Goal: Transaction & Acquisition: Purchase product/service

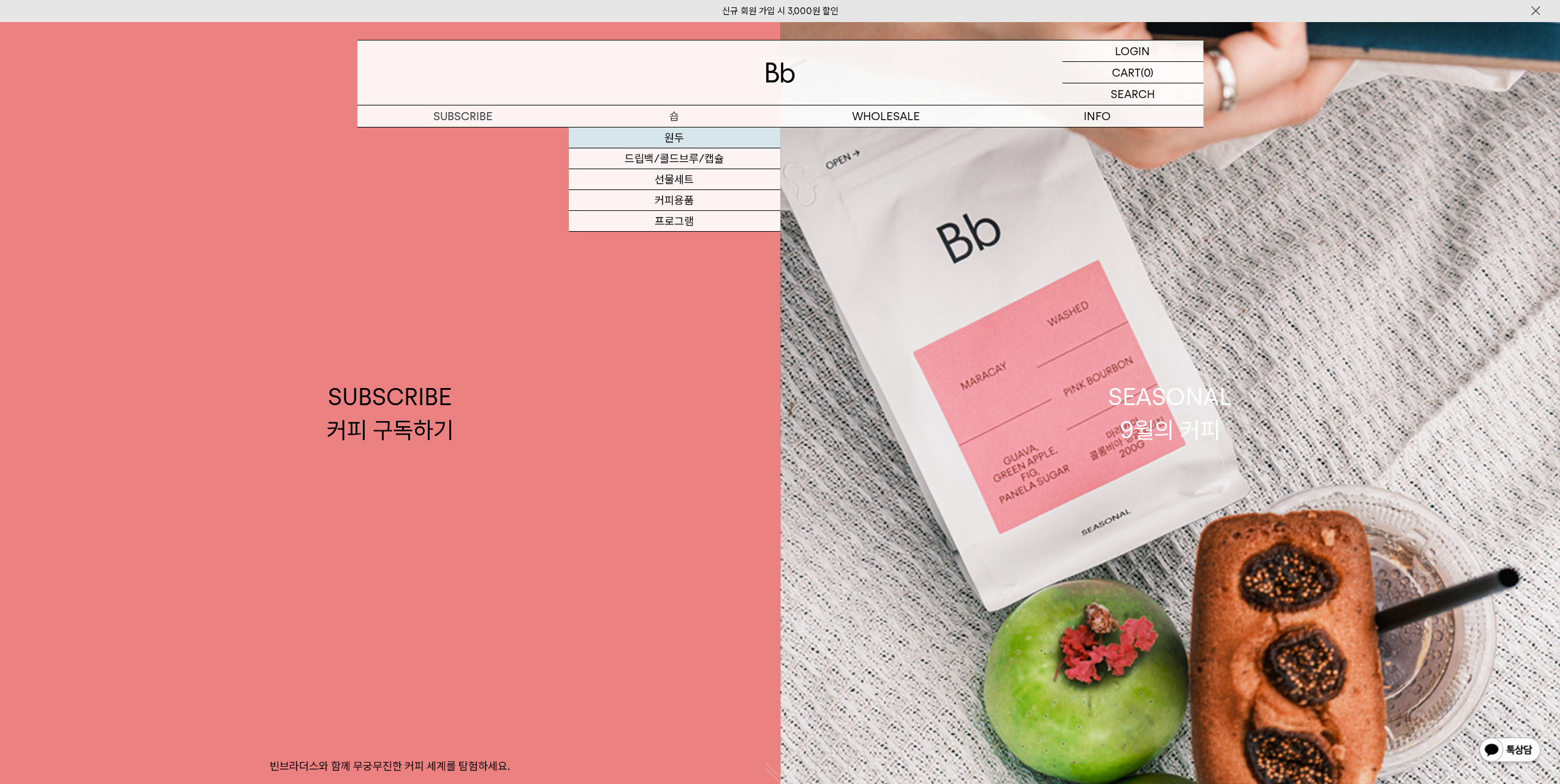
click at [695, 136] on link "원두" at bounding box center [675, 138] width 212 height 21
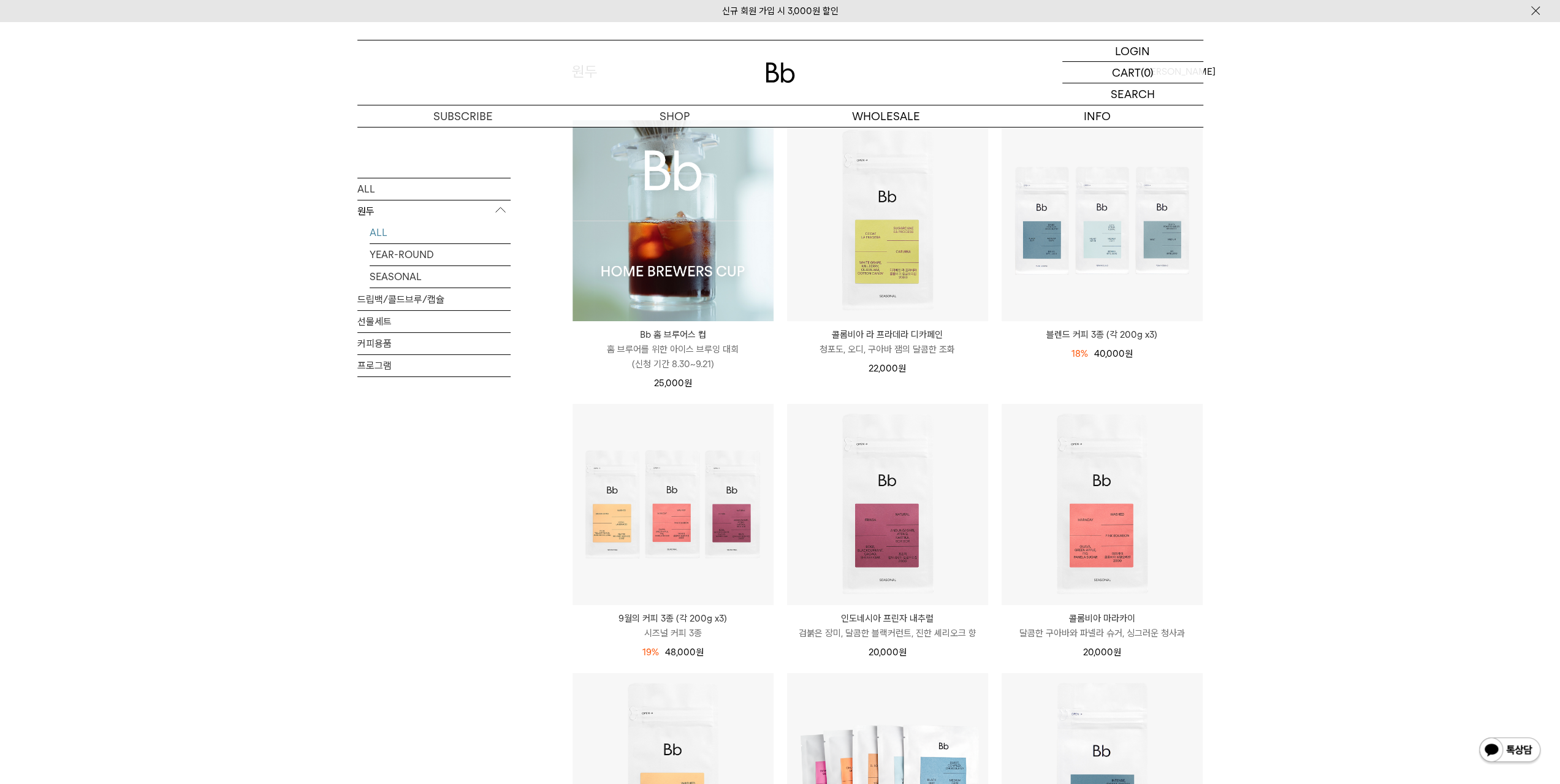
scroll to position [122, 0]
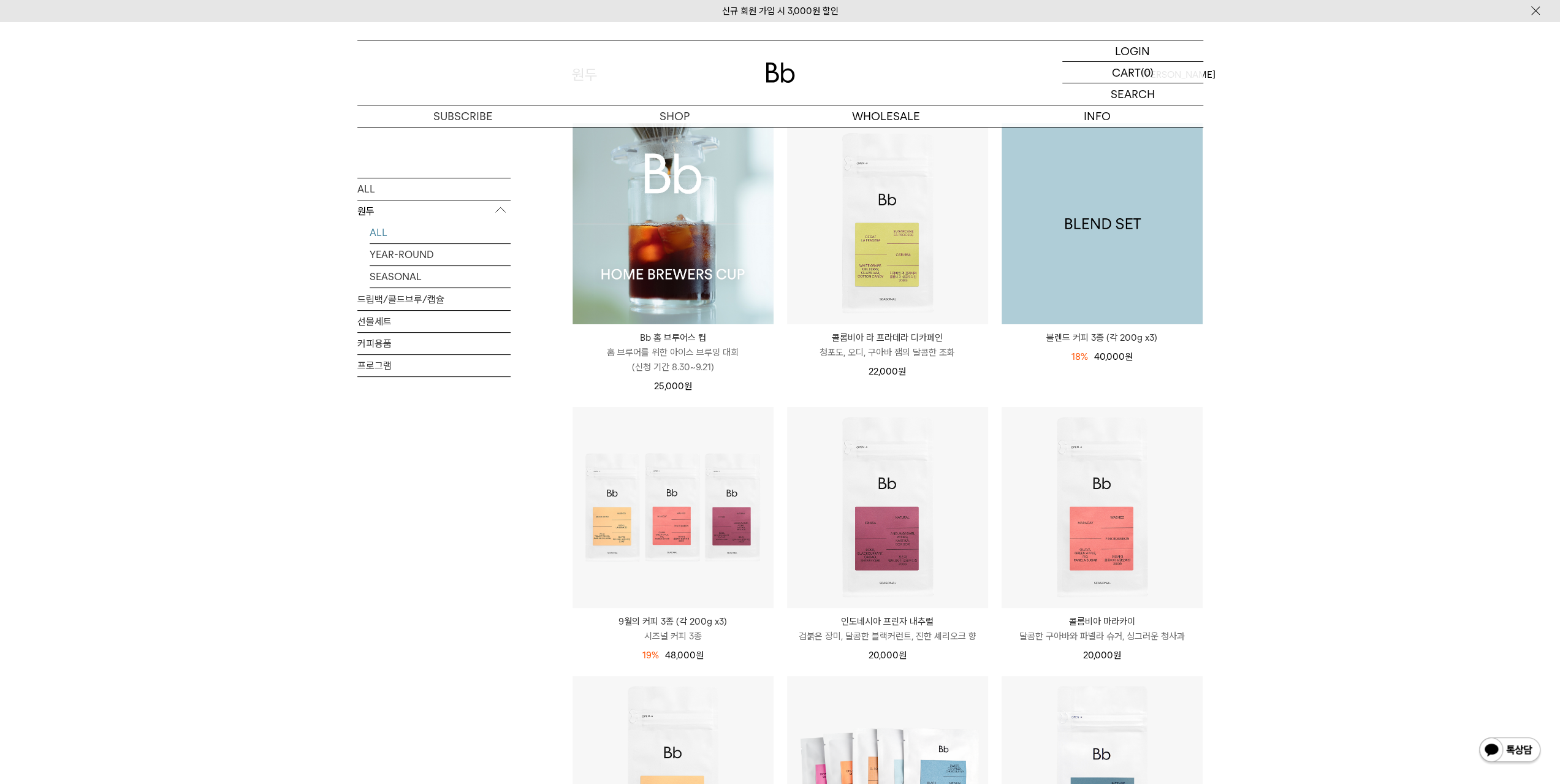
click at [1146, 261] on img at bounding box center [1102, 224] width 201 height 201
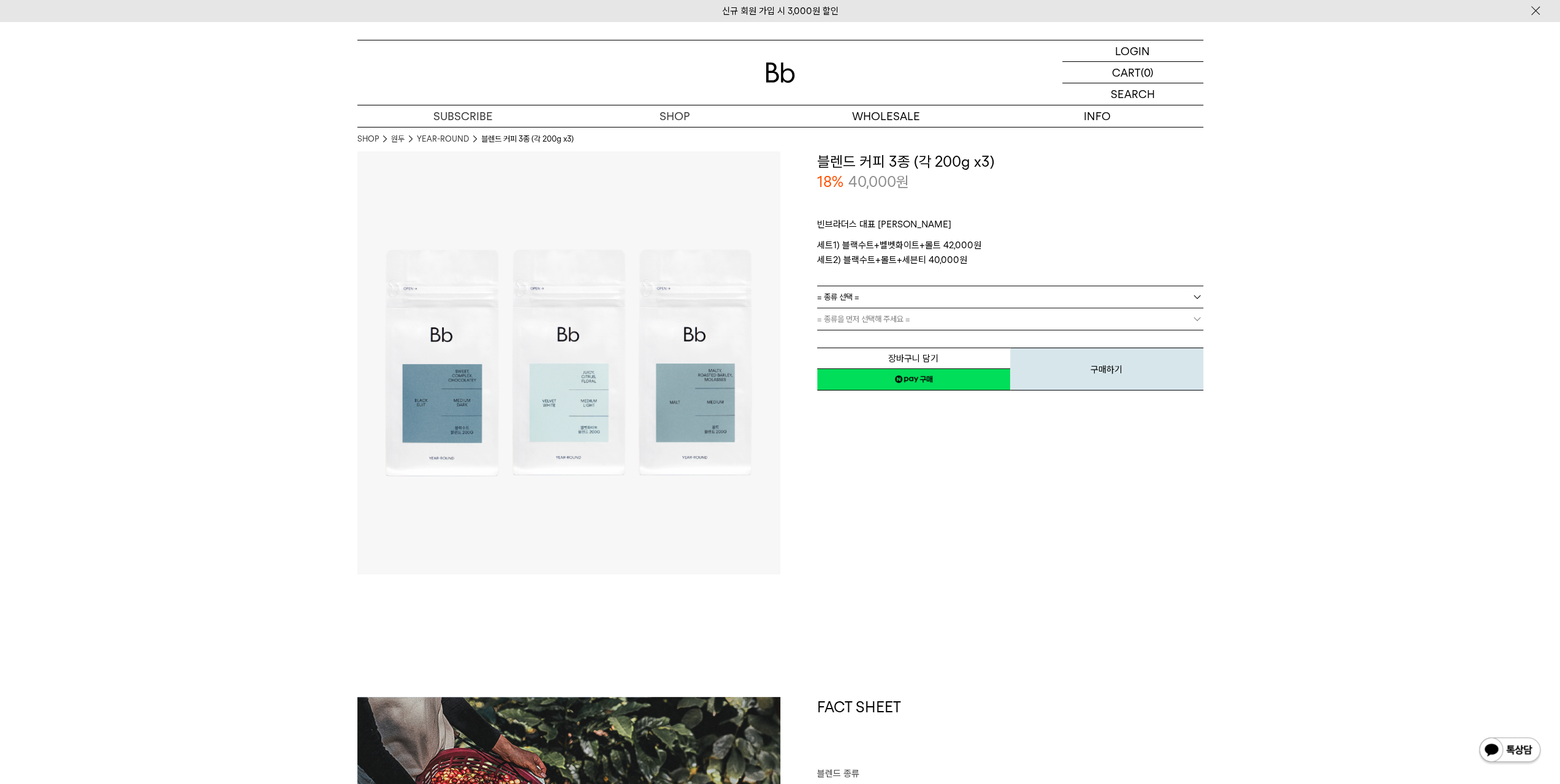
click at [1188, 294] on link "= 종류 선택 =" at bounding box center [1010, 297] width 386 height 22
click at [1196, 316] on b at bounding box center [1197, 318] width 12 height 12
click at [1161, 316] on link "= 종류을 먼저 선택해 주세요 =" at bounding box center [1010, 319] width 386 height 22
click at [1201, 294] on b at bounding box center [1197, 297] width 12 height 12
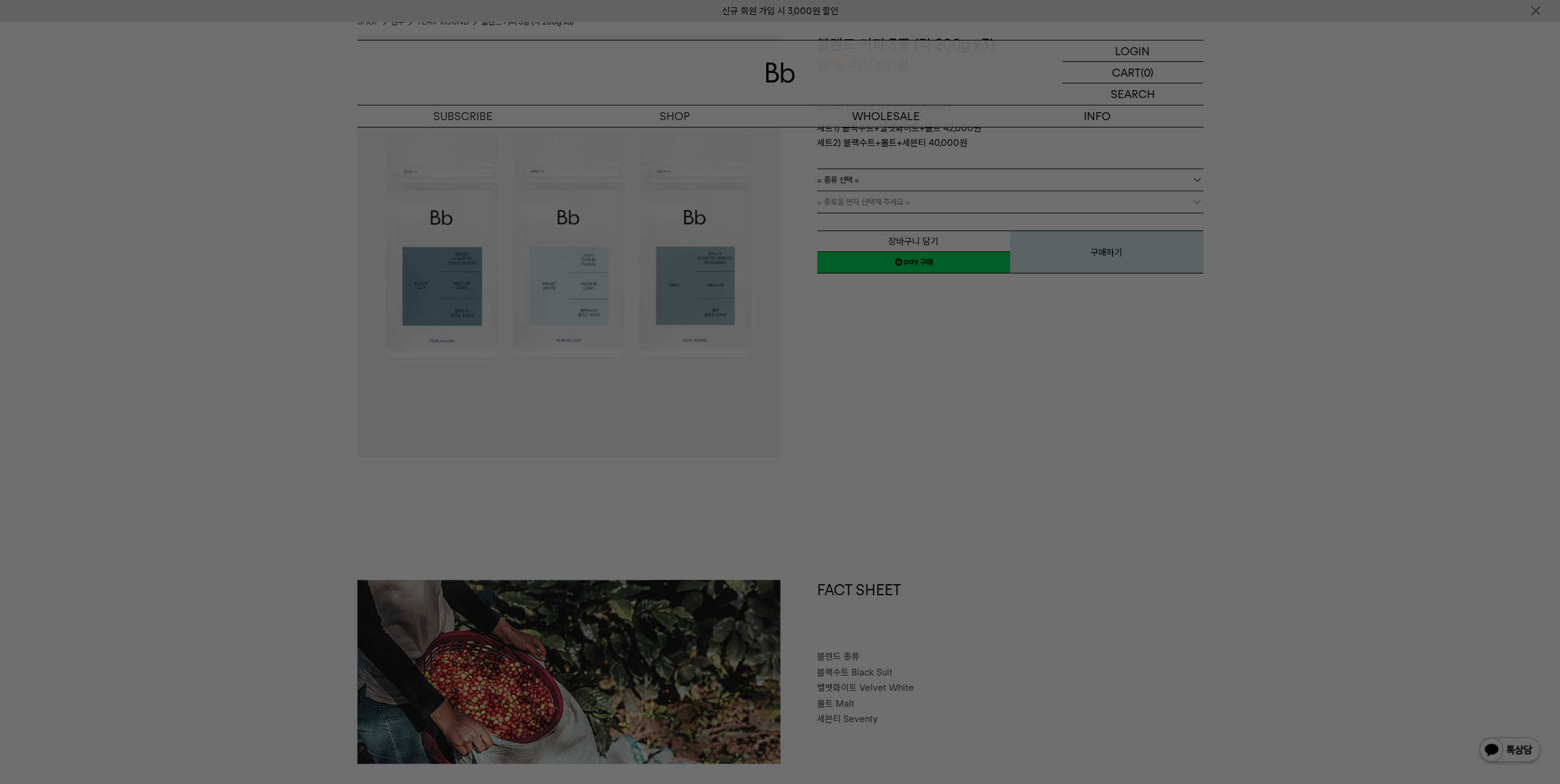
scroll to position [245, 0]
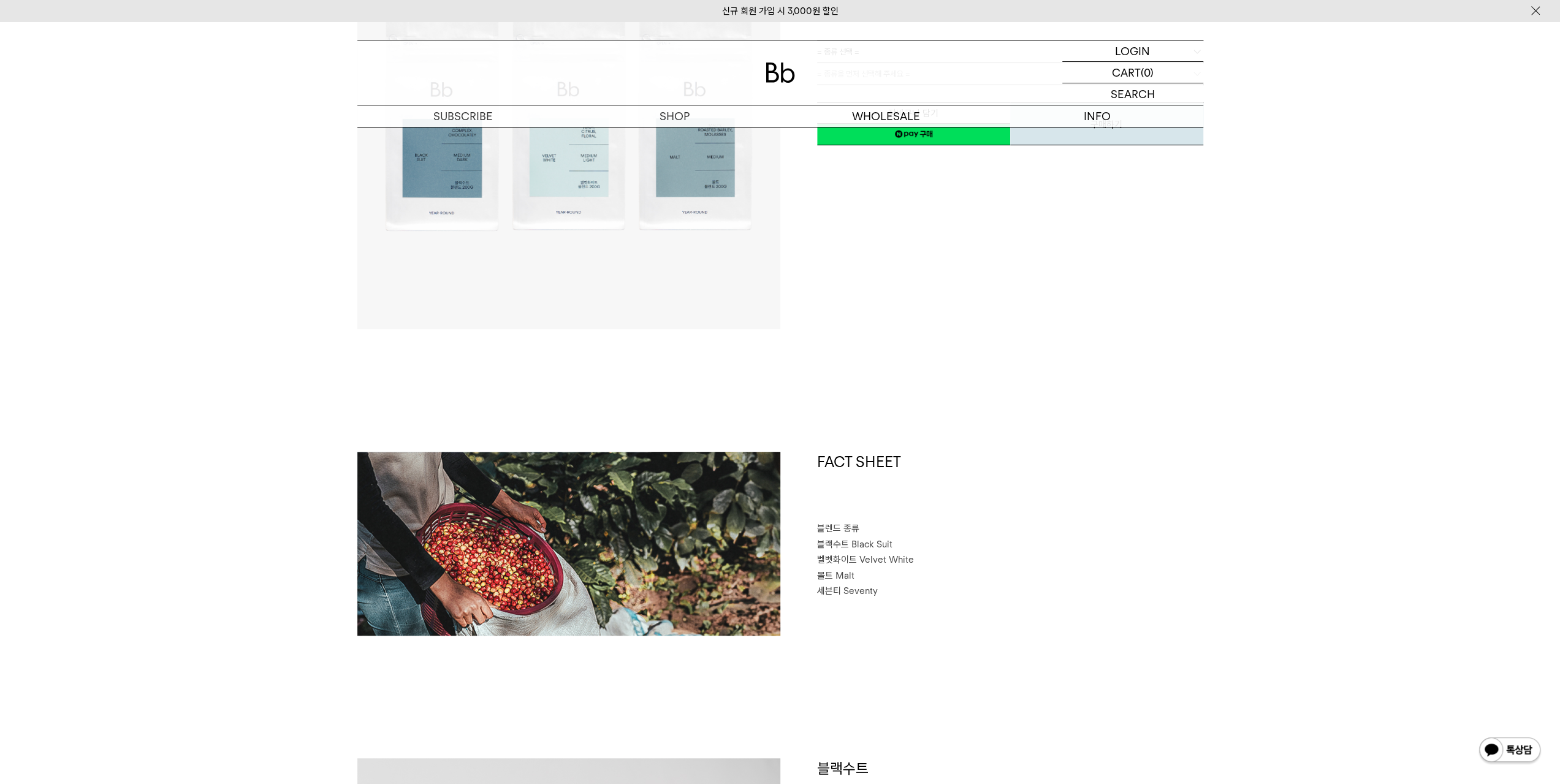
click at [1087, 600] on div "FACT SHEET 블렌드 종류 블랙수트 Black Suit 벨벳화이트 Velvet White 몰트 Malt 세븐티 Seventy" at bounding box center [991, 543] width 423 height 184
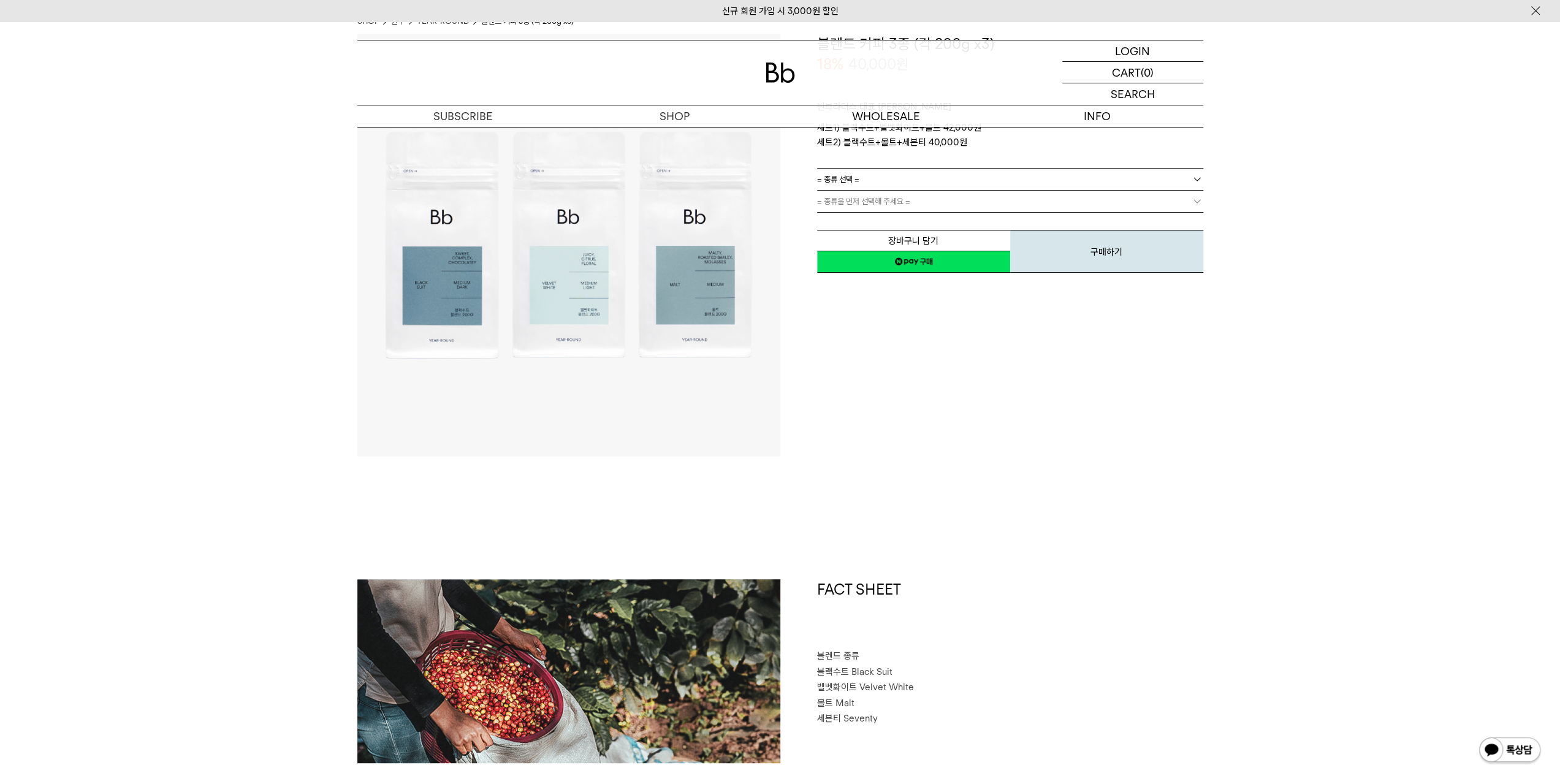
scroll to position [0, 0]
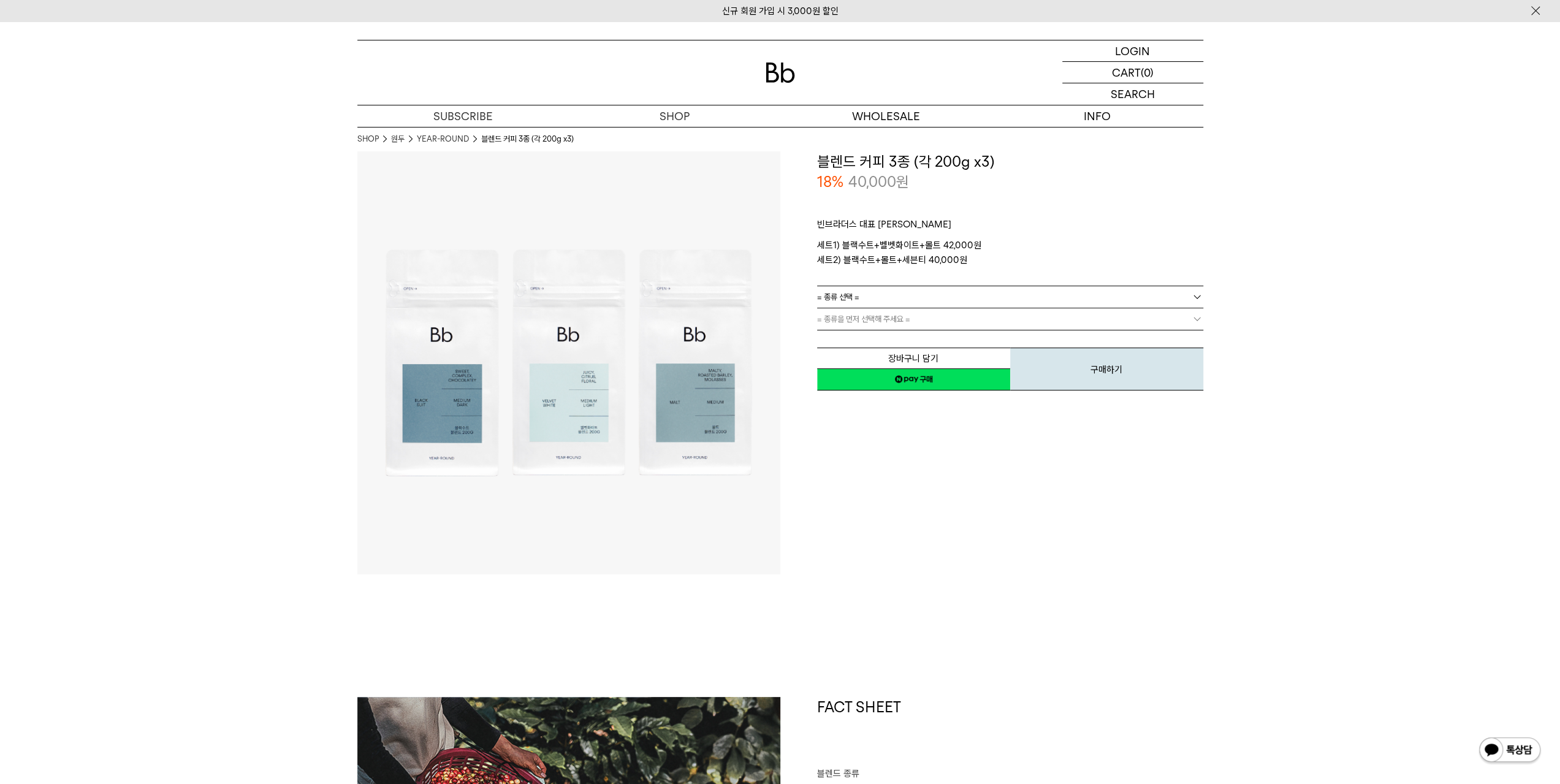
click at [956, 300] on link "= 종류 선택 =" at bounding box center [1010, 297] width 386 height 22
click at [1196, 236] on p "빈브라더스 대표 블렌드 세트" at bounding box center [1010, 227] width 386 height 21
click at [678, 137] on link "원두" at bounding box center [675, 138] width 212 height 21
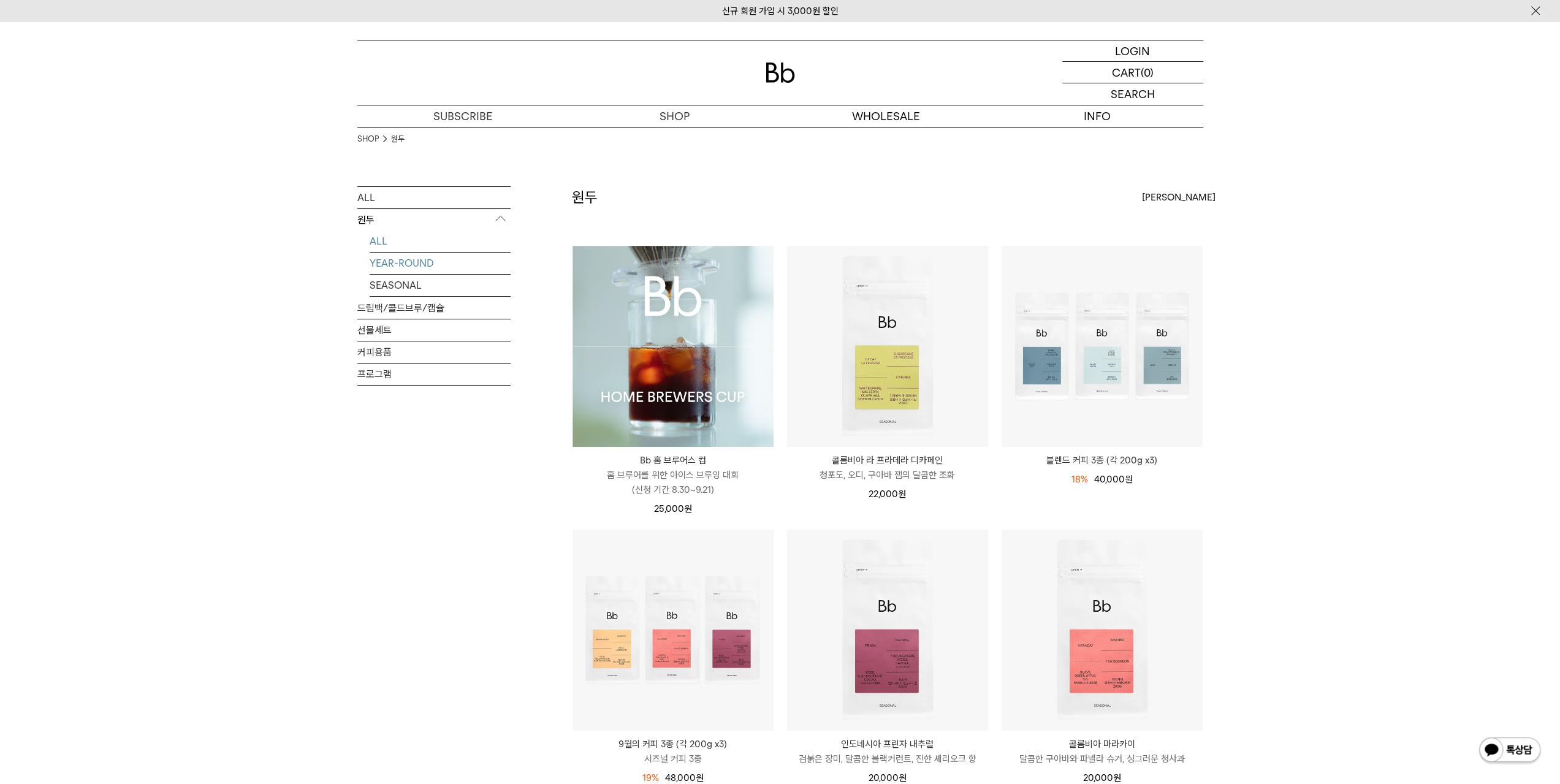
click at [414, 262] on link "YEAR-ROUND" at bounding box center [440, 263] width 141 height 22
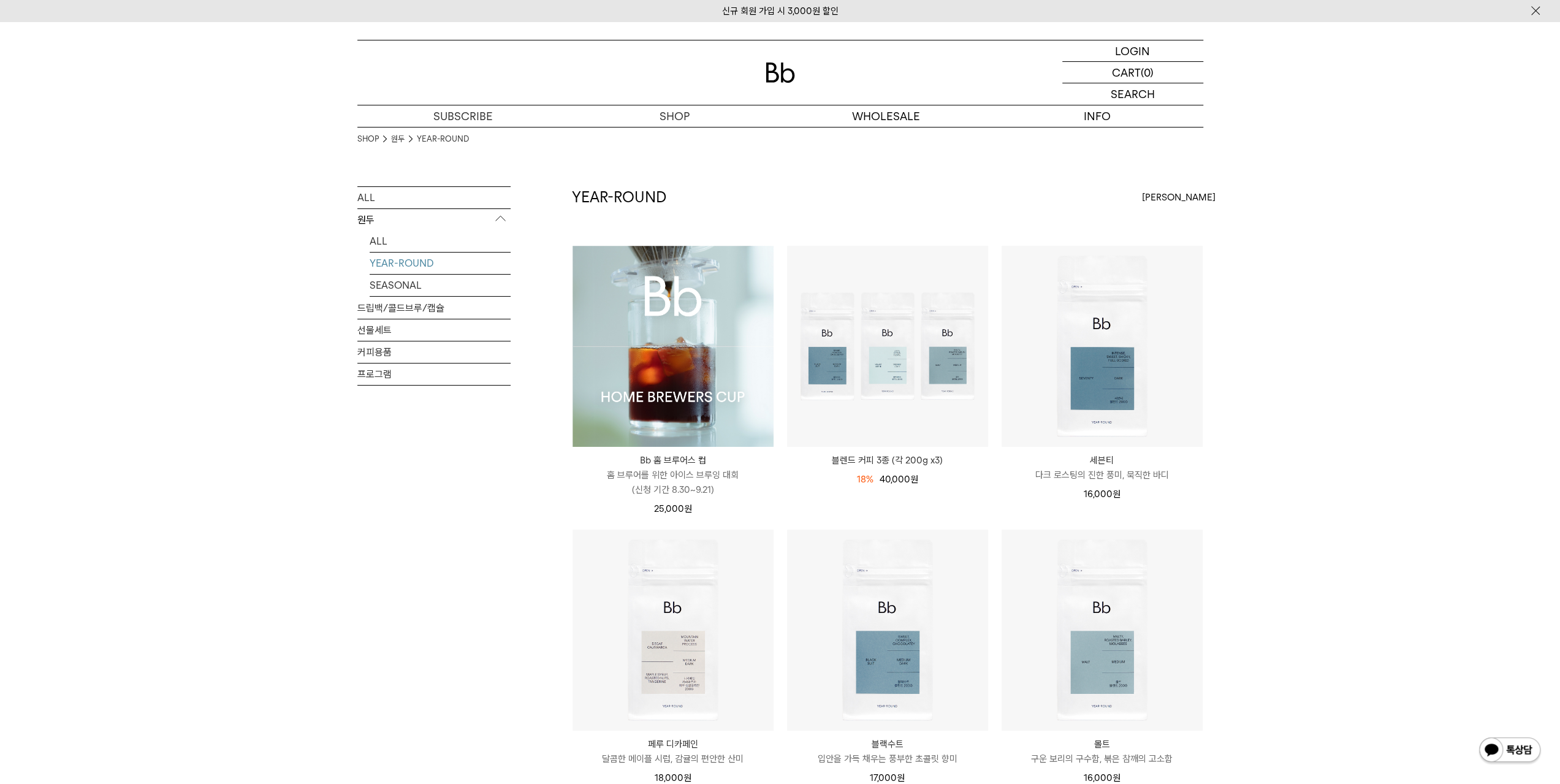
click at [1313, 519] on div "SHOP 원두 YEAR-ROUND ALL 원두 ALL YEAR-ROUND SEASONAL 드립백/콜드브루/캡슐 선물세트 커피용품 프로그램 YE…" at bounding box center [780, 658] width 1560 height 1063
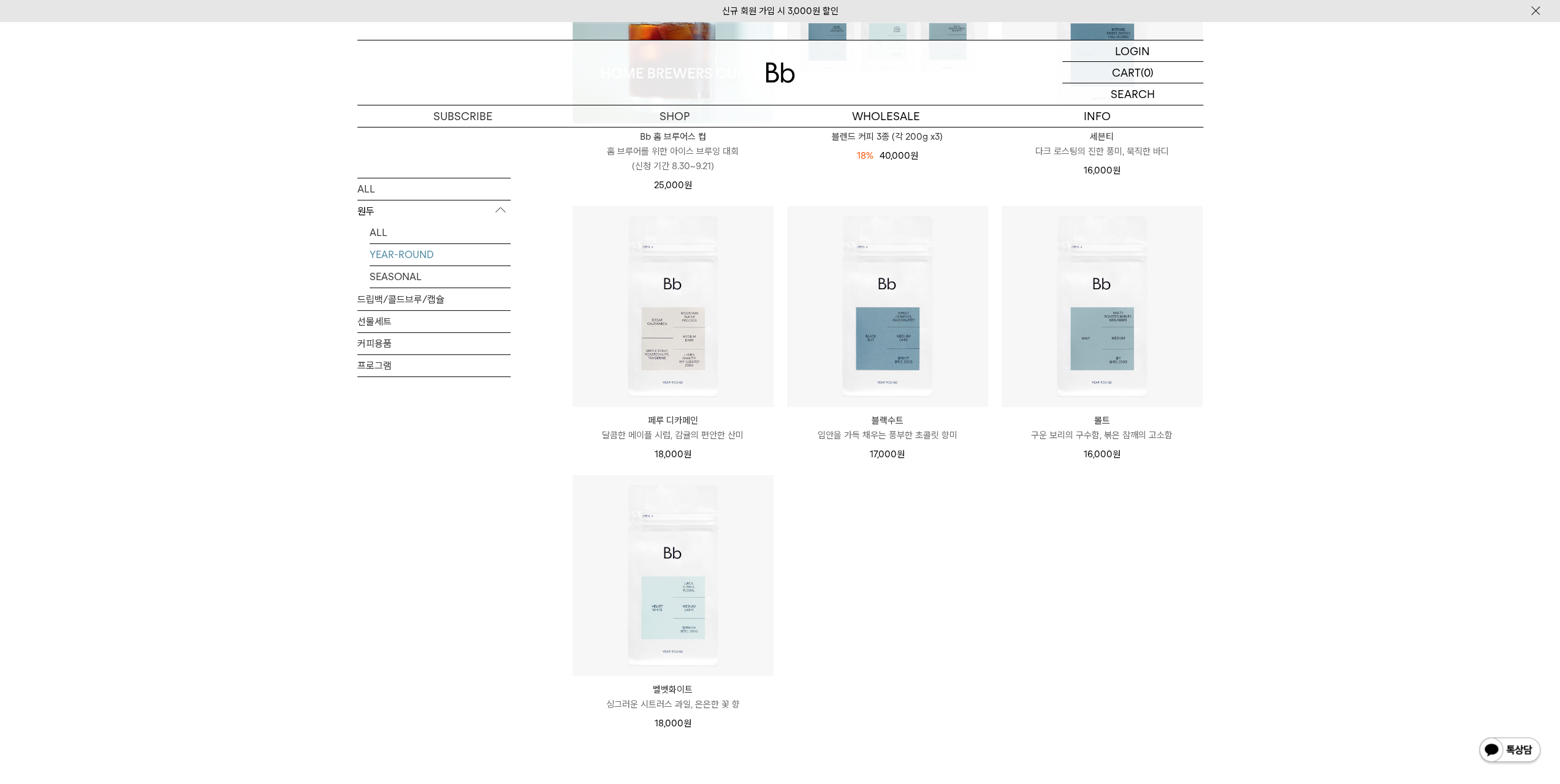
scroll to position [367, 0]
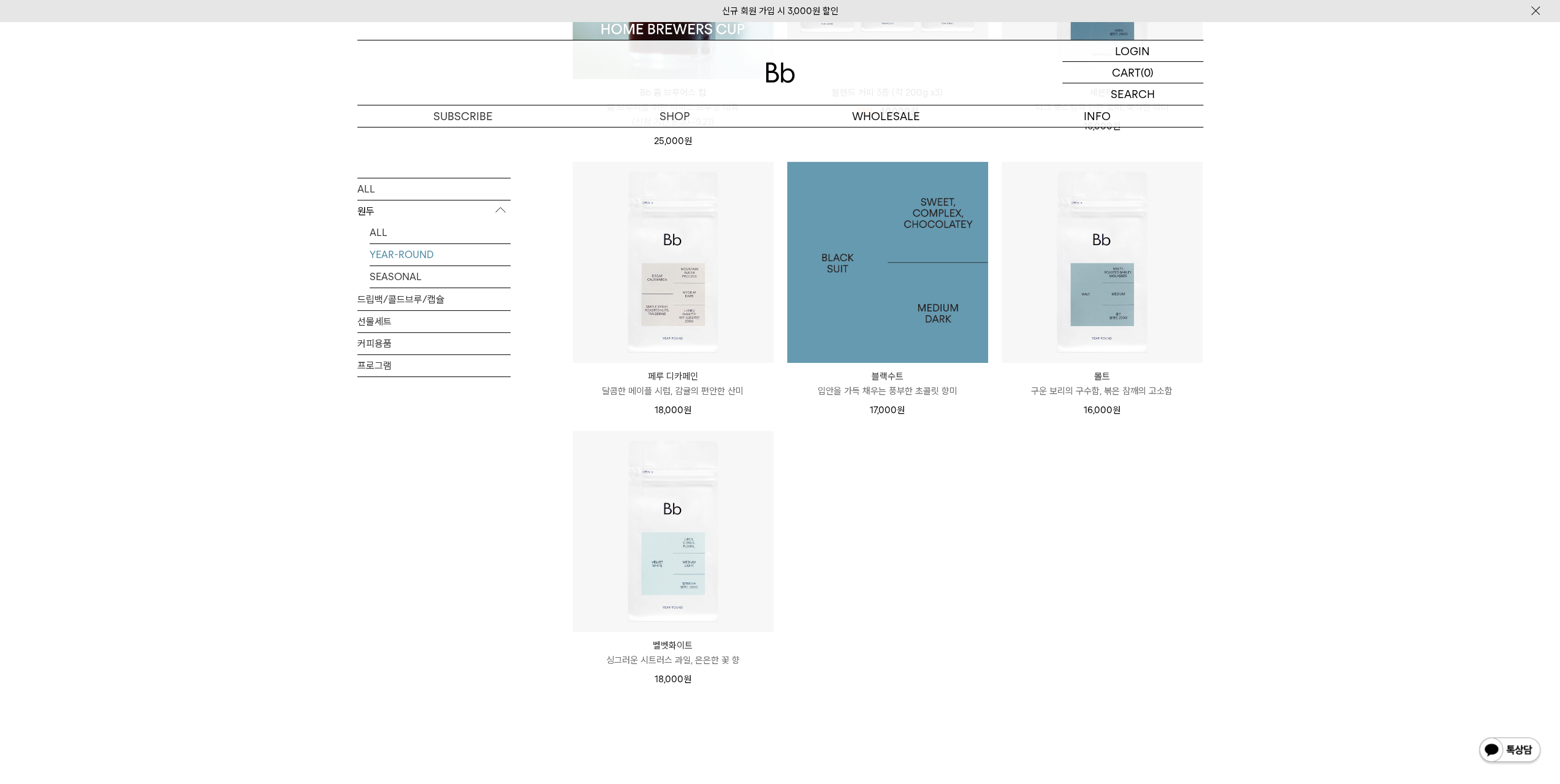
click at [947, 295] on img at bounding box center [888, 262] width 201 height 201
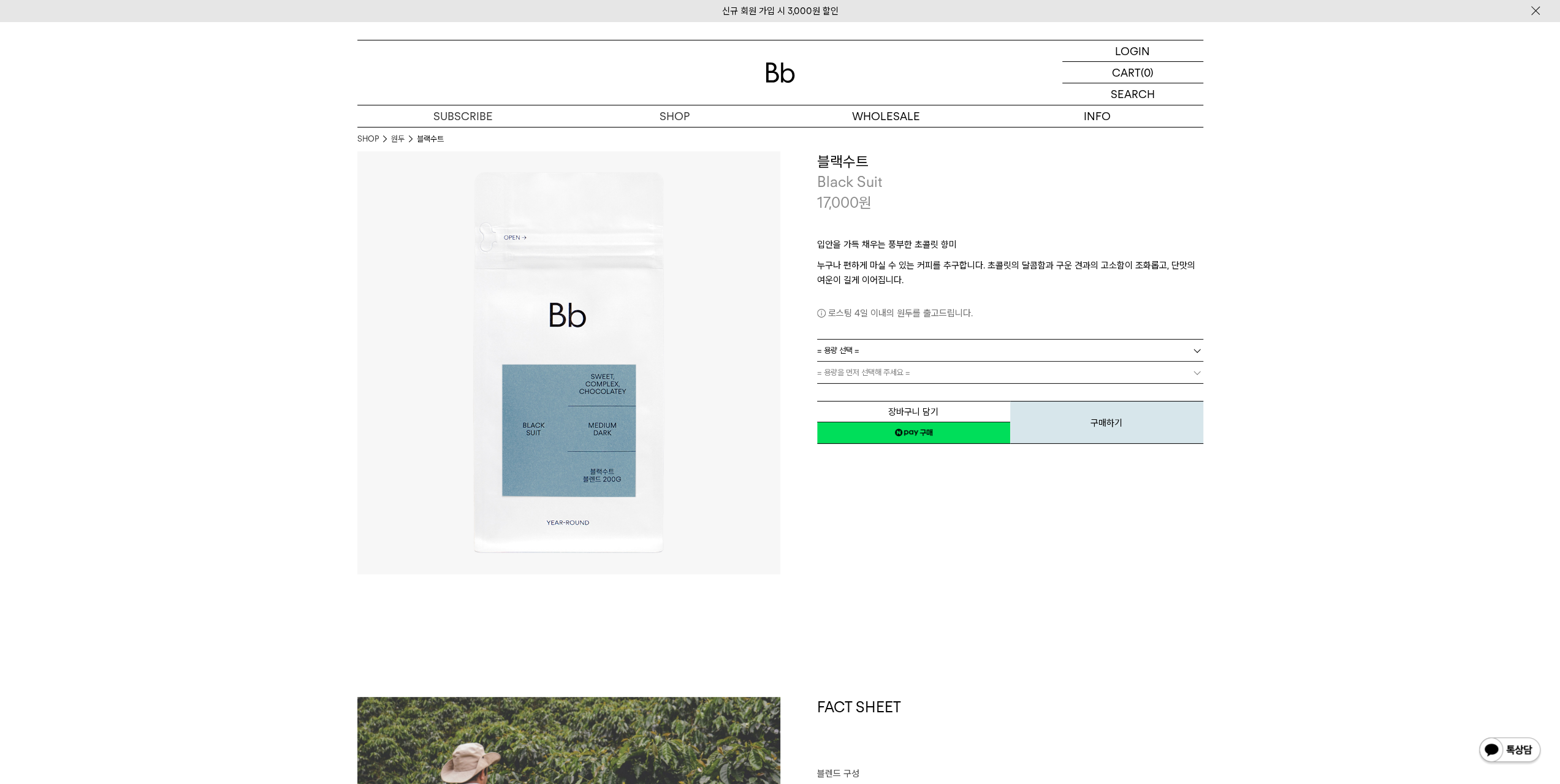
click at [1023, 348] on link "= 용량 선택 =" at bounding box center [1010, 350] width 386 height 22
click at [1000, 373] on li "200g" at bounding box center [1017, 373] width 374 height 22
click at [972, 373] on link "= 분쇄도 선택 =" at bounding box center [1010, 372] width 386 height 22
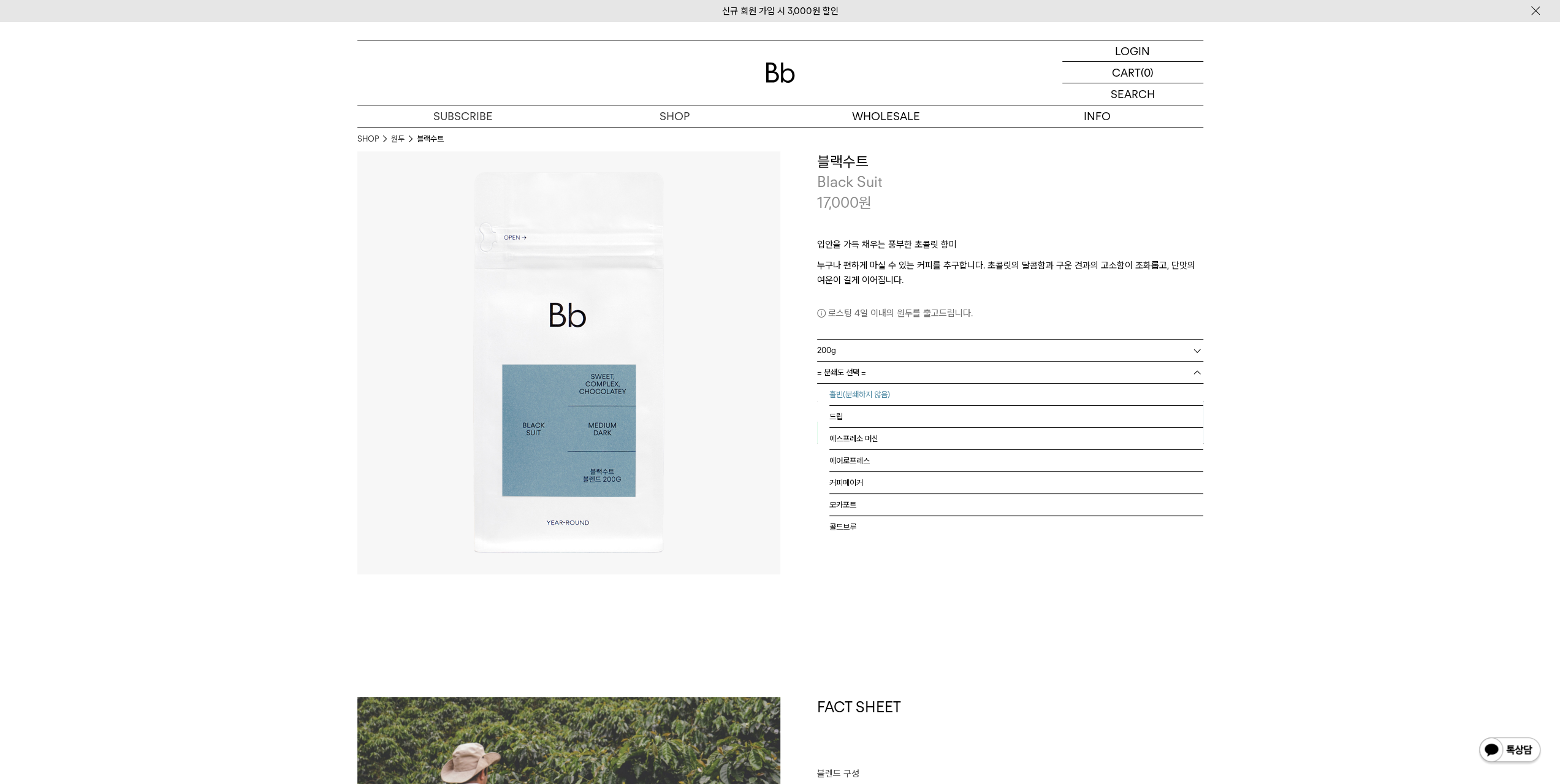
click at [926, 396] on li "홀빈(분쇄하지 않음)" at bounding box center [1017, 395] width 374 height 22
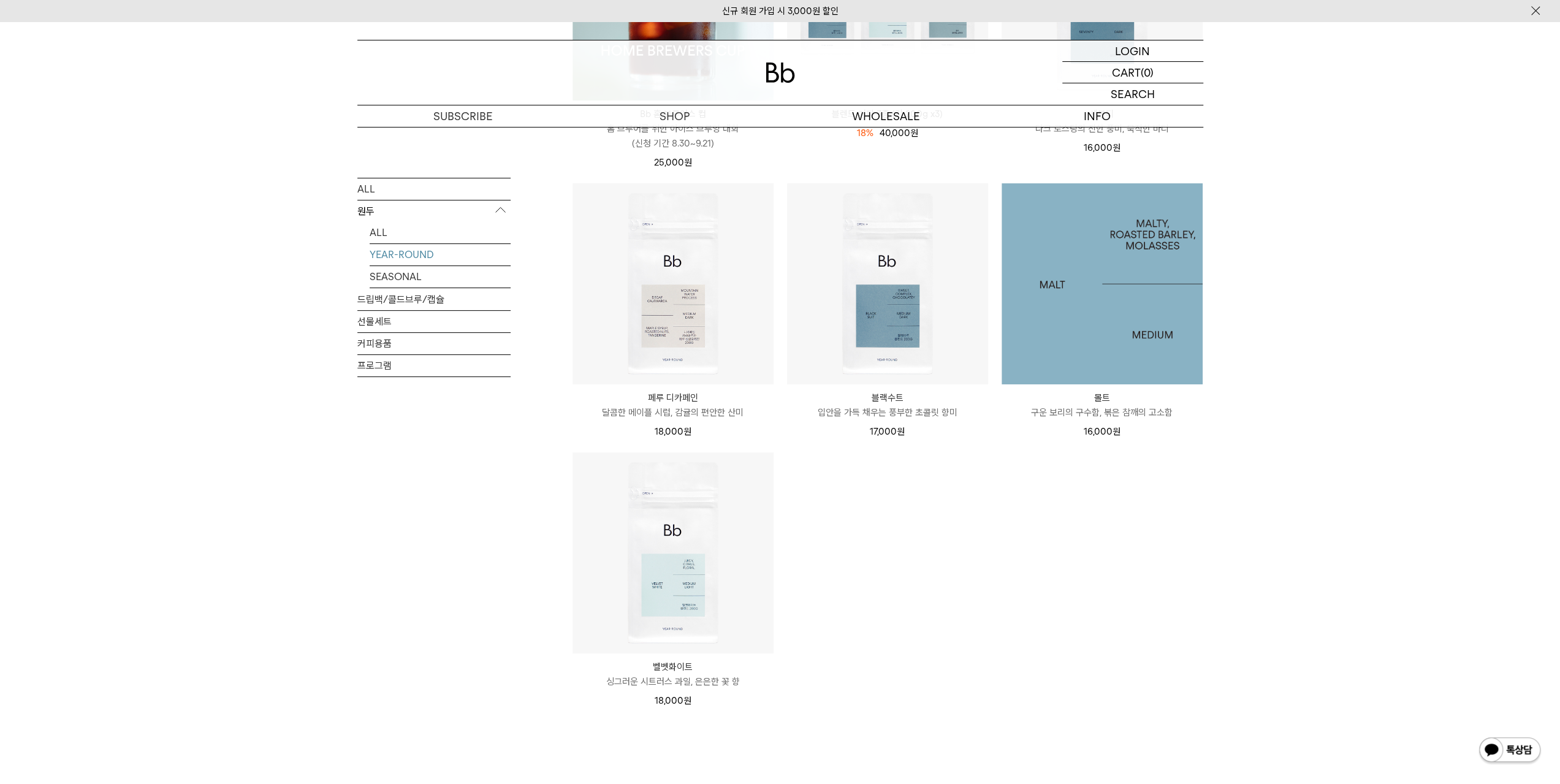
click at [1098, 338] on img at bounding box center [1102, 284] width 201 height 201
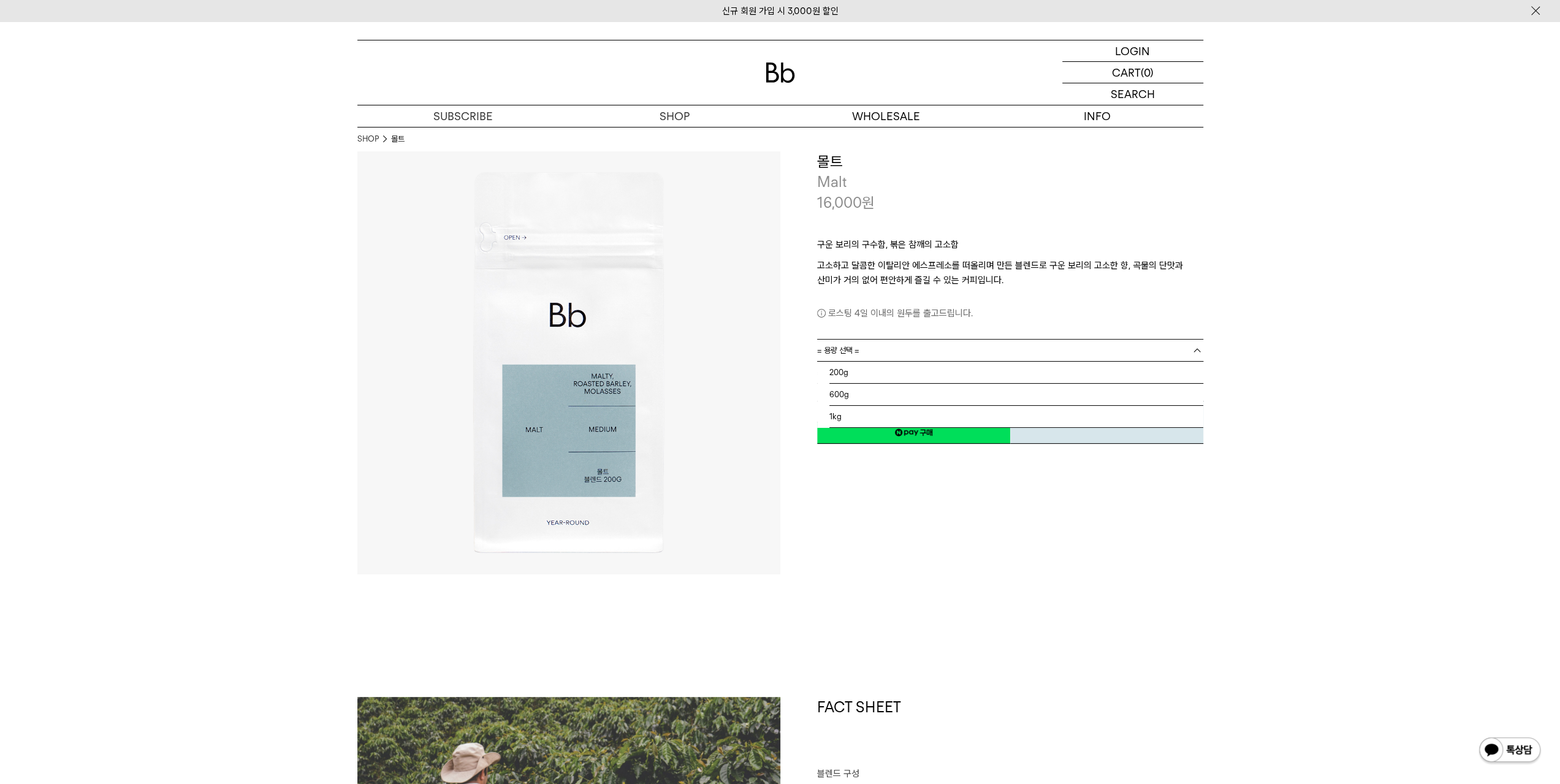
click at [917, 351] on link "= 용량 선택 =" at bounding box center [1010, 350] width 386 height 22
click at [888, 397] on li "600g" at bounding box center [1017, 395] width 374 height 22
click at [934, 372] on link "= 분쇄도 선택 =" at bounding box center [1010, 372] width 386 height 22
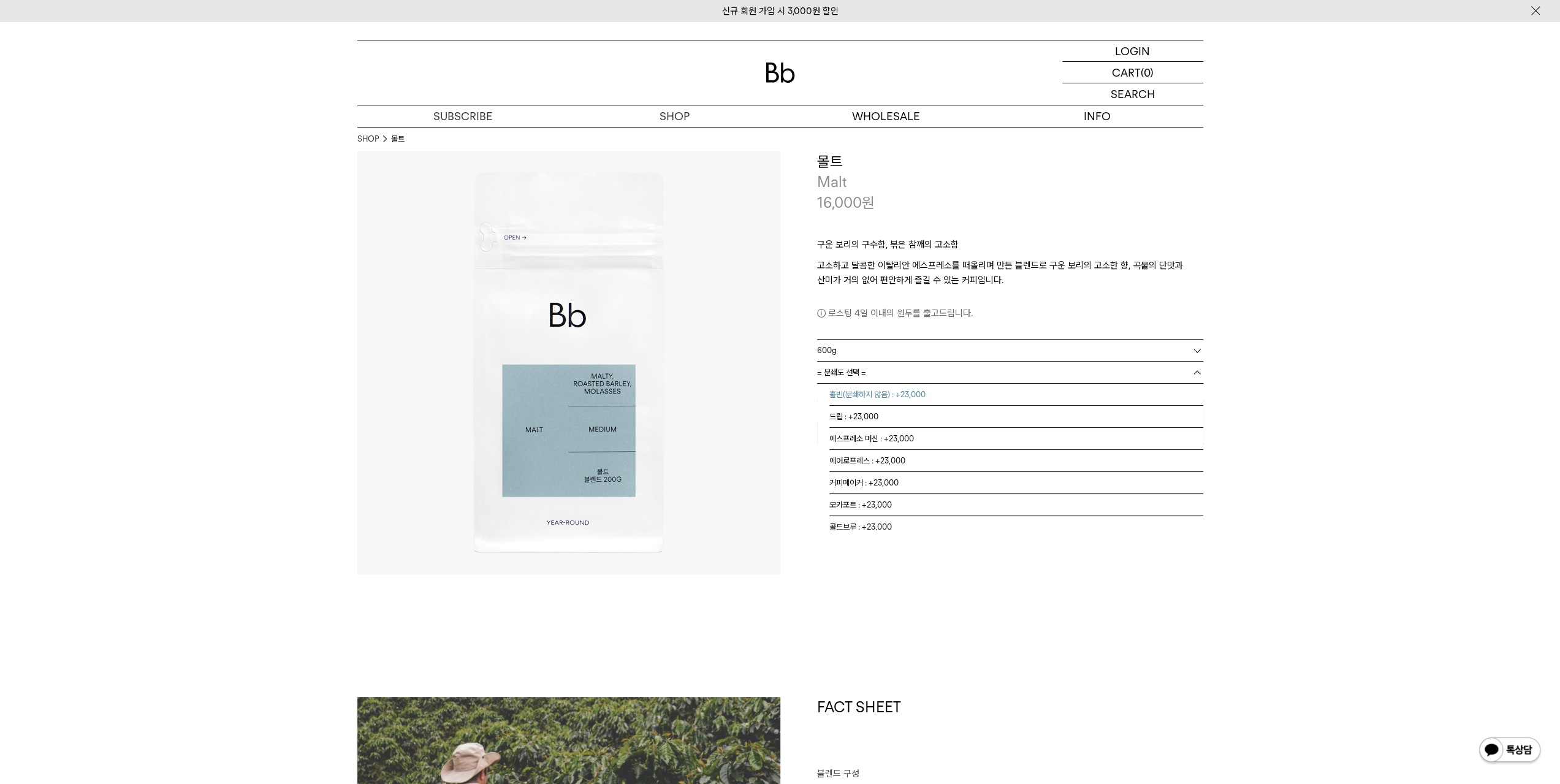
click at [924, 394] on li "홀빈(분쇄하지 않음) : +23,000" at bounding box center [1017, 395] width 374 height 22
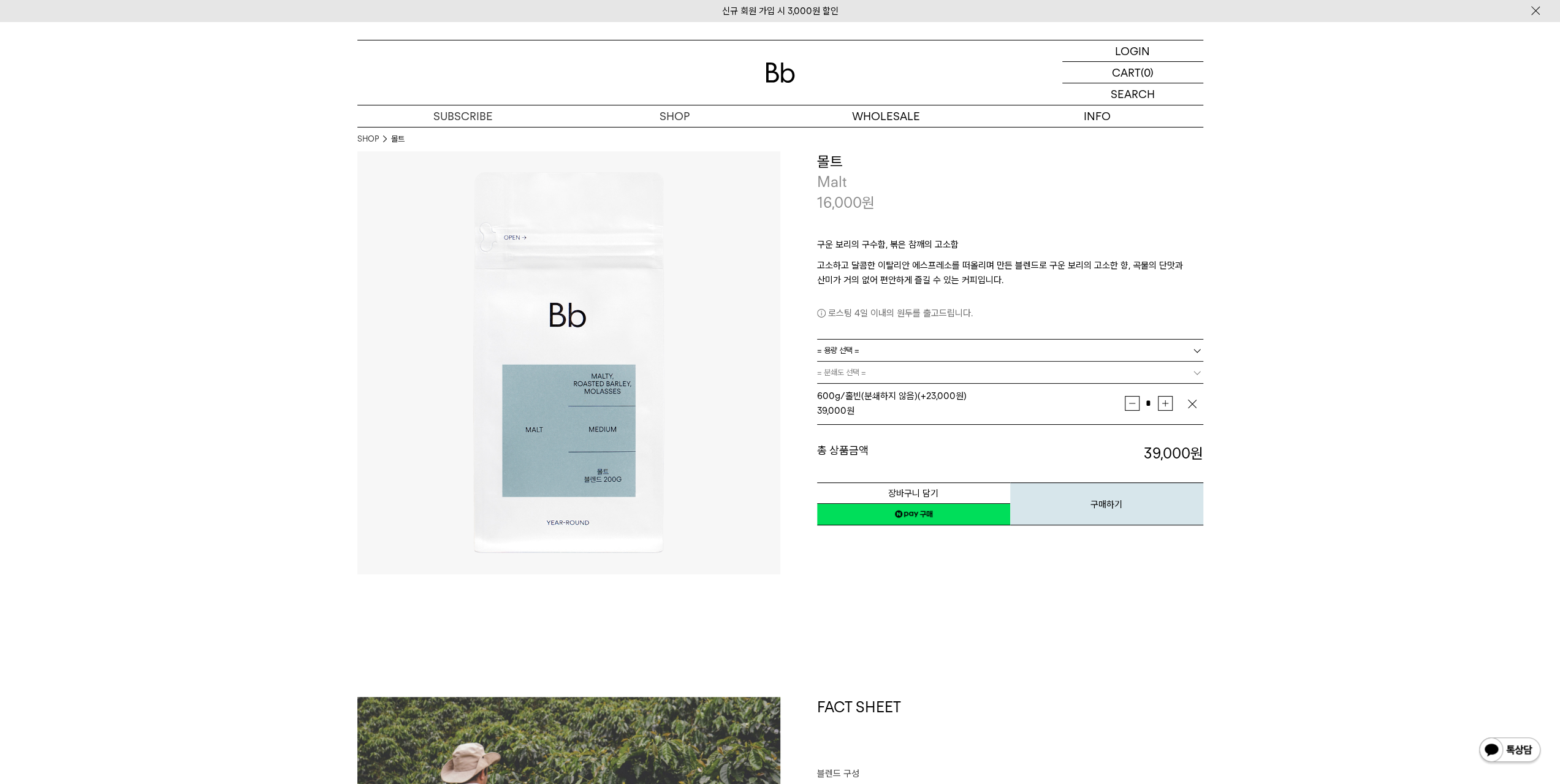
click at [1196, 404] on img "button" at bounding box center [1192, 404] width 12 height 12
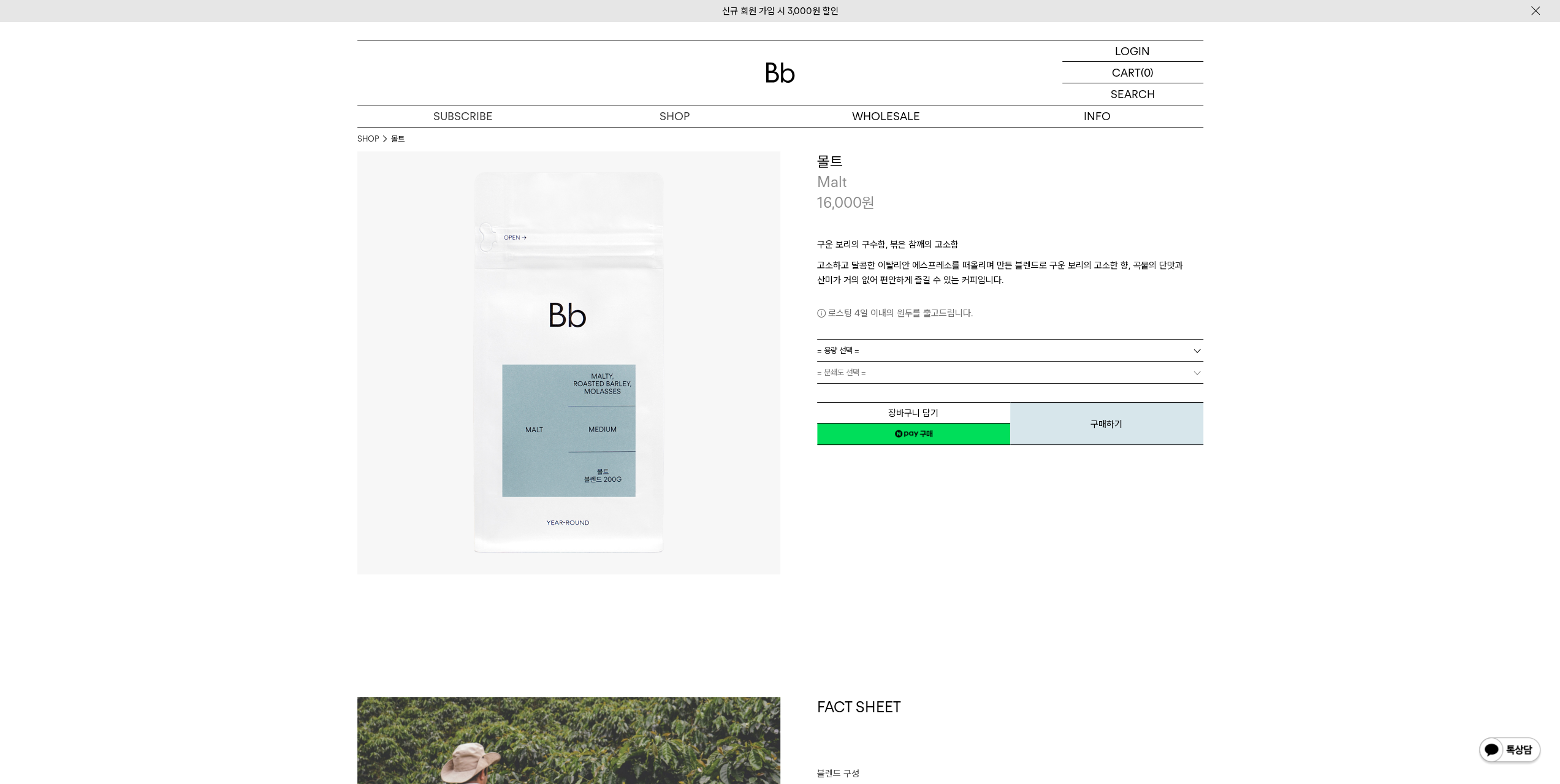
click at [1122, 355] on link "= 용량 선택 =" at bounding box center [1010, 350] width 386 height 22
click at [1113, 375] on li "200g" at bounding box center [1017, 373] width 374 height 22
click at [1079, 376] on link "= 분쇄도 선택 =" at bounding box center [1010, 372] width 386 height 22
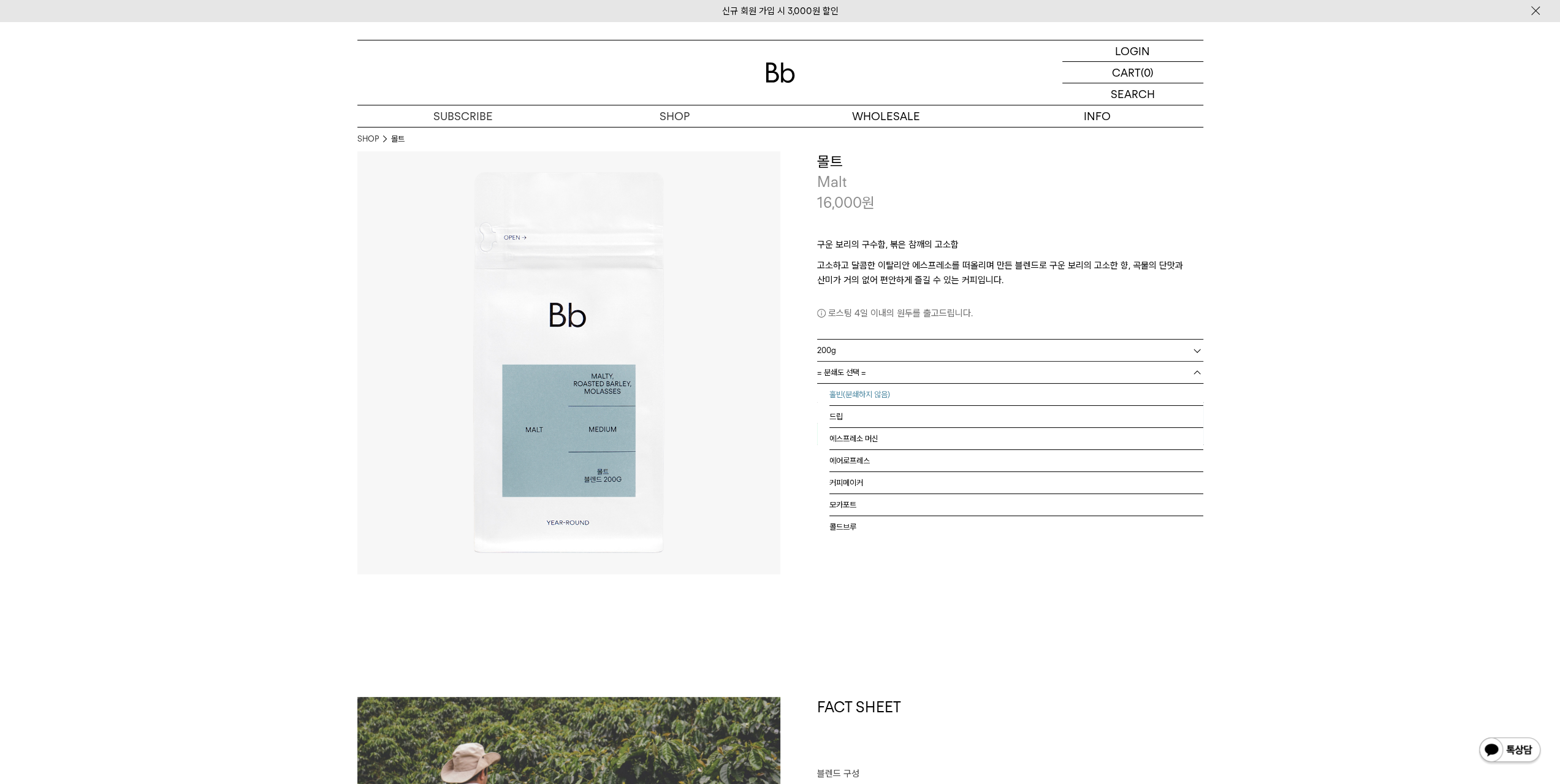
click at [1063, 391] on li "홀빈(분쇄하지 않음)" at bounding box center [1017, 395] width 374 height 22
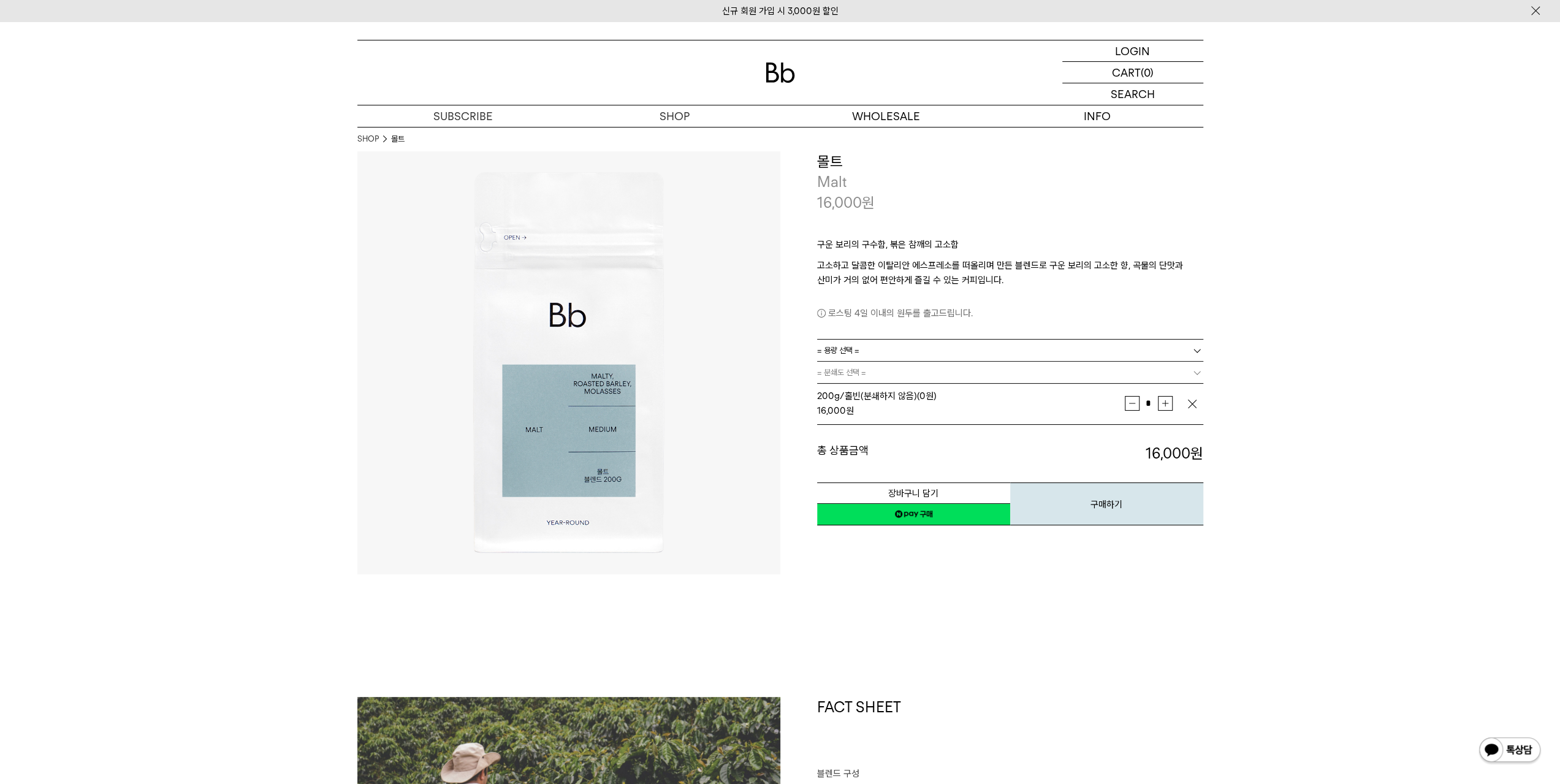
click at [954, 516] on link "네이버페이 구매하기" at bounding box center [913, 514] width 193 height 22
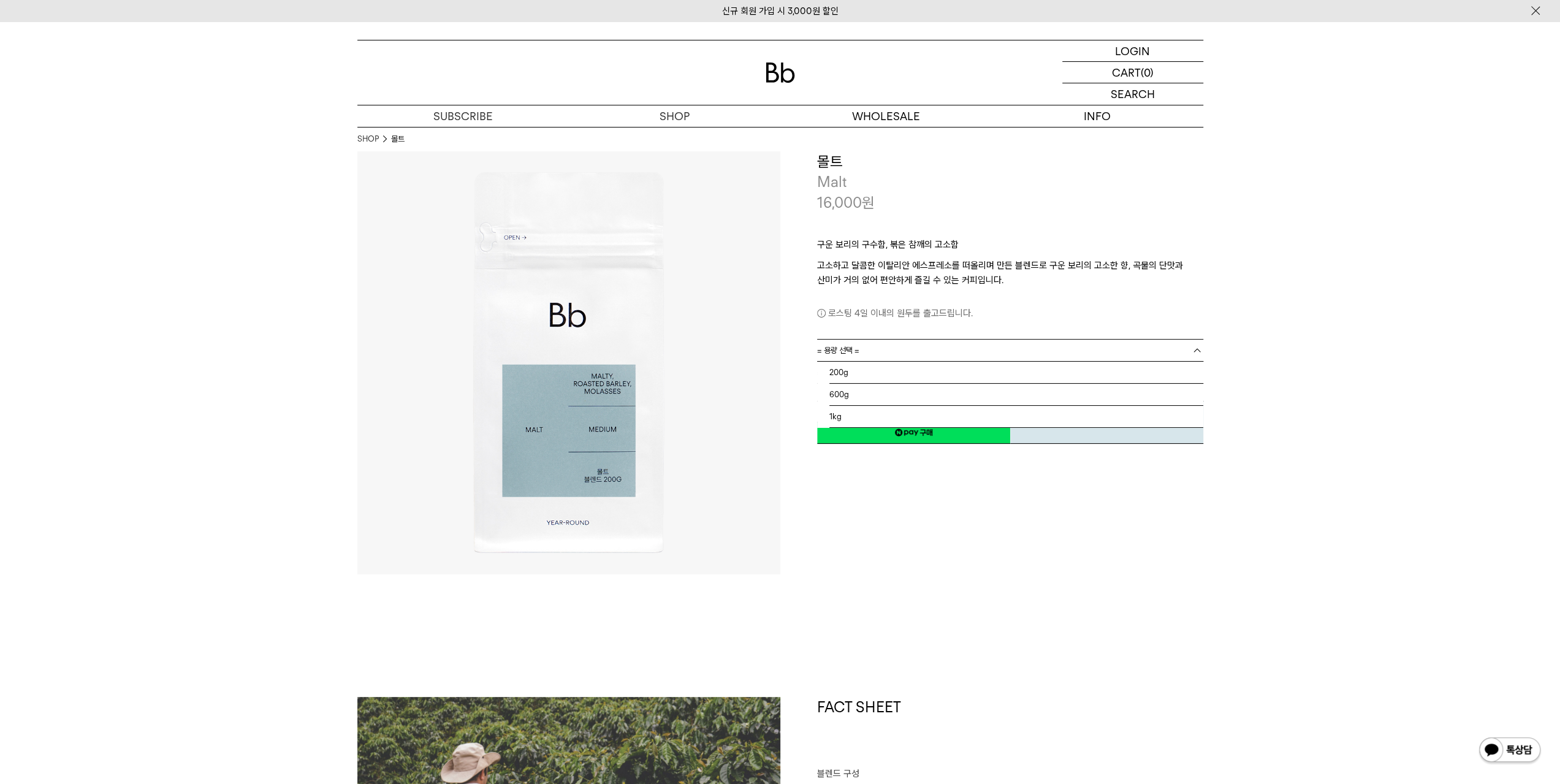
click at [891, 350] on link "= 용량 선택 =" at bounding box center [1010, 350] width 386 height 22
click at [876, 391] on li "600g" at bounding box center [1017, 395] width 374 height 22
click at [909, 376] on link "= 분쇄도 선택 =" at bounding box center [1010, 372] width 386 height 22
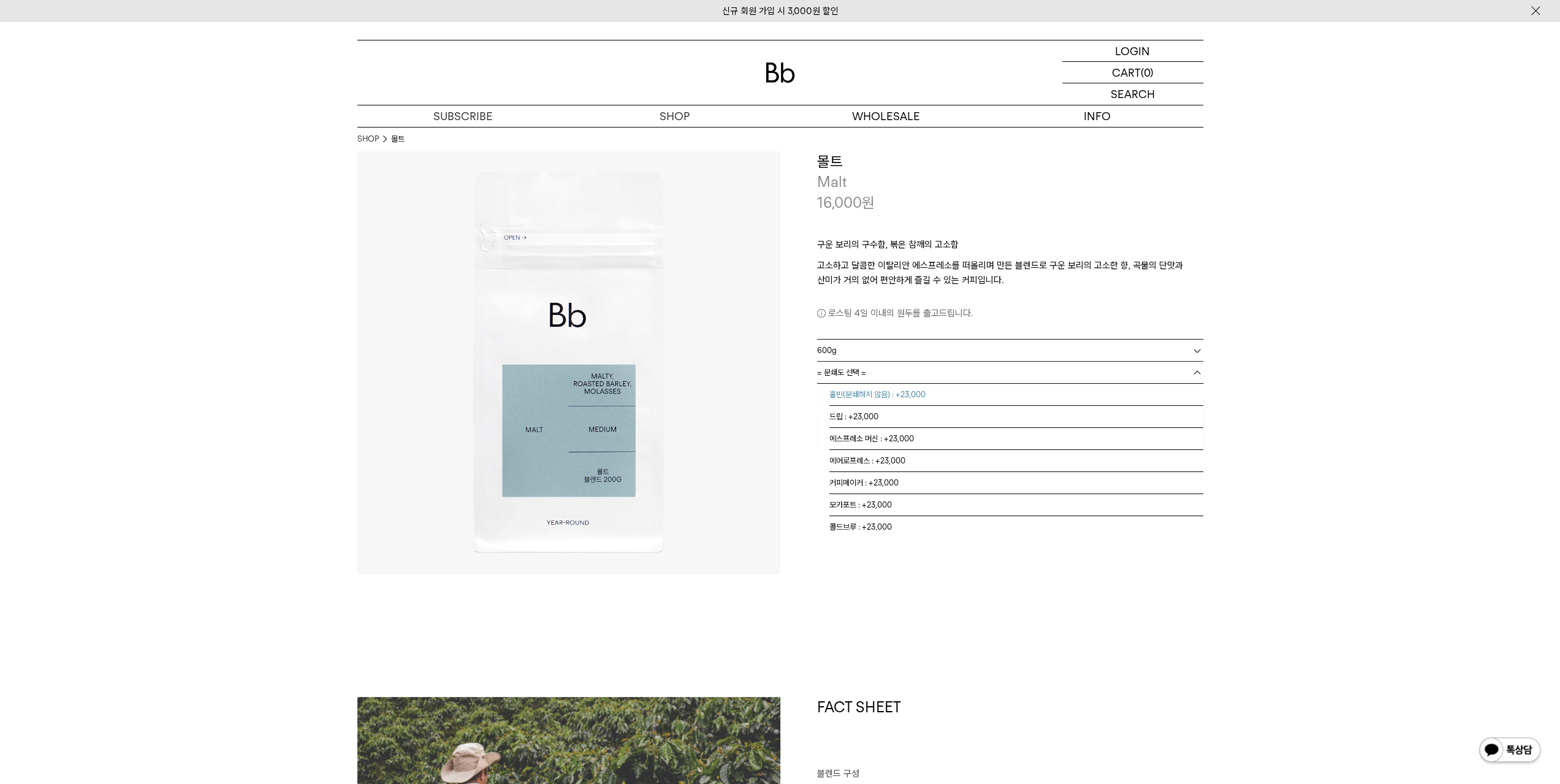
click at [909, 391] on li "홀빈(분쇄하지 않음) : +23,000" at bounding box center [1017, 395] width 374 height 22
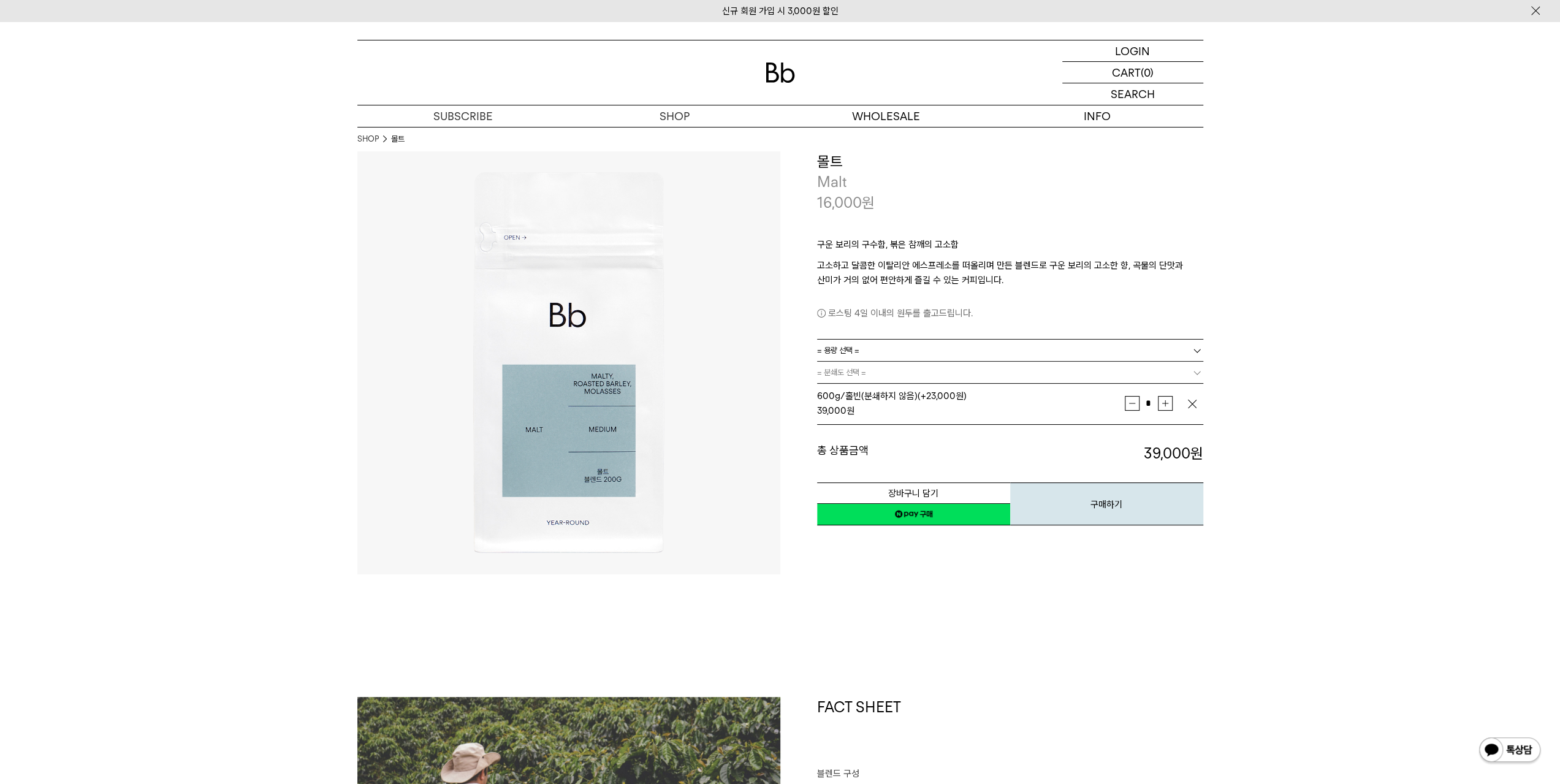
click at [978, 514] on link "네이버페이 구매하기" at bounding box center [913, 514] width 193 height 22
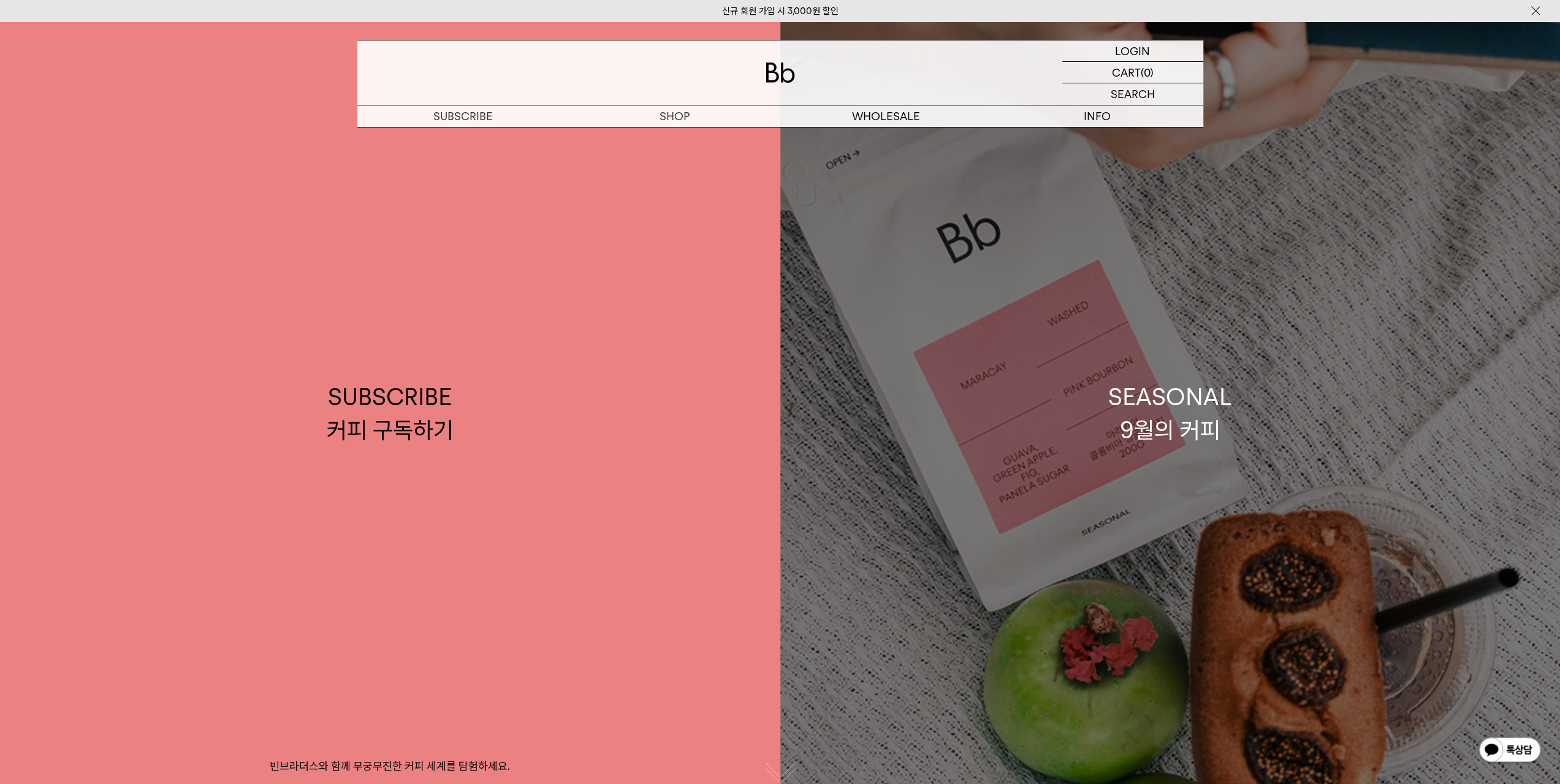
click at [1158, 419] on div "SEASONAL 9월의 커피" at bounding box center [1170, 413] width 124 height 65
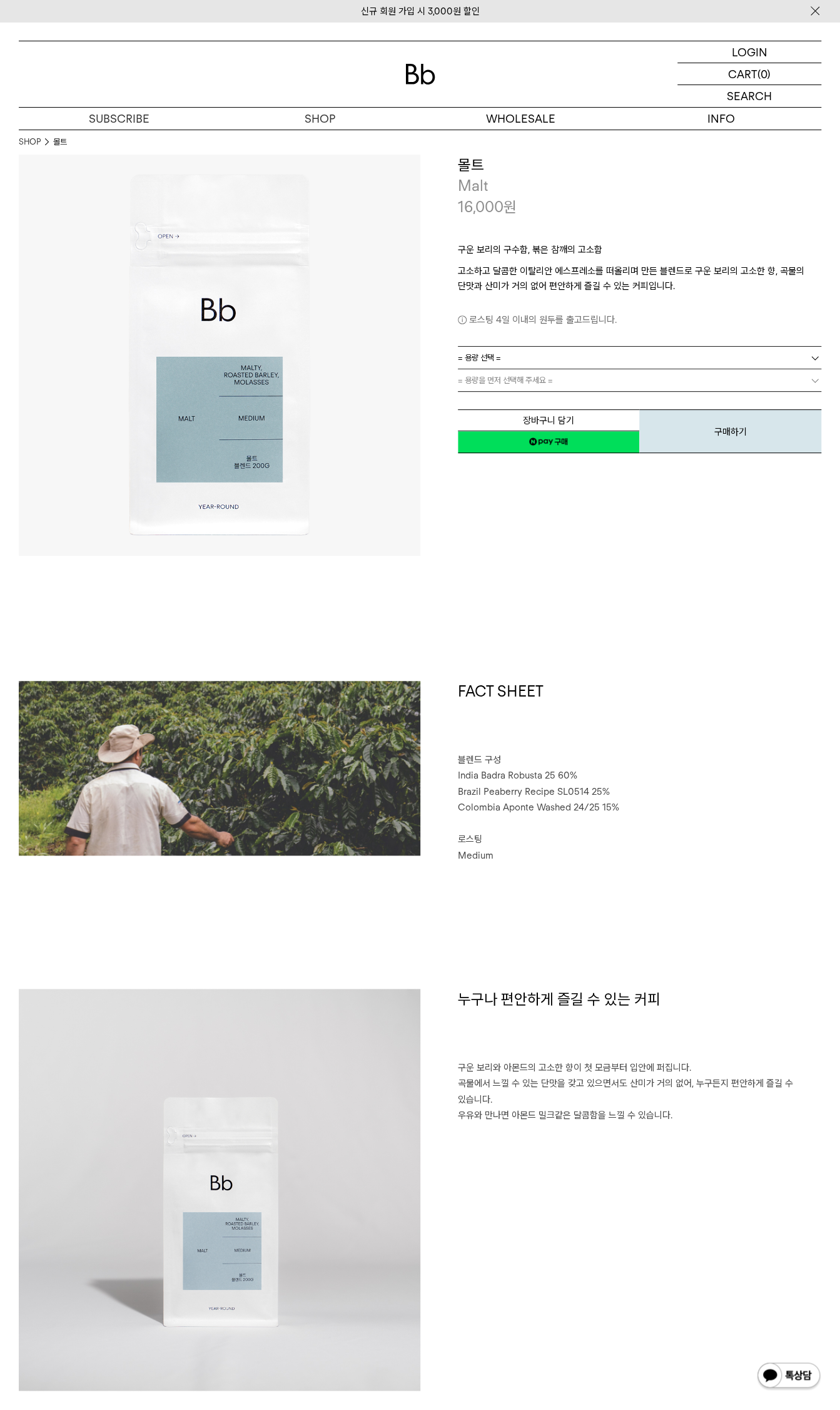
click at [525, 355] on link "= 용량 선택 =" at bounding box center [640, 358] width 364 height 22
click at [509, 375] on li "200g" at bounding box center [646, 380] width 352 height 23
click at [493, 379] on span "= 분쇄도 선택 =" at bounding box center [483, 380] width 50 height 22
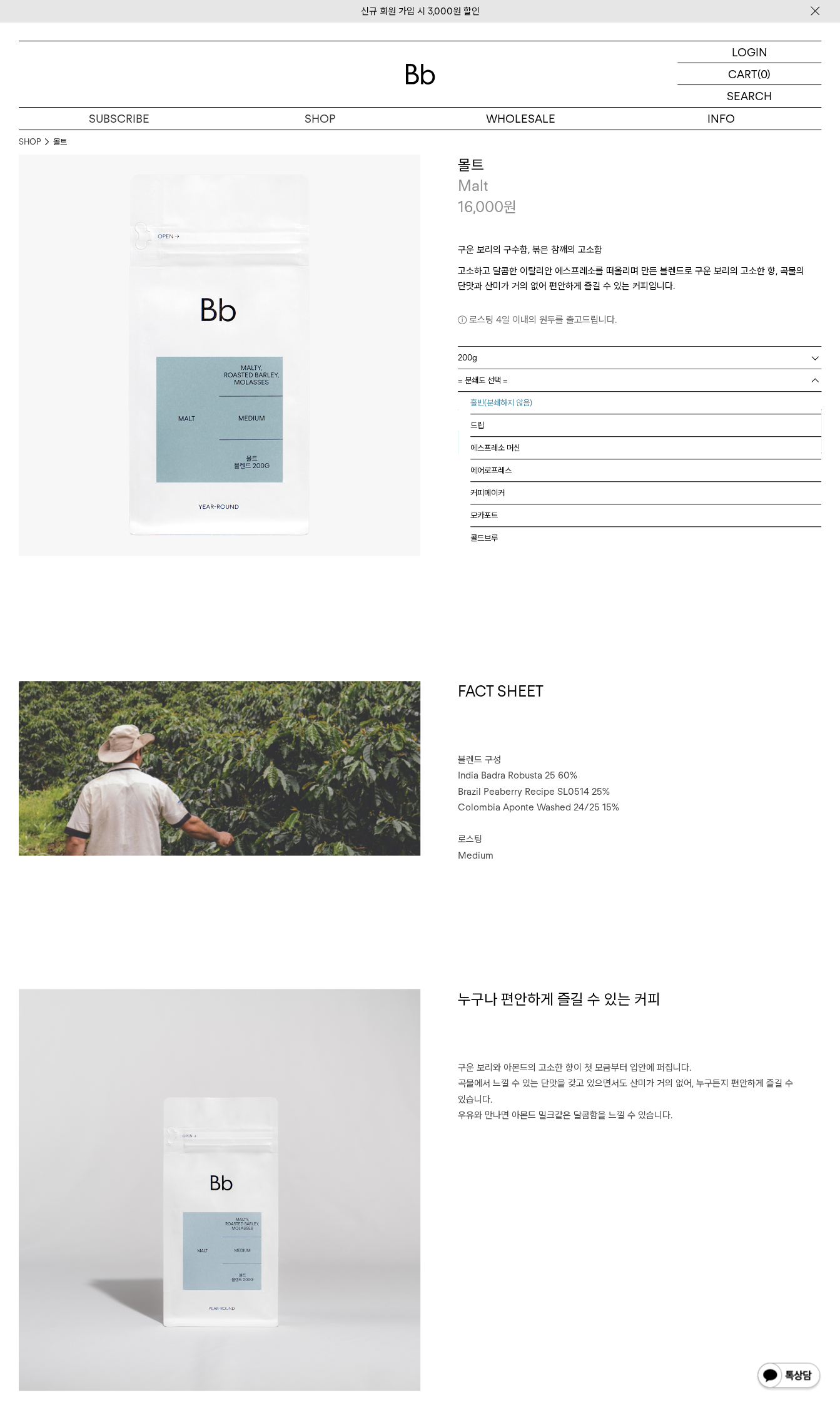
drag, startPoint x: 498, startPoint y: 396, endPoint x: 492, endPoint y: 403, distance: 9.2
click at [498, 396] on li "홀빈(분쇄하지 않음)" at bounding box center [646, 403] width 352 height 23
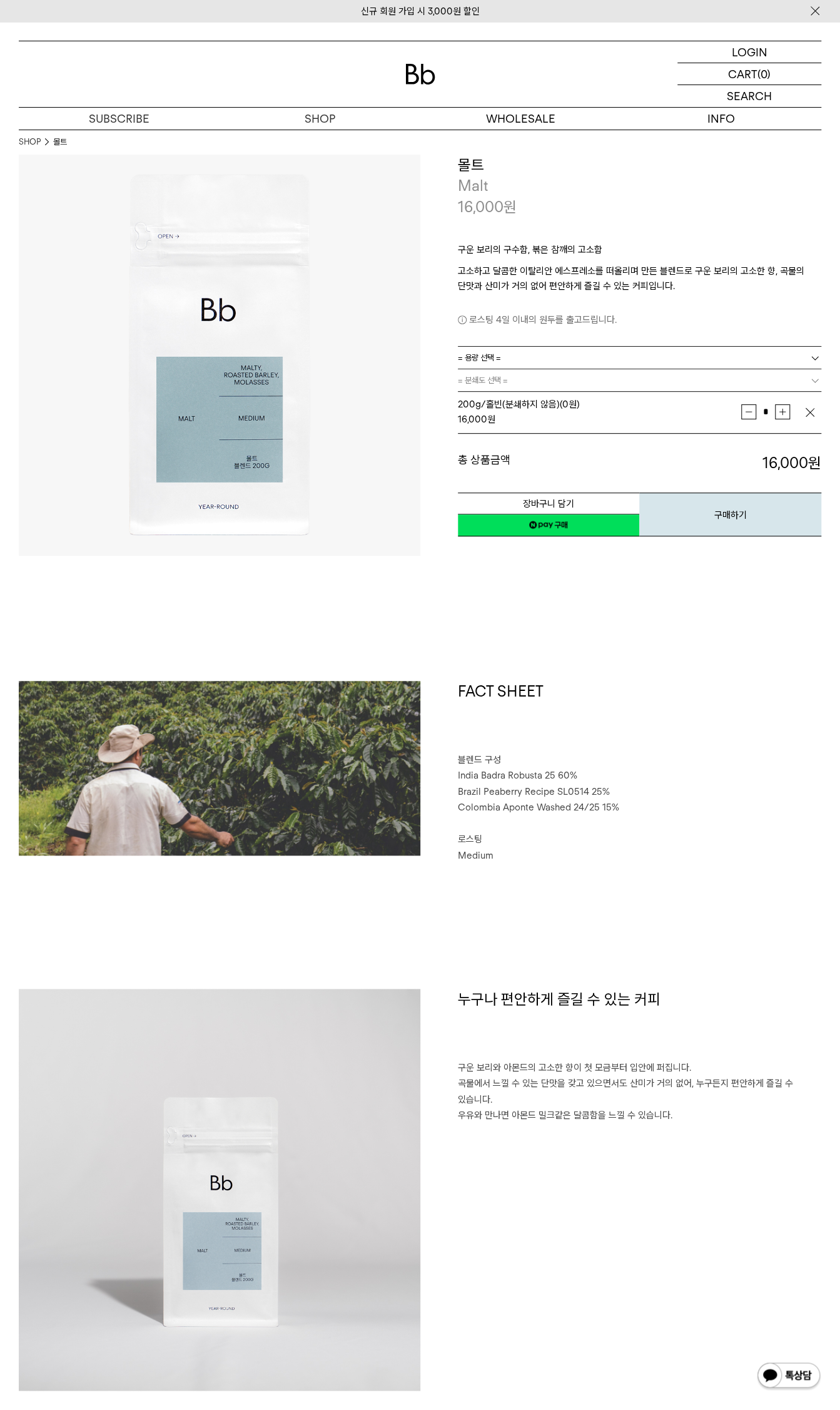
click at [589, 530] on link "네이버페이 구매하기" at bounding box center [549, 525] width 182 height 23
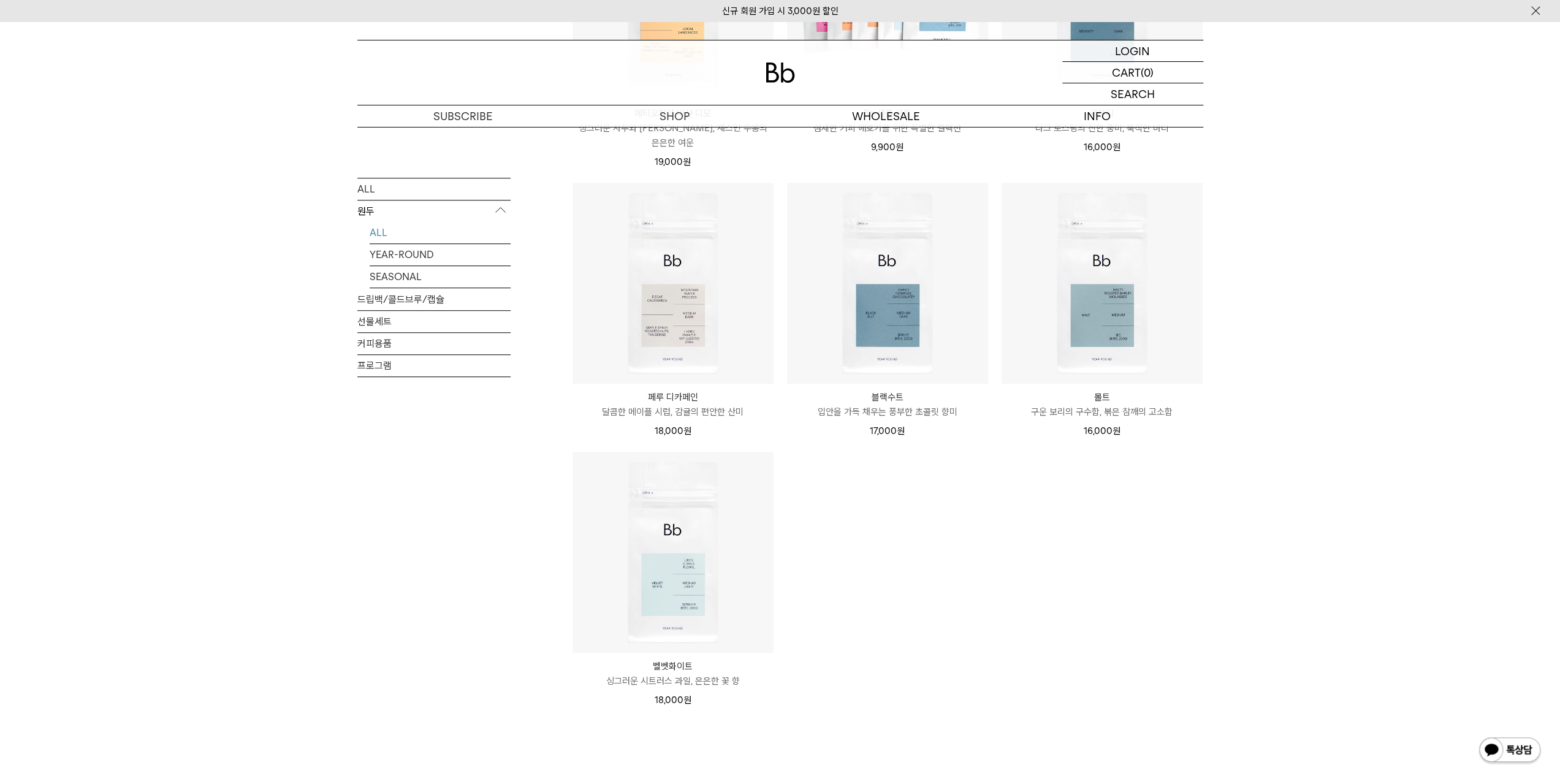
scroll to position [920, 0]
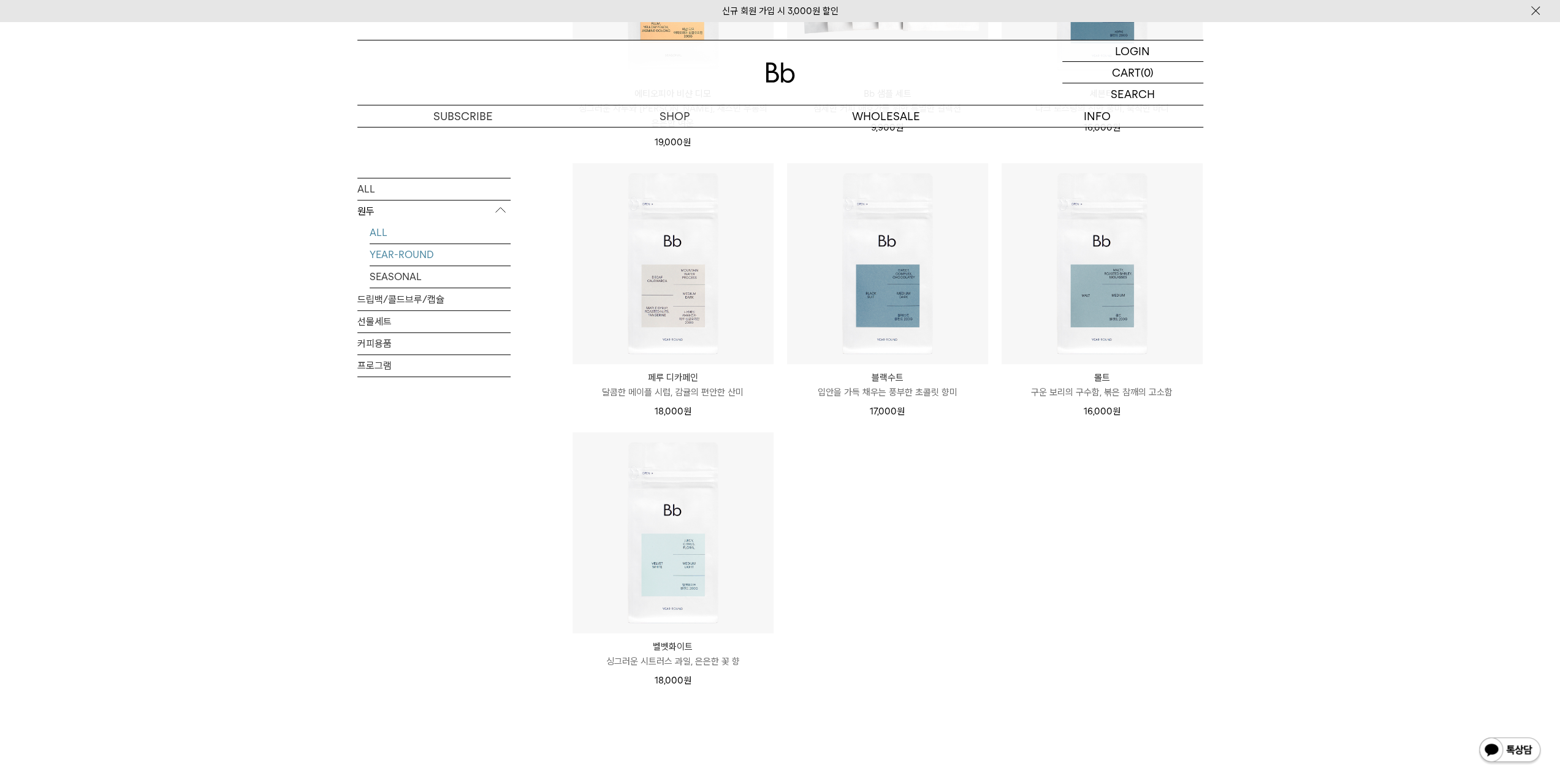
click at [413, 256] on link "YEAR-ROUND" at bounding box center [440, 254] width 141 height 22
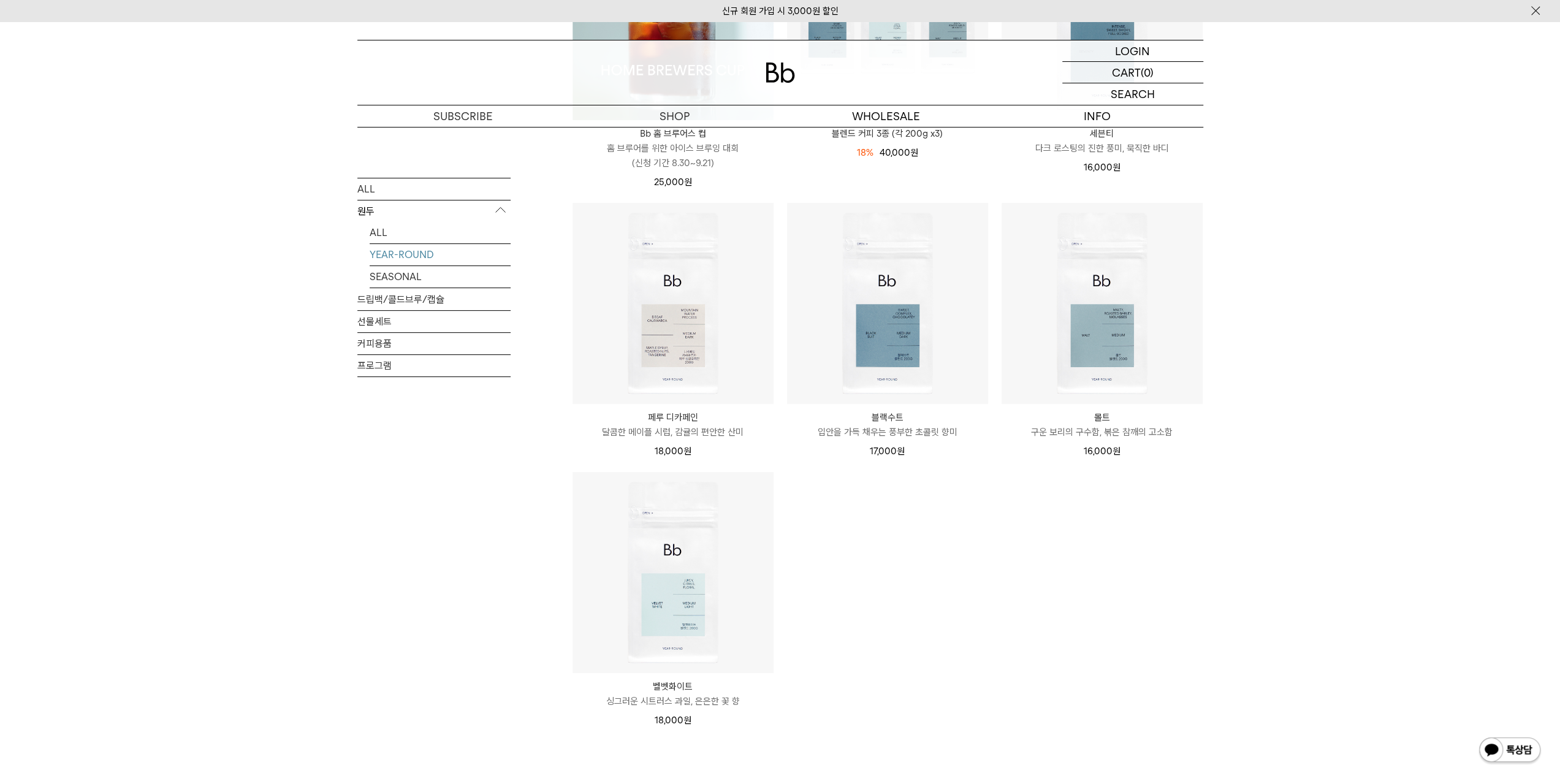
scroll to position [429, 0]
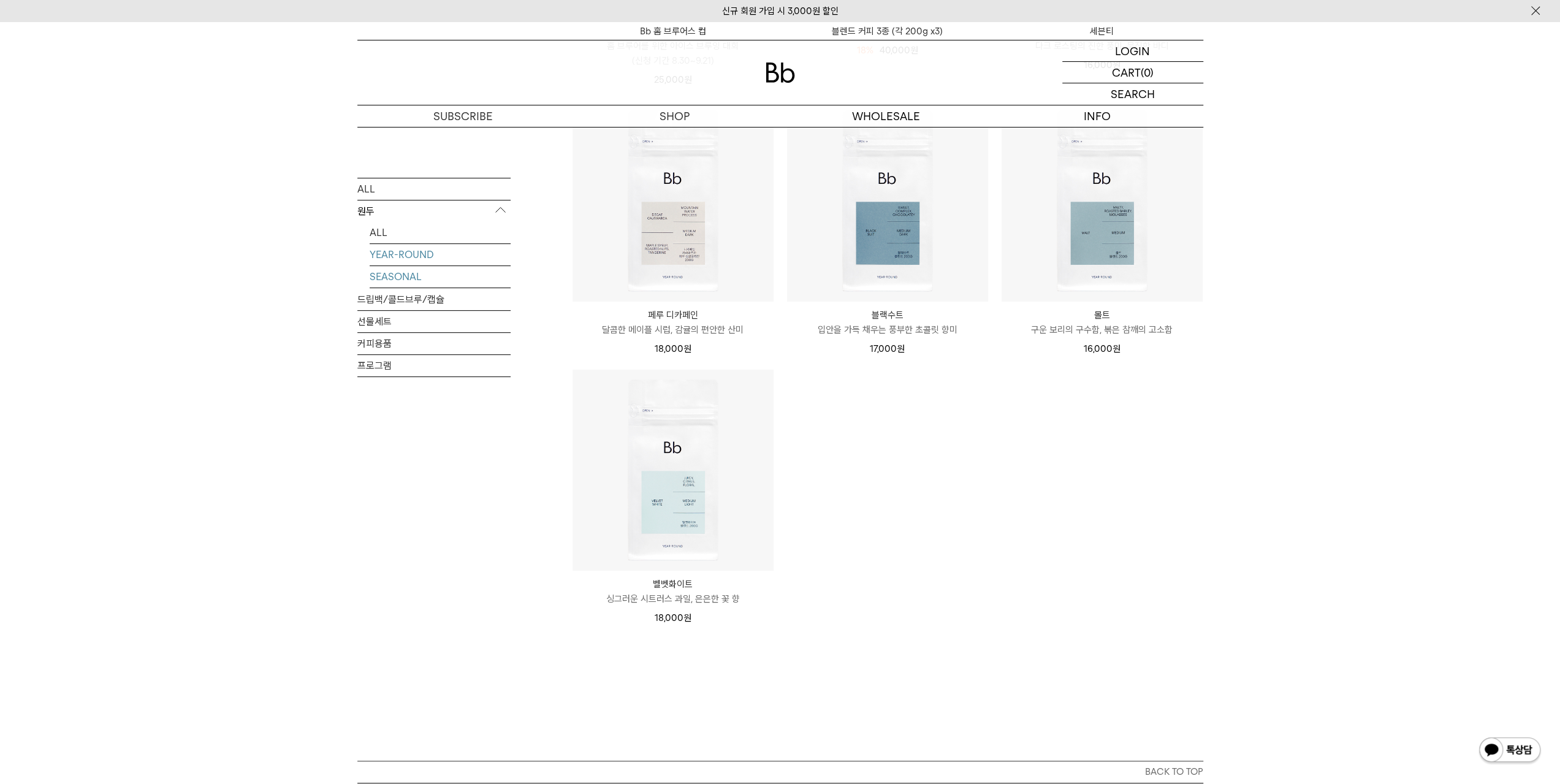
click at [388, 274] on link "SEASONAL" at bounding box center [440, 276] width 141 height 22
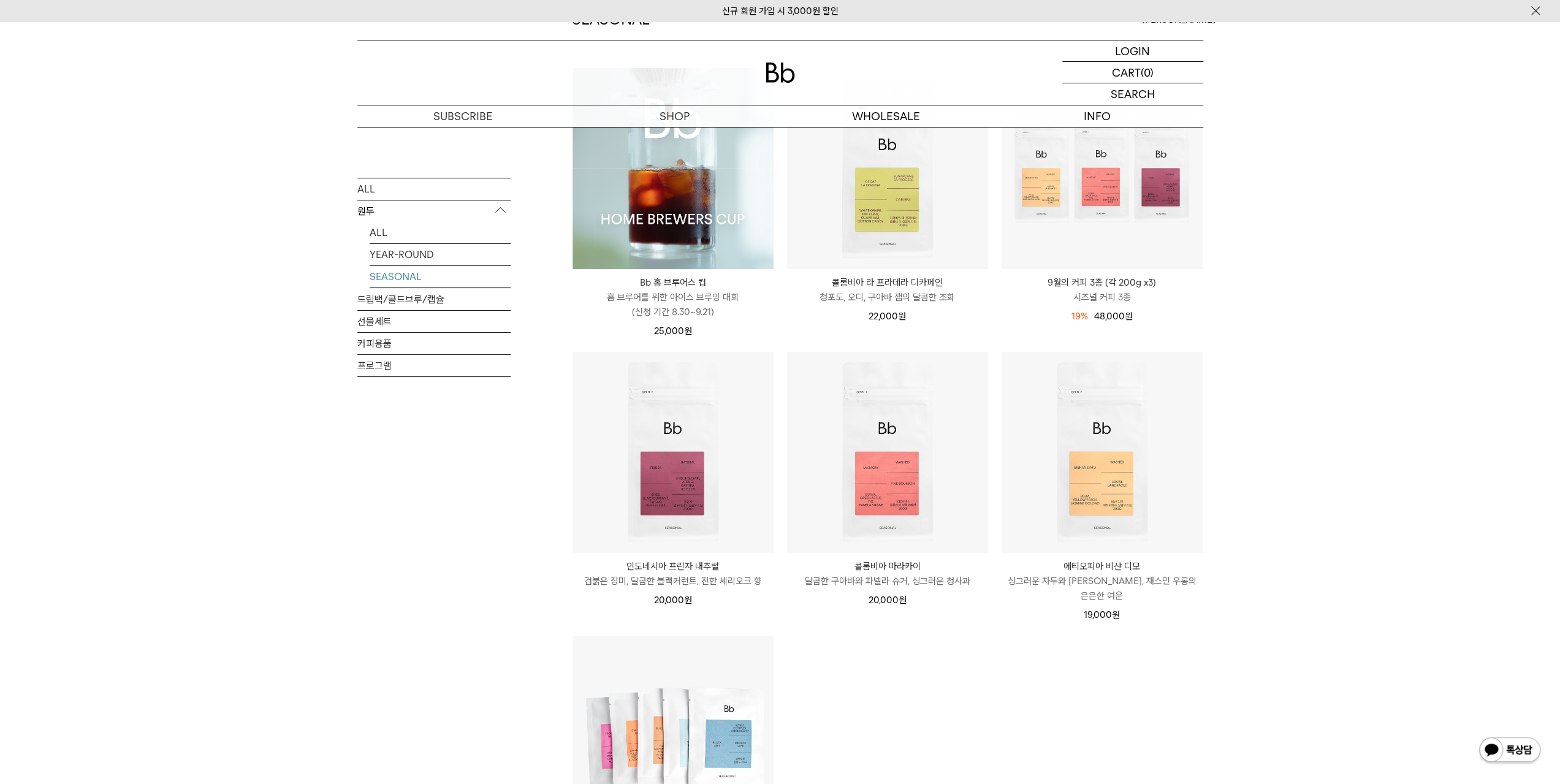
scroll to position [184, 0]
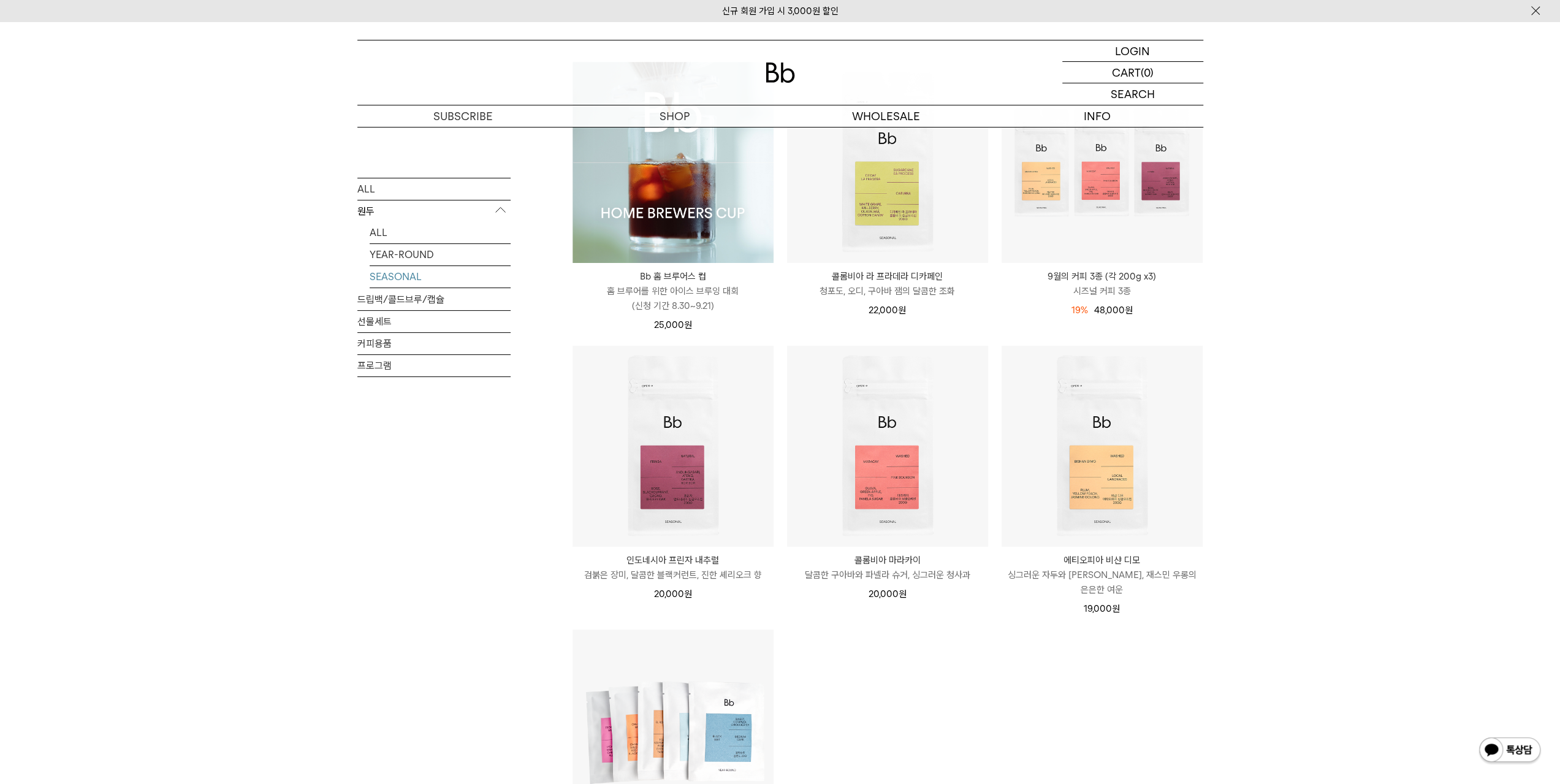
click at [1416, 183] on div "SHOP 원두 SEASONAL ALL 원두 ALL YEAR-ROUND SEASONAL 드립백/콜드브루/캡슐 선물세트 커피용품 프로그램 SEAS…" at bounding box center [780, 482] width 1560 height 1078
click at [1299, 324] on div "SHOP 원두 SEASONAL ALL 원두 ALL YEAR-ROUND SEASONAL 드립백/콜드브루/캡슐 선물세트 커피용품 프로그램 SEAS…" at bounding box center [780, 482] width 1560 height 1078
click at [400, 419] on div "ALL 원두 ALL YEAR-ROUND SEASONAL 드립백/콜드브루/캡슐 선물세트 커피용품 프로그램" at bounding box center [434, 332] width 154 height 309
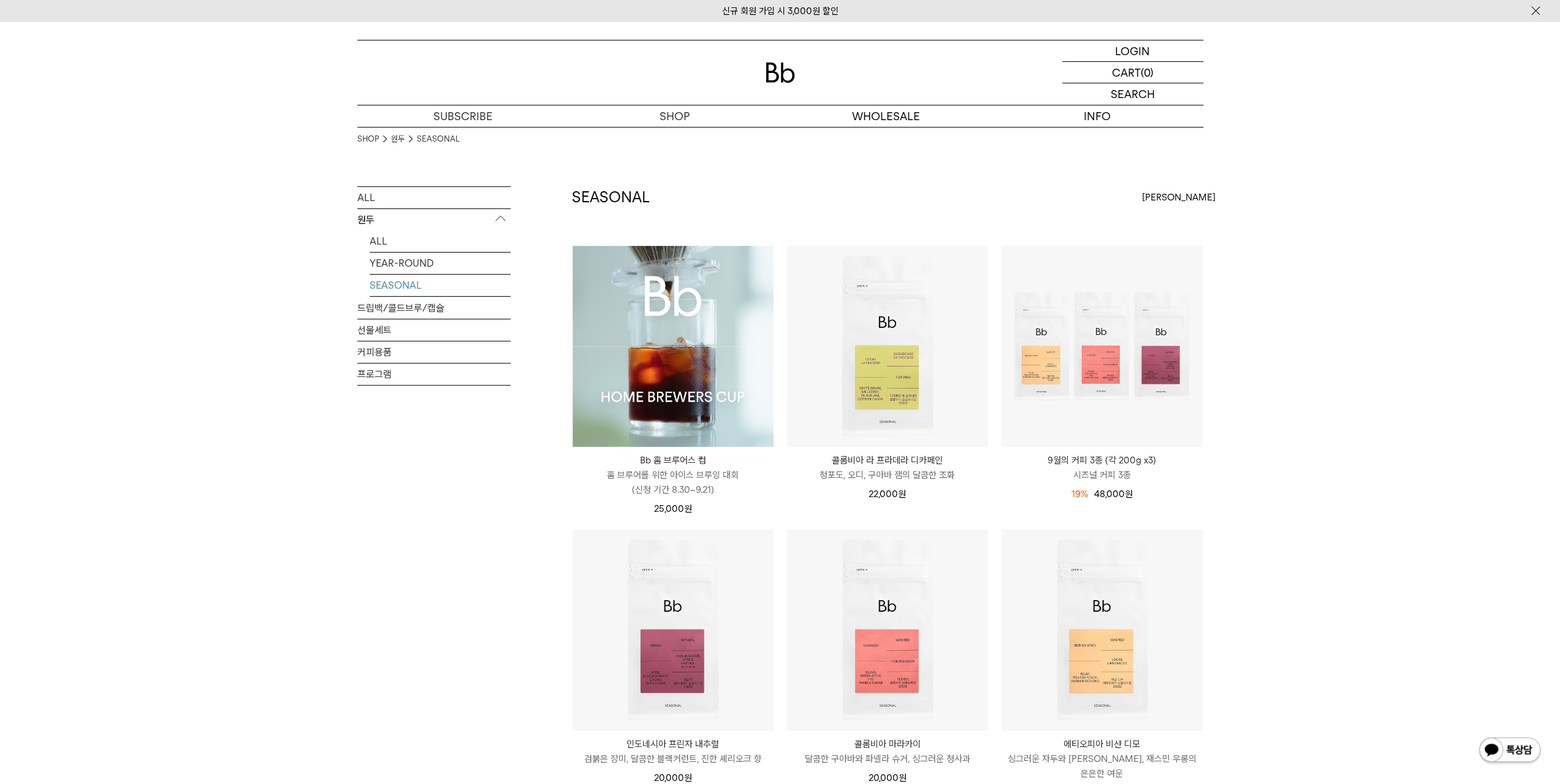
scroll to position [0, 0]
click at [394, 269] on link "YEAR-ROUND" at bounding box center [440, 263] width 141 height 22
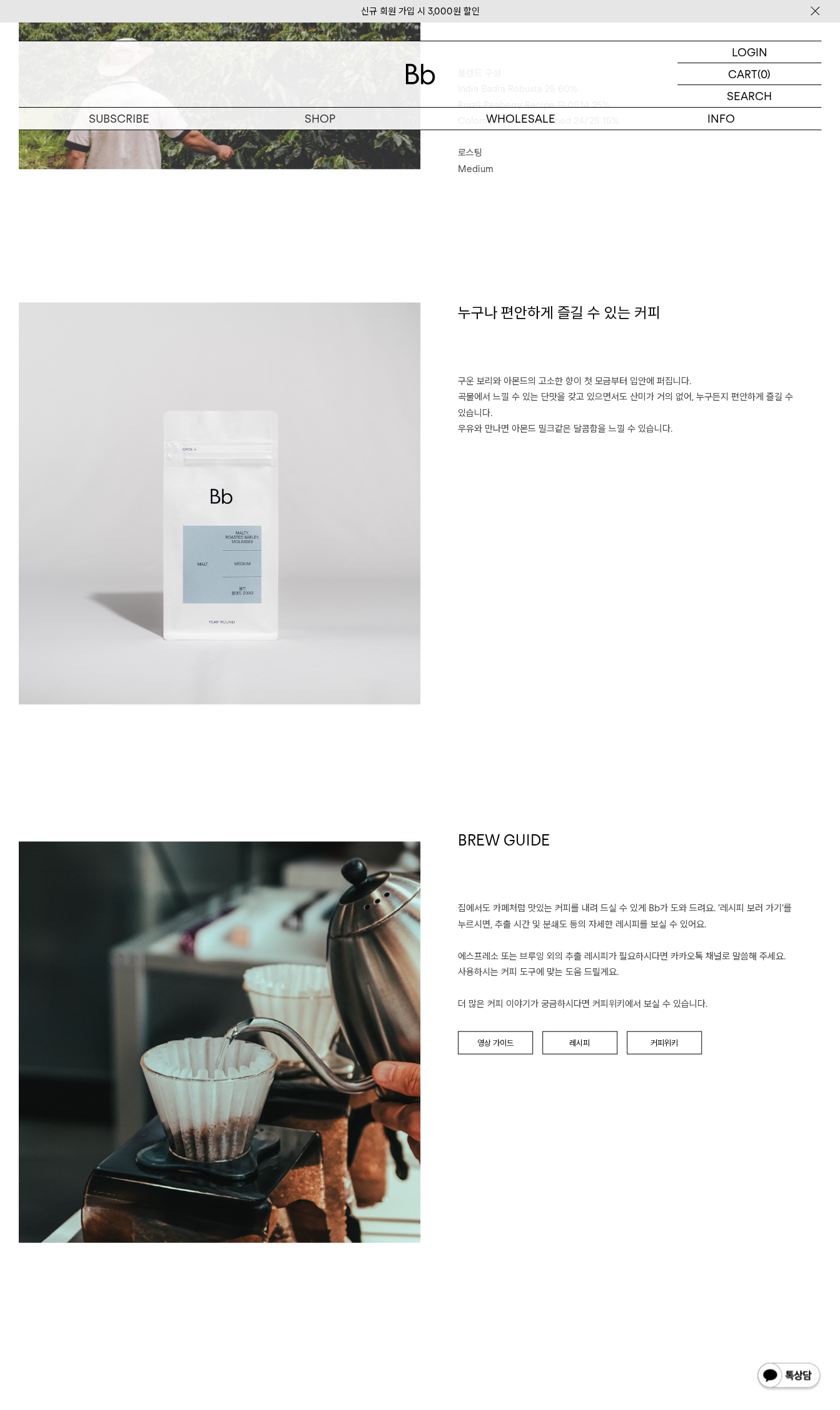
scroll to position [689, 0]
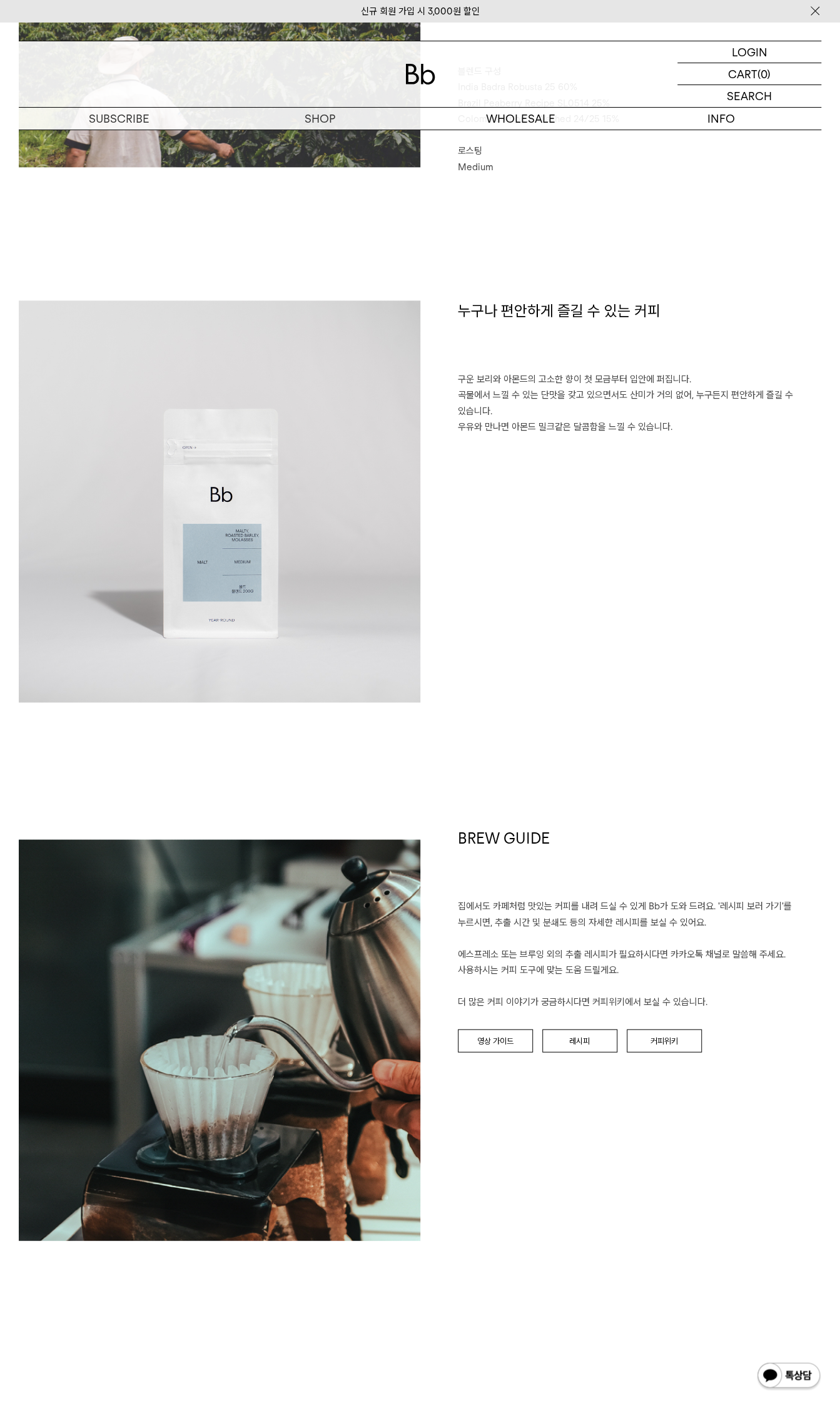
click at [624, 1100] on div "BREW GUIDE 집에서도 카페처럼 맛있는 커피를 내려 드실 ﻿수 있게 Bb가 도와 드려요. '레시피 보러 가기'를 누르시면, 추출 시간 및…" at bounding box center [622, 1034] width 402 height 414
click at [600, 1038] on link "레시피" at bounding box center [580, 1040] width 75 height 24
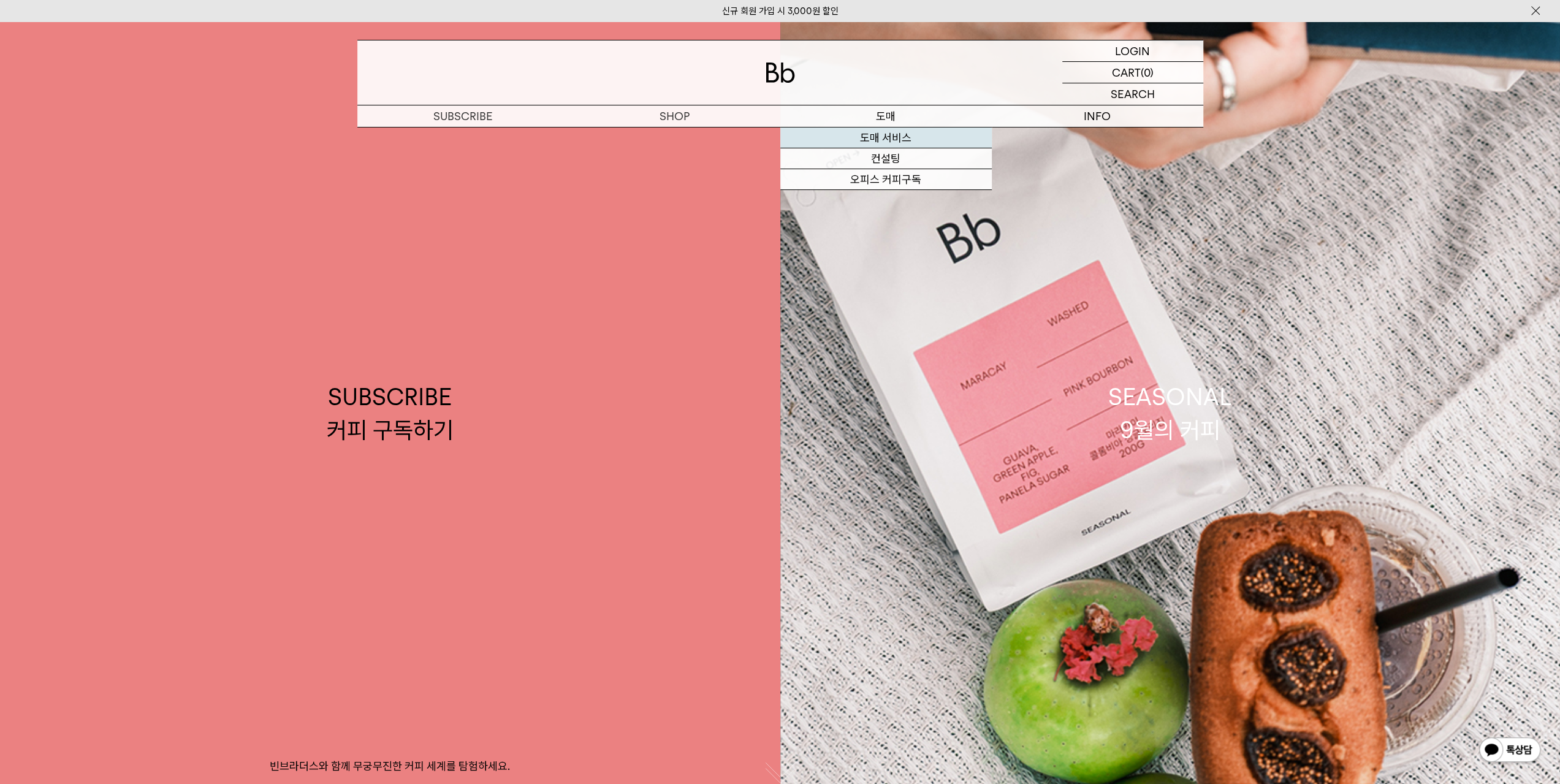
click at [916, 136] on link "도매 서비스" at bounding box center [886, 138] width 212 height 21
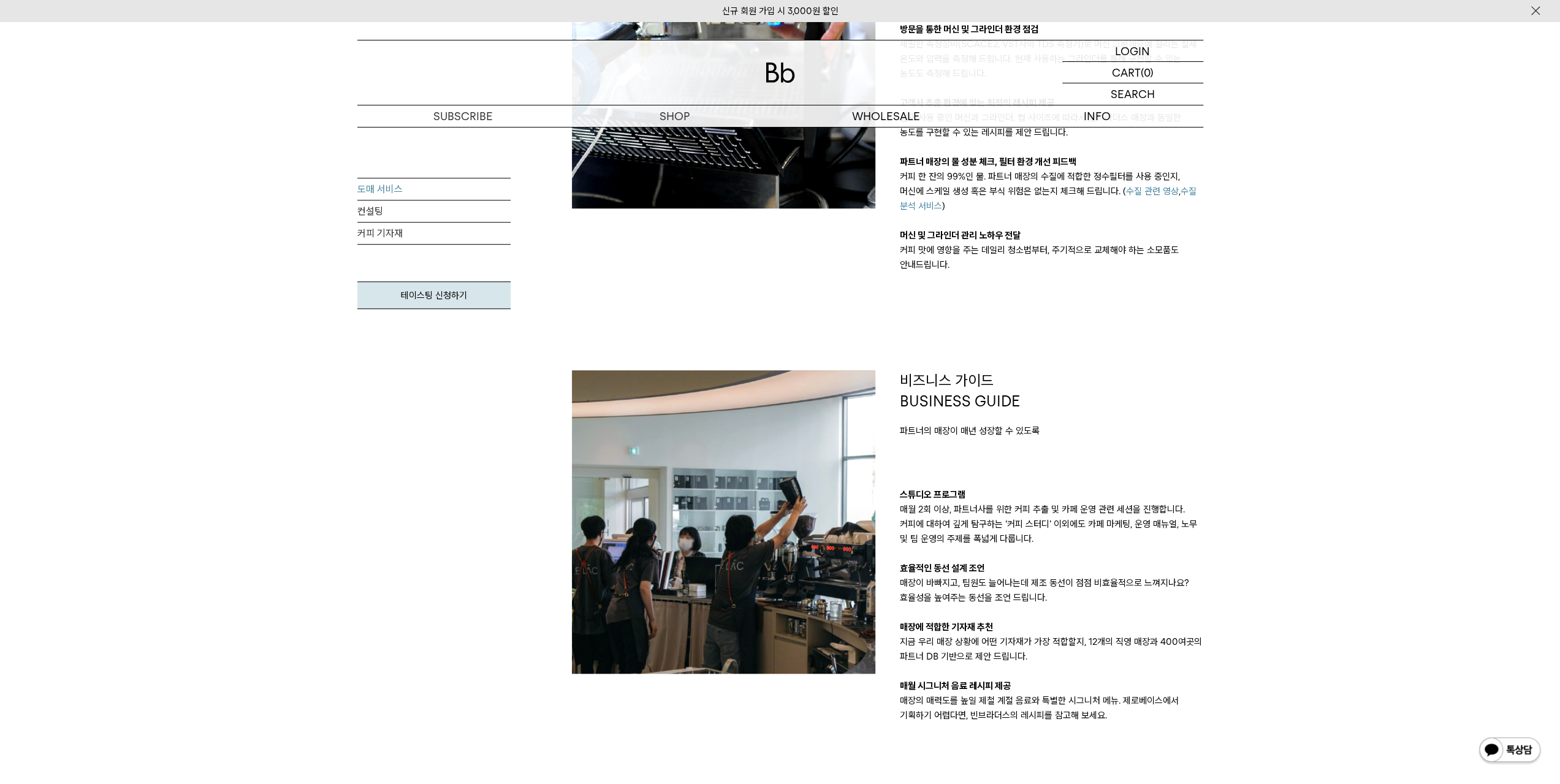
scroll to position [674, 0]
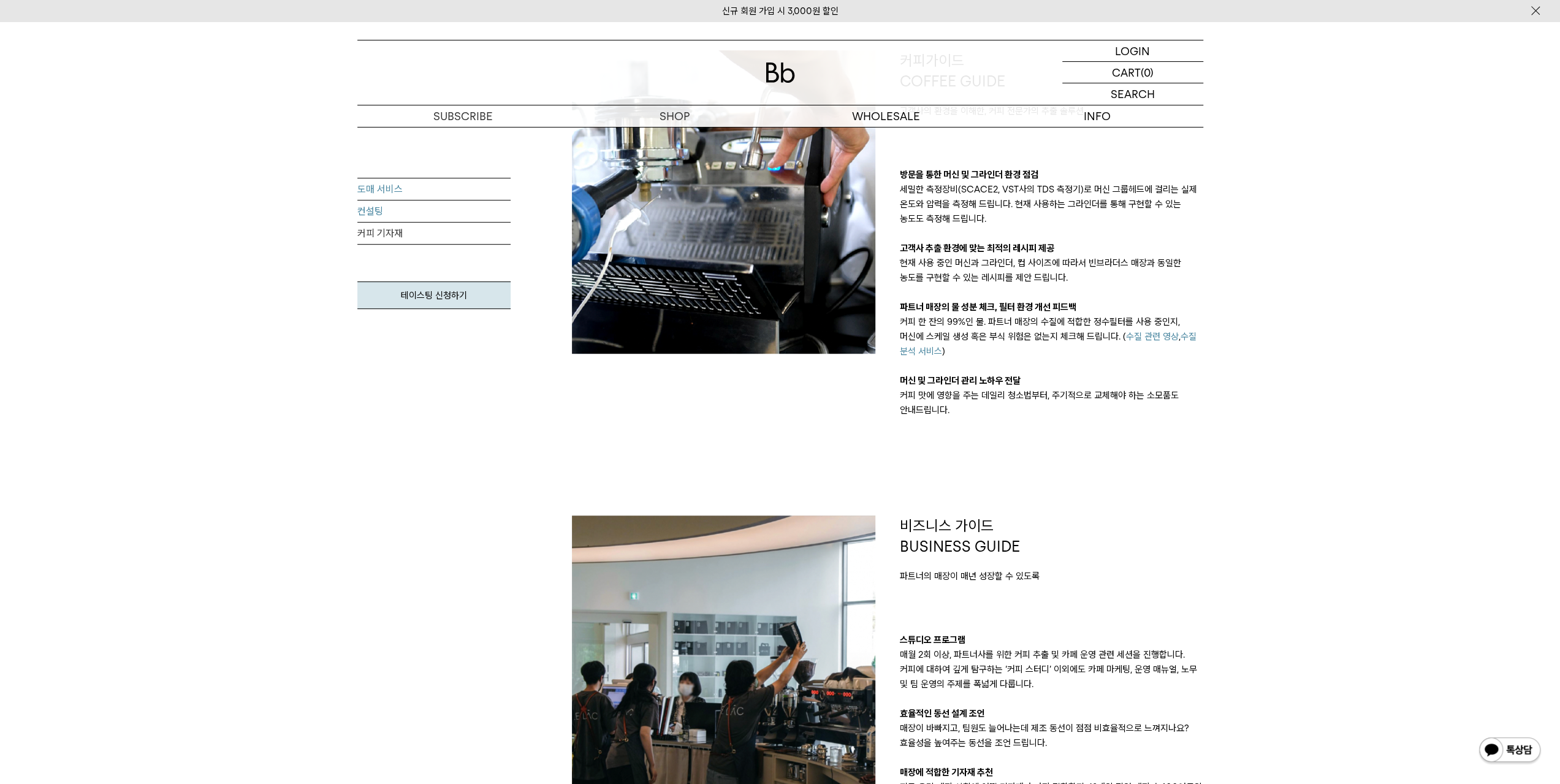
click at [379, 218] on link "컨설팅" at bounding box center [434, 212] width 154 height 22
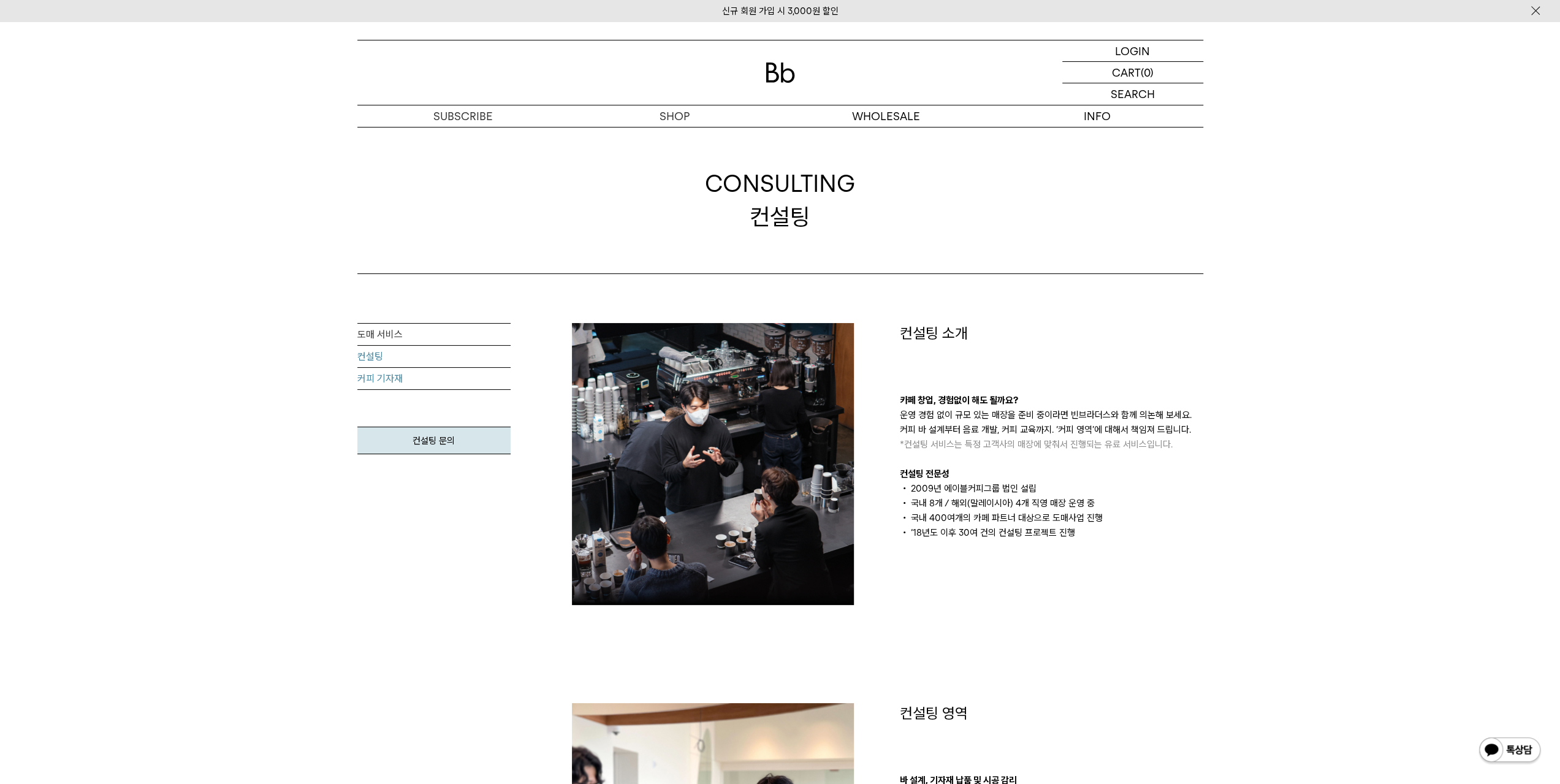
click at [399, 381] on link "커피 기자재" at bounding box center [434, 379] width 154 height 22
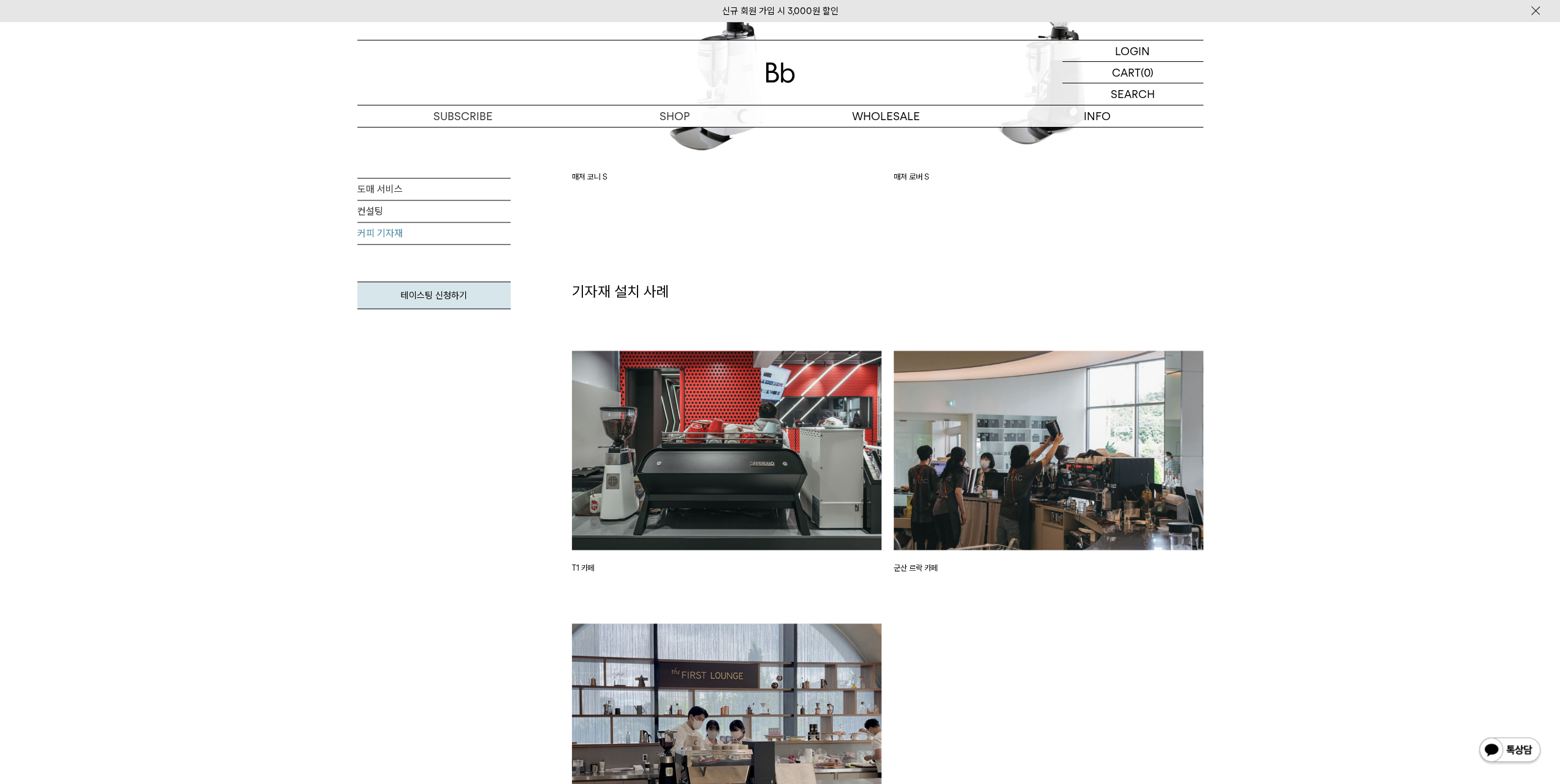
scroll to position [1961, 0]
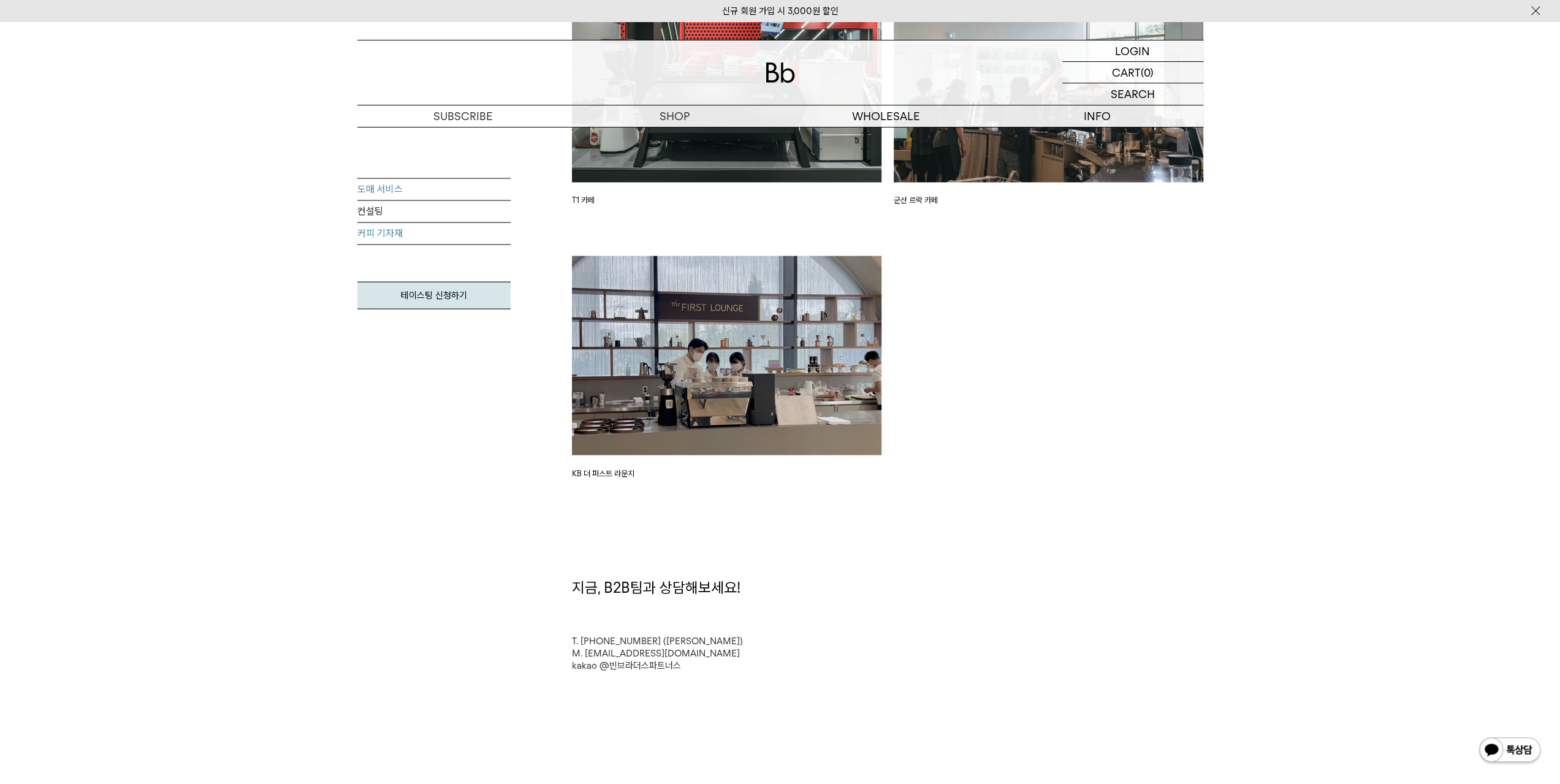
click at [402, 187] on link "도매 서비스" at bounding box center [434, 189] width 154 height 22
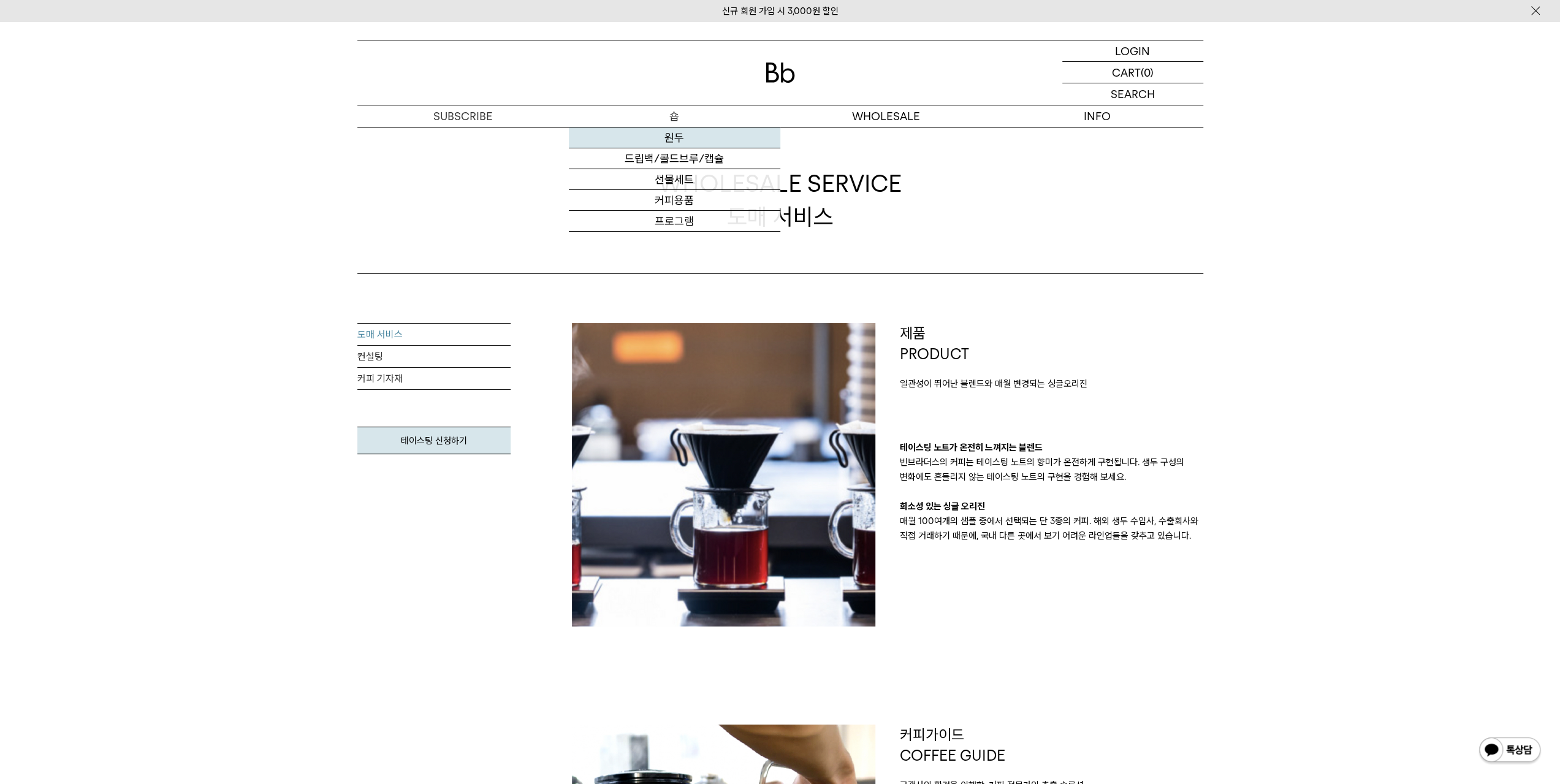
click at [685, 137] on link "원두" at bounding box center [675, 138] width 212 height 21
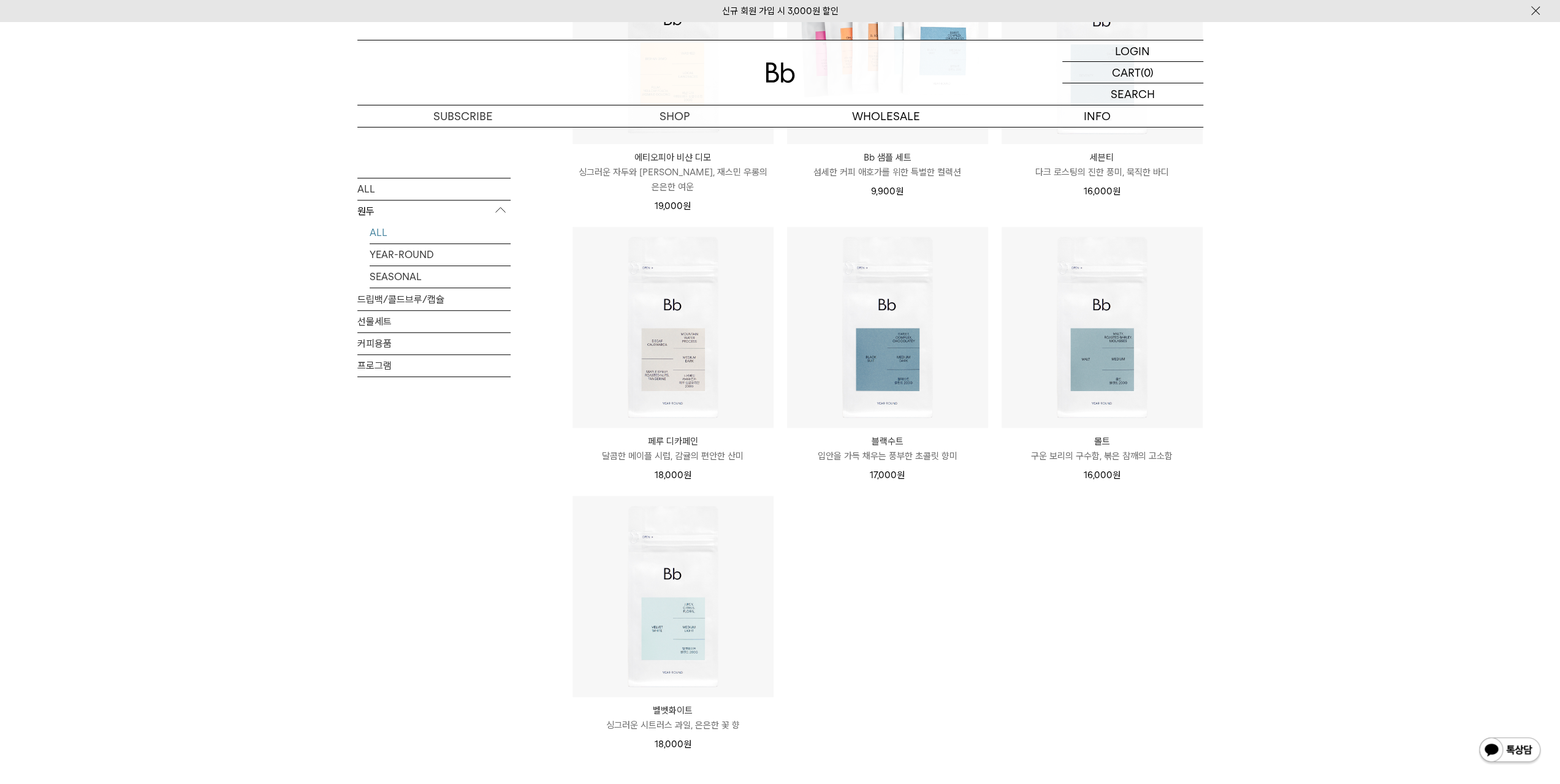
scroll to position [858, 0]
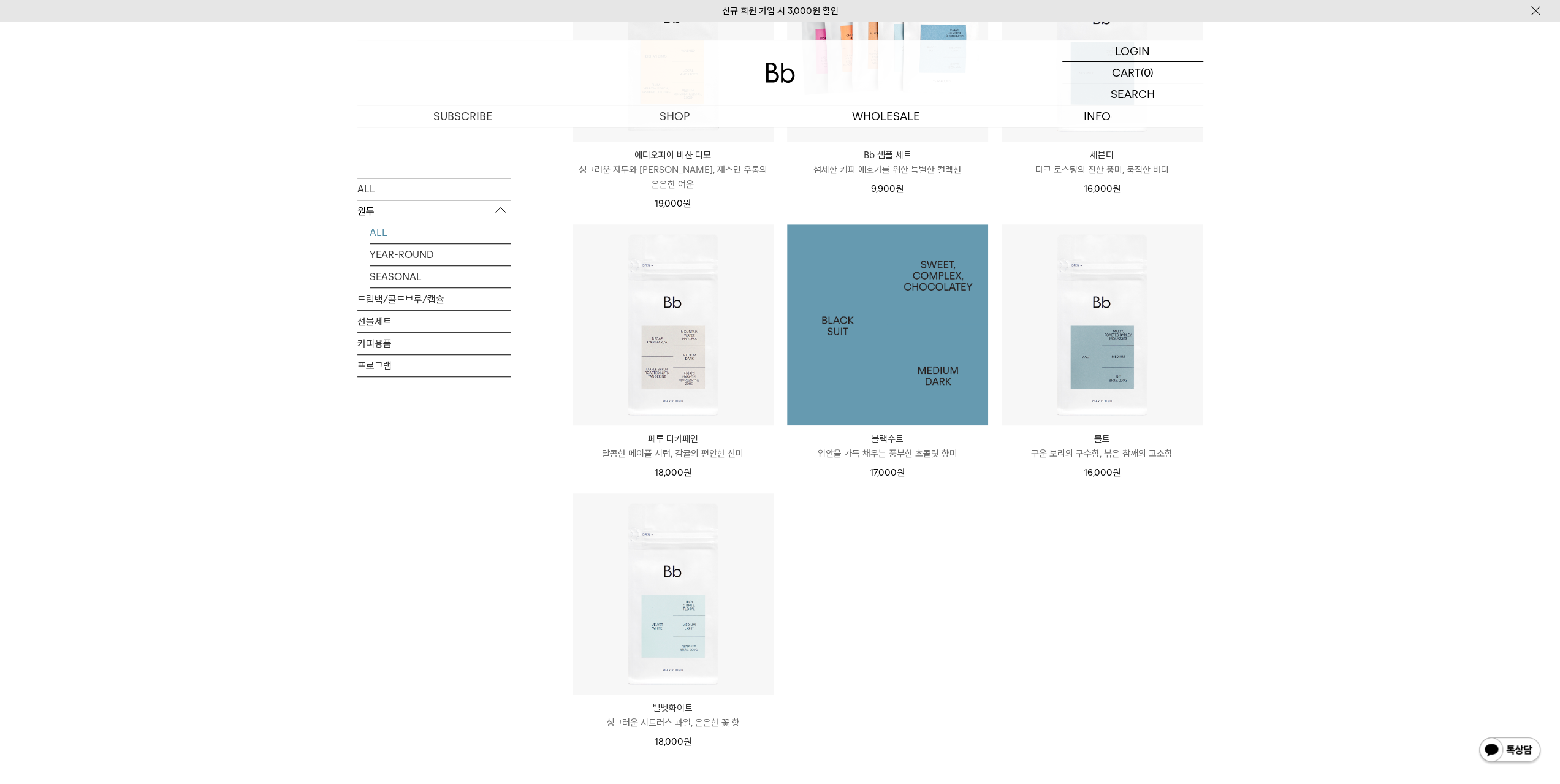
click at [909, 379] on img at bounding box center [888, 325] width 201 height 201
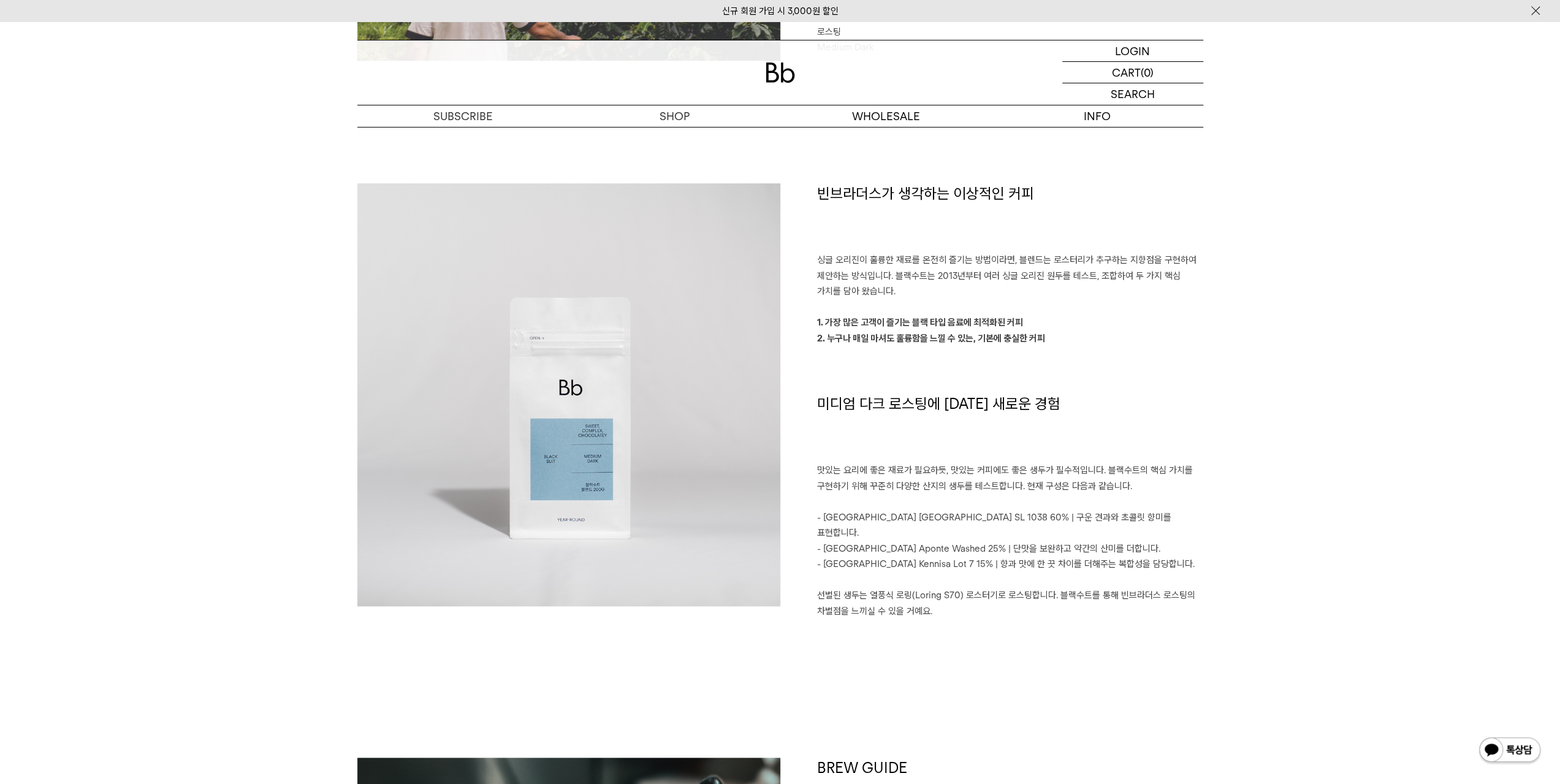
scroll to position [797, 0]
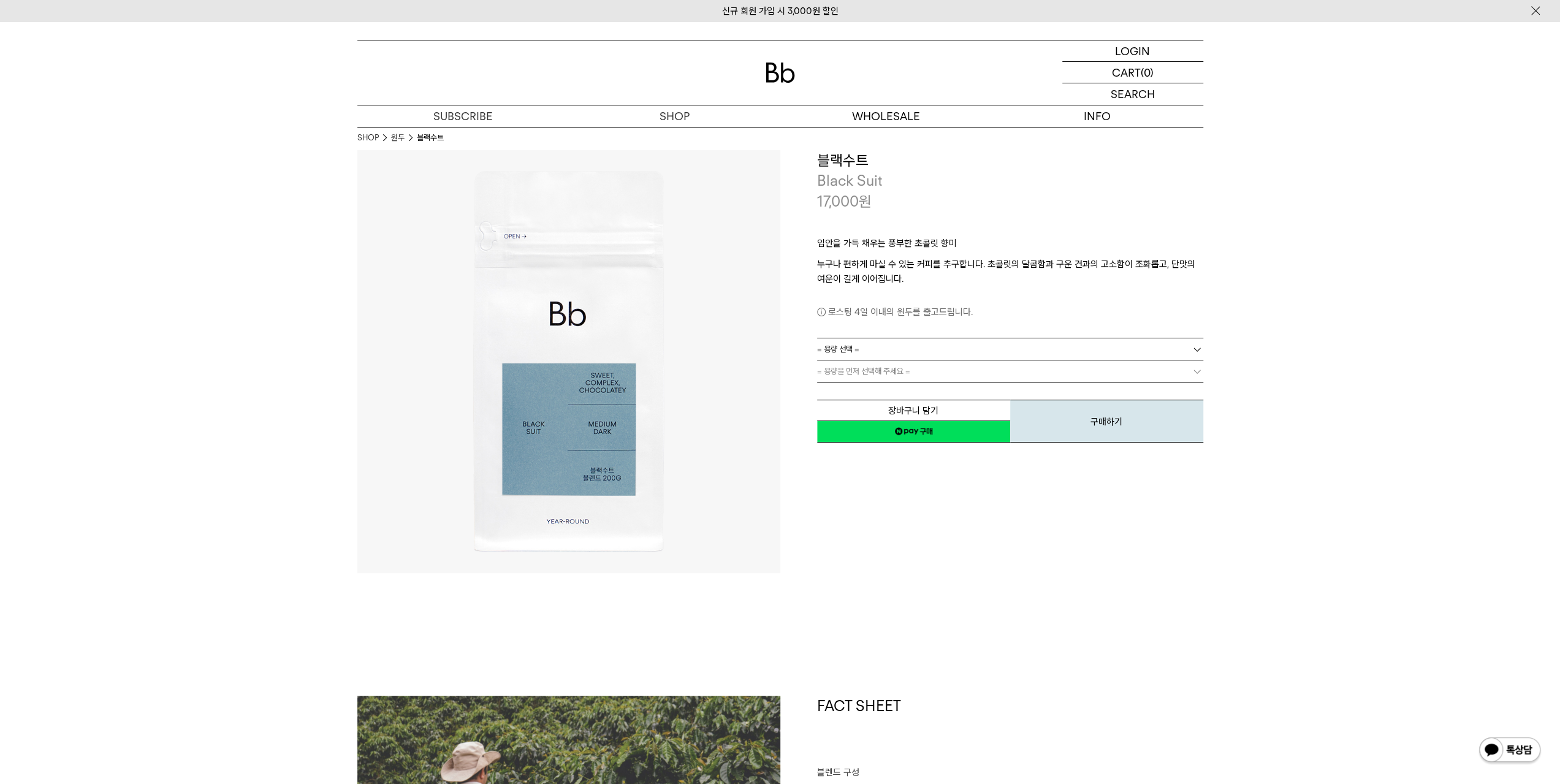
scroll to position [0, 0]
drag, startPoint x: 933, startPoint y: 405, endPoint x: 885, endPoint y: 45, distance: 363.2
click at [933, 405] on button "장바구니 담기" at bounding box center [913, 411] width 193 height 22
click at [1133, 51] on p "로그인" at bounding box center [1132, 51] width 29 height 21
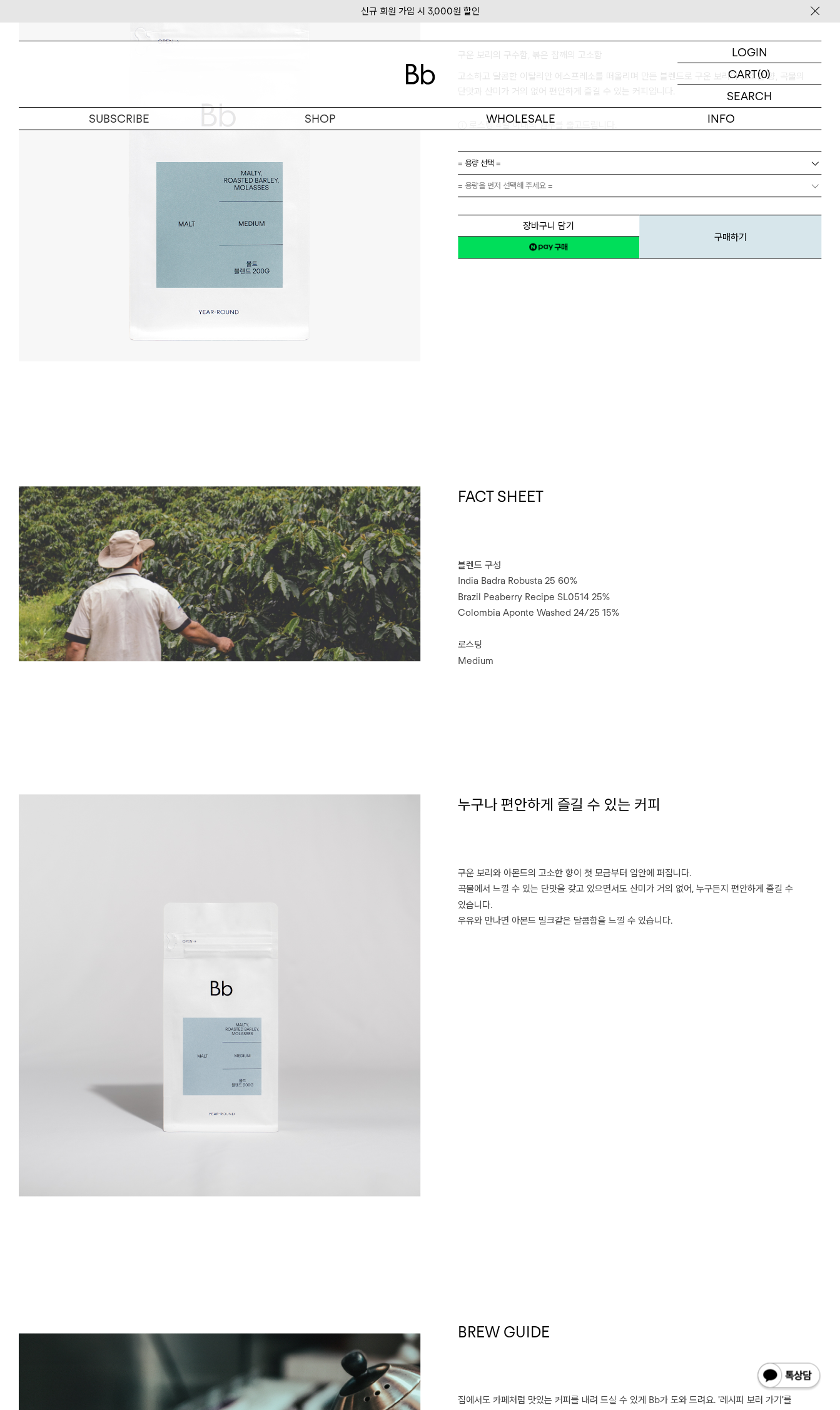
scroll to position [188, 0]
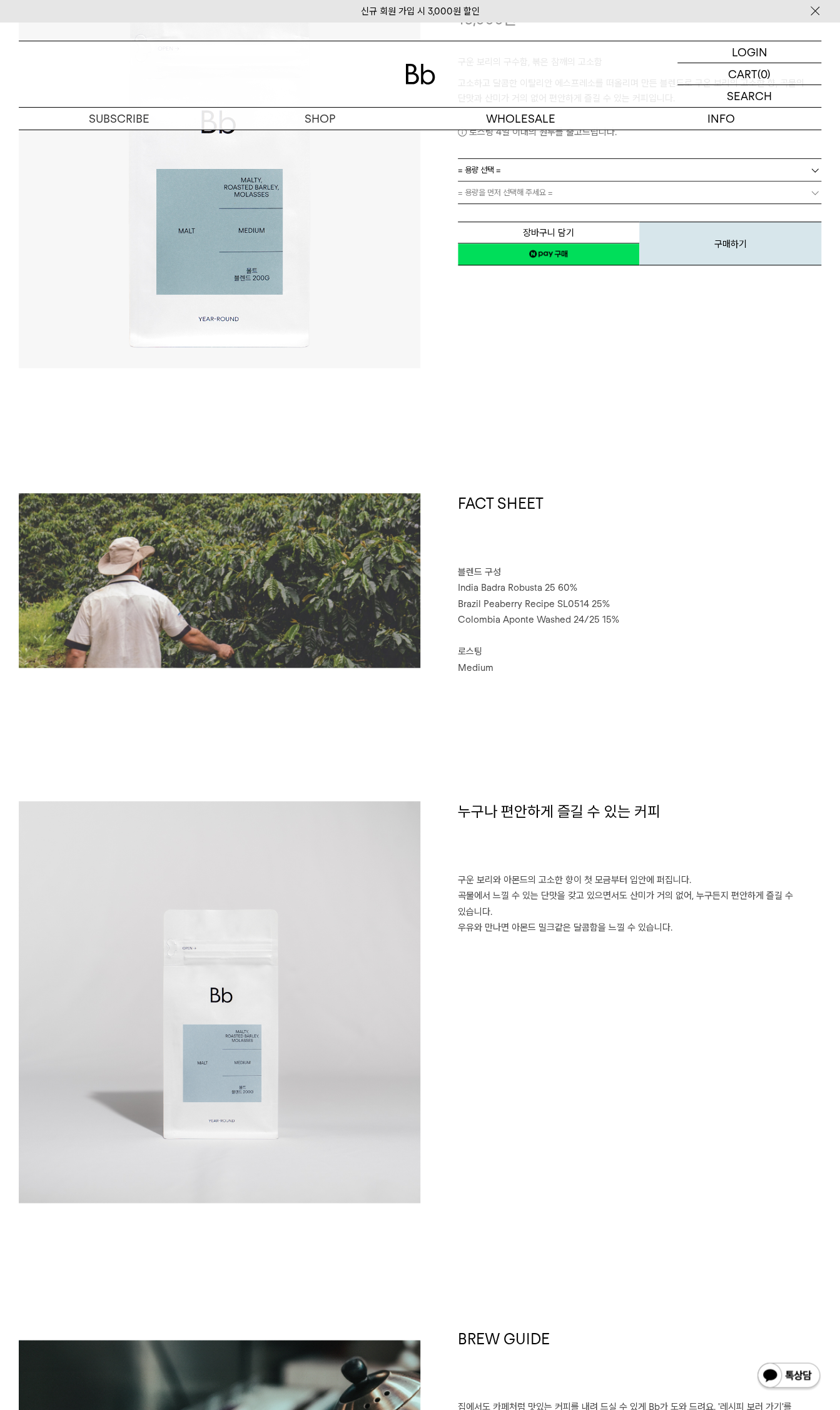
click at [537, 589] on span "India Badra Robusta 25 60%" at bounding box center [517, 587] width 119 height 11
drag, startPoint x: 508, startPoint y: 586, endPoint x: 582, endPoint y: 587, distance: 74.0
click at [582, 587] on p "India Badra Robusta 25 60%" at bounding box center [640, 587] width 364 height 16
click at [618, 627] on p "Colombia Aponte Washed 24/25 15%" at bounding box center [640, 619] width 364 height 16
click at [492, 1010] on div "누구나 편안하게 즐길 수 있는 커피 구운 보리와 아몬드의 고소한 향이 첫 모금부터 입안에 퍼집니다. 곡물에서 느낄 수 있는 단맛을 갖고 있으면…" at bounding box center [622, 1002] width 402 height 402
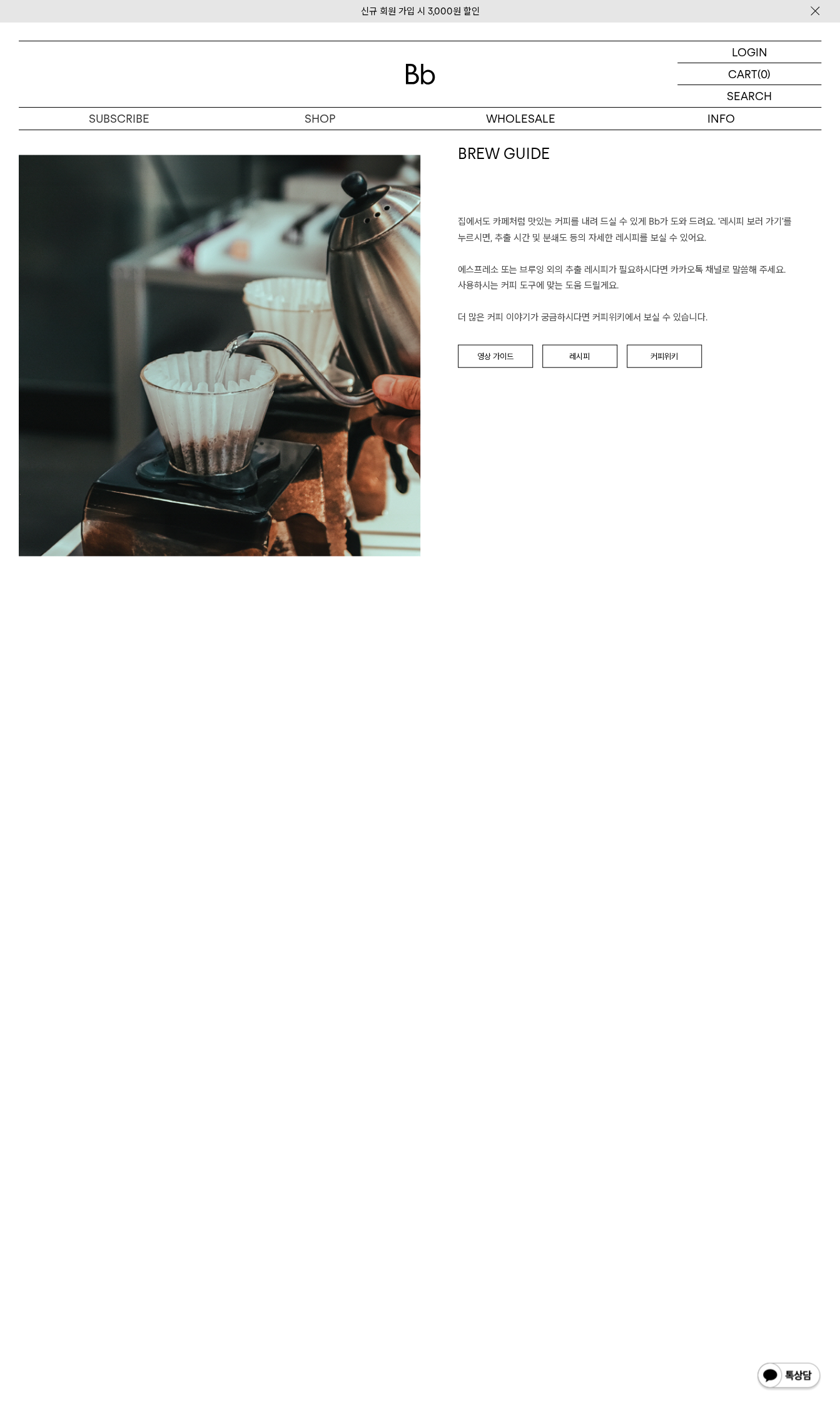
scroll to position [1627, 0]
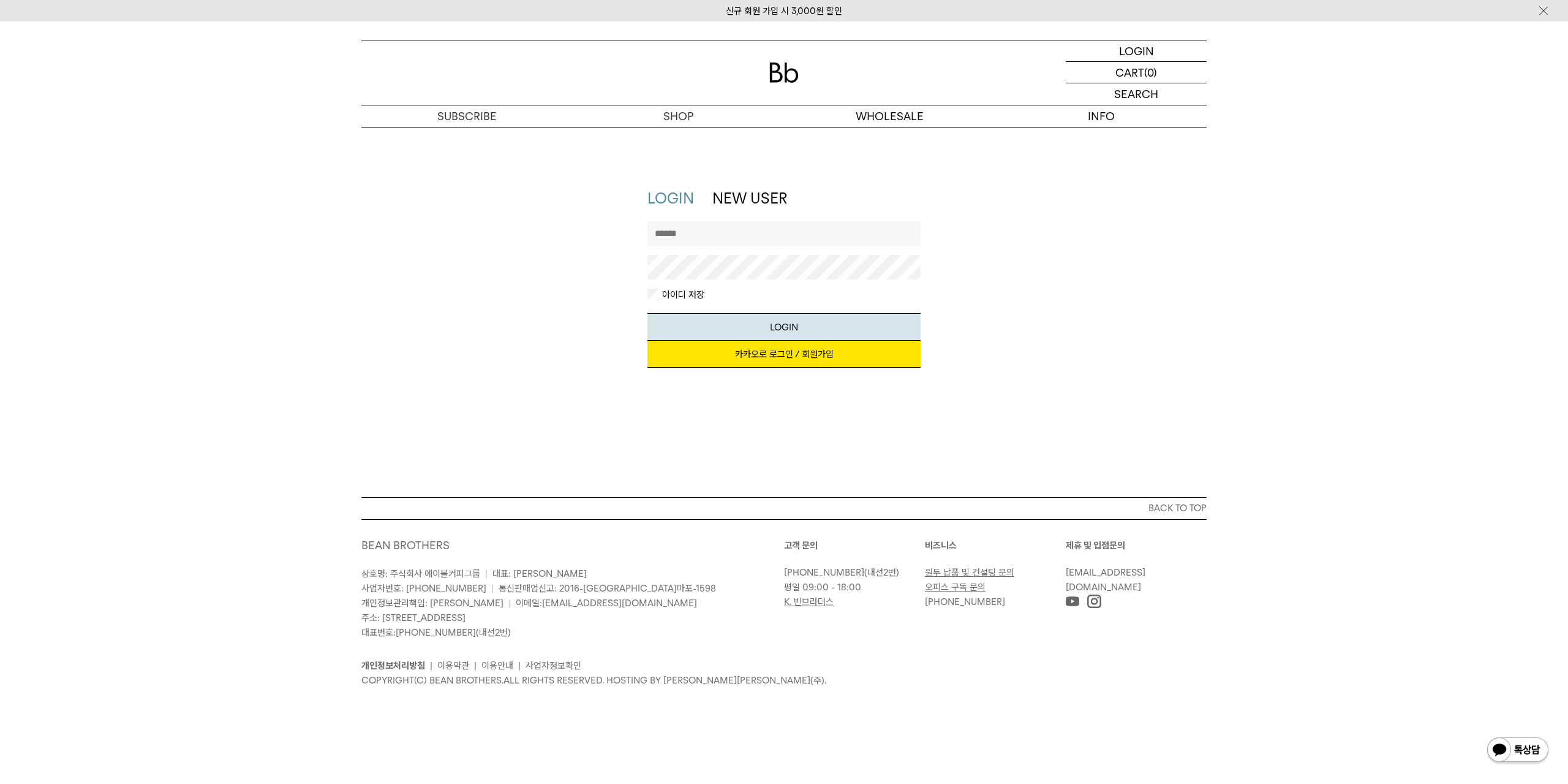
click at [838, 363] on link "카카오로 로그인 / 회원가입" at bounding box center [784, 354] width 274 height 27
click at [786, 356] on link "카카오로 로그인 / 회원가입" at bounding box center [784, 354] width 274 height 27
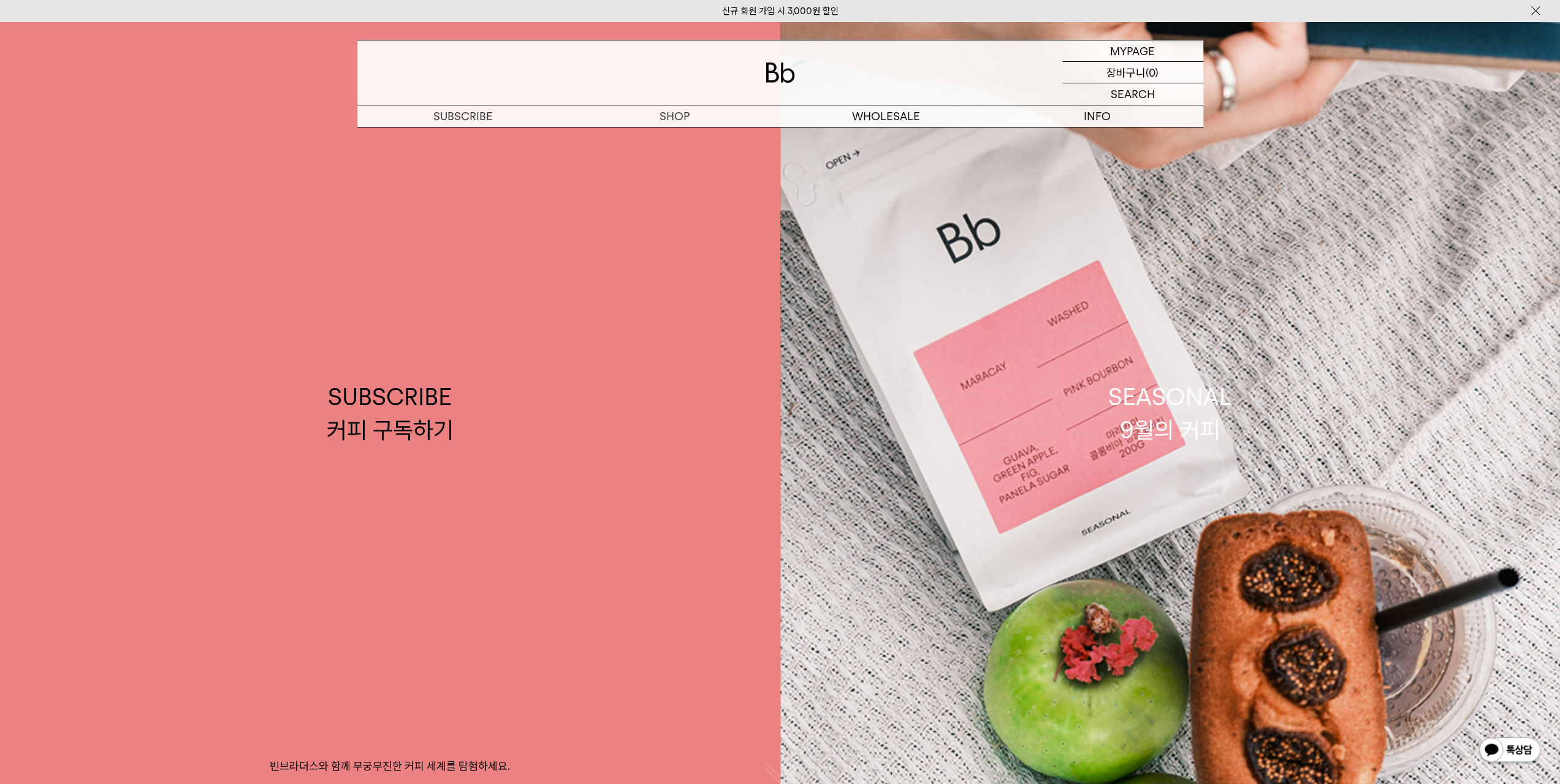
click at [1133, 75] on p "장바구니" at bounding box center [1125, 72] width 40 height 21
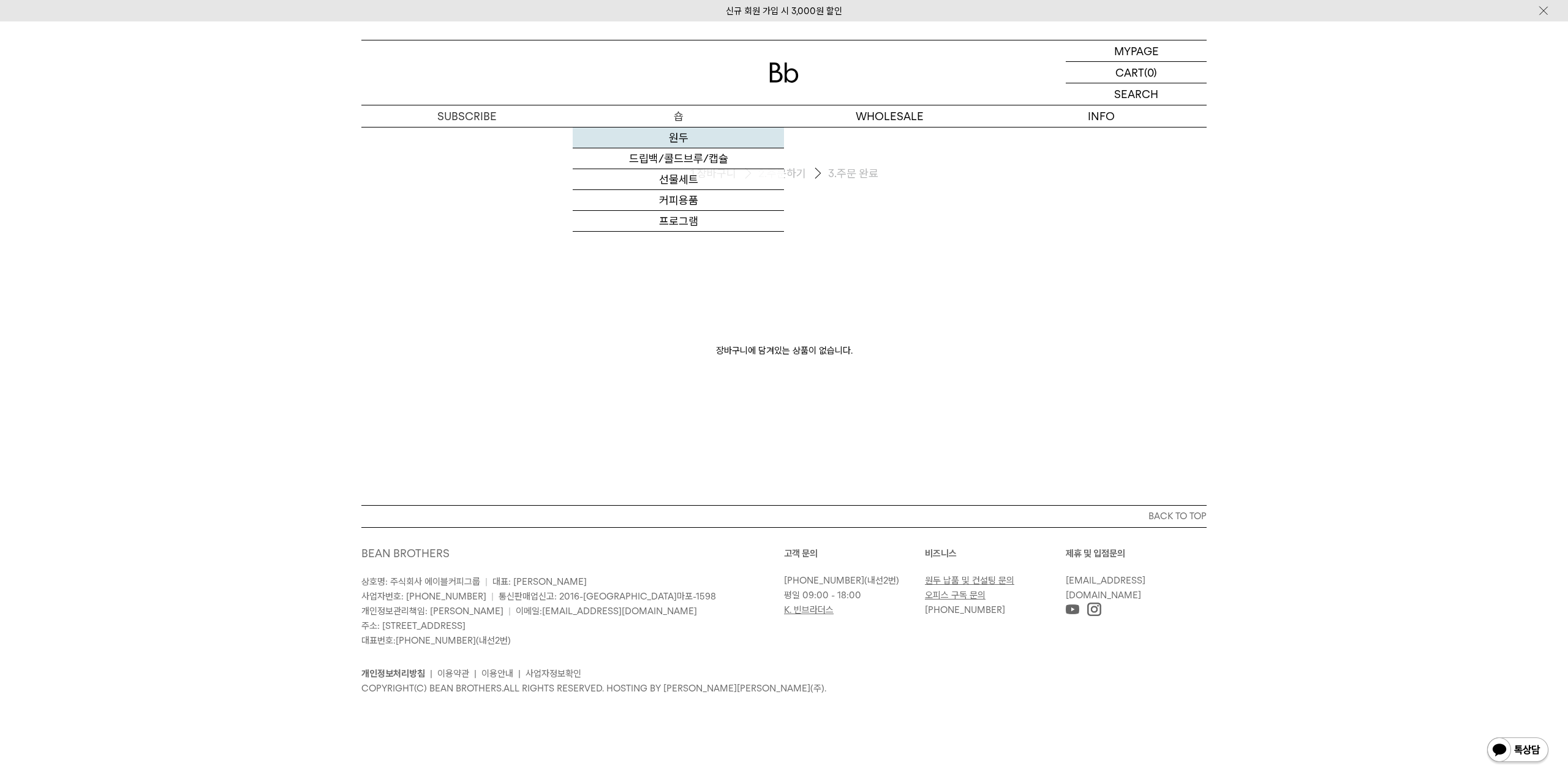
click at [668, 136] on link "원두" at bounding box center [679, 138] width 212 height 21
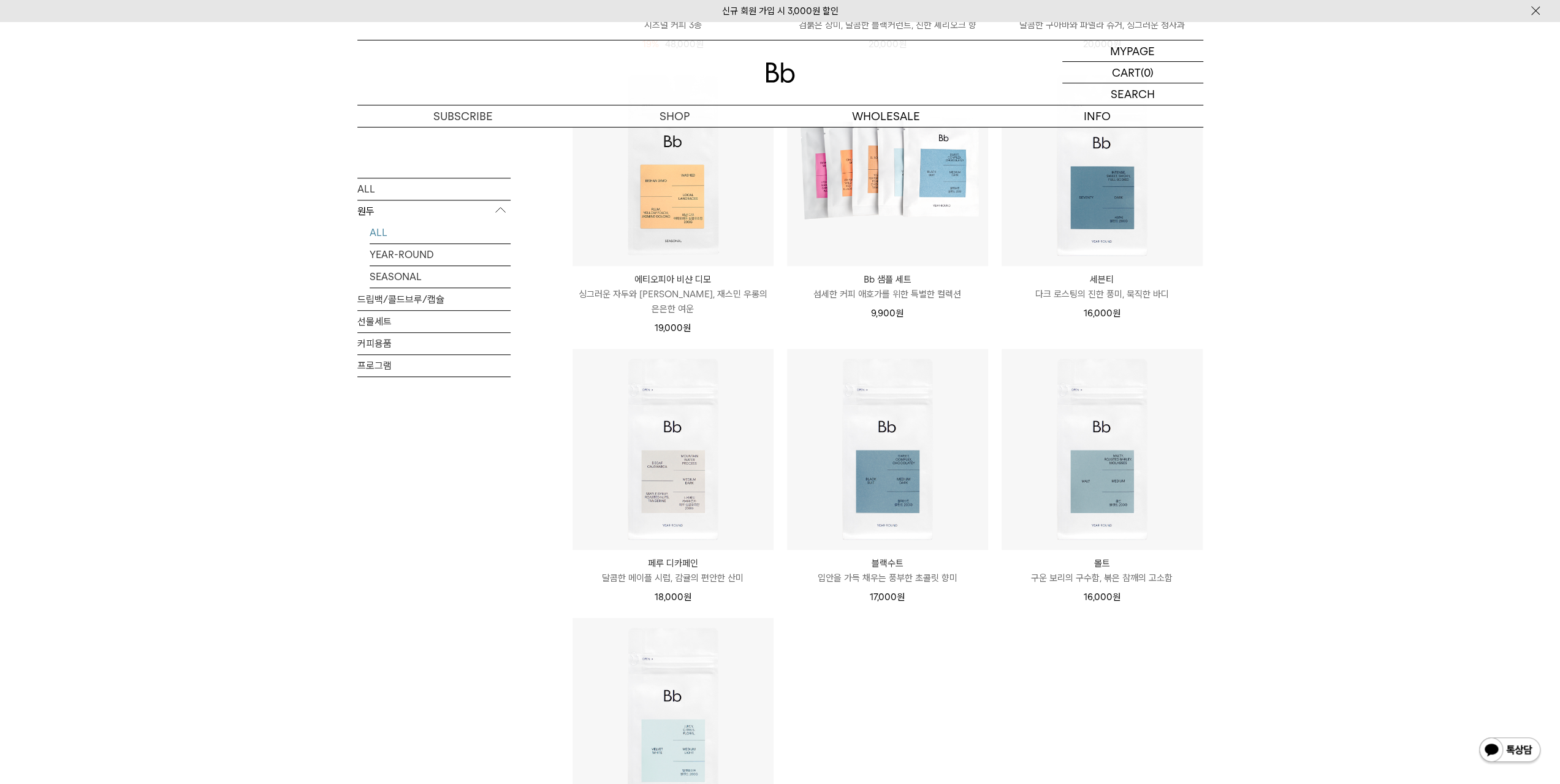
scroll to position [736, 0]
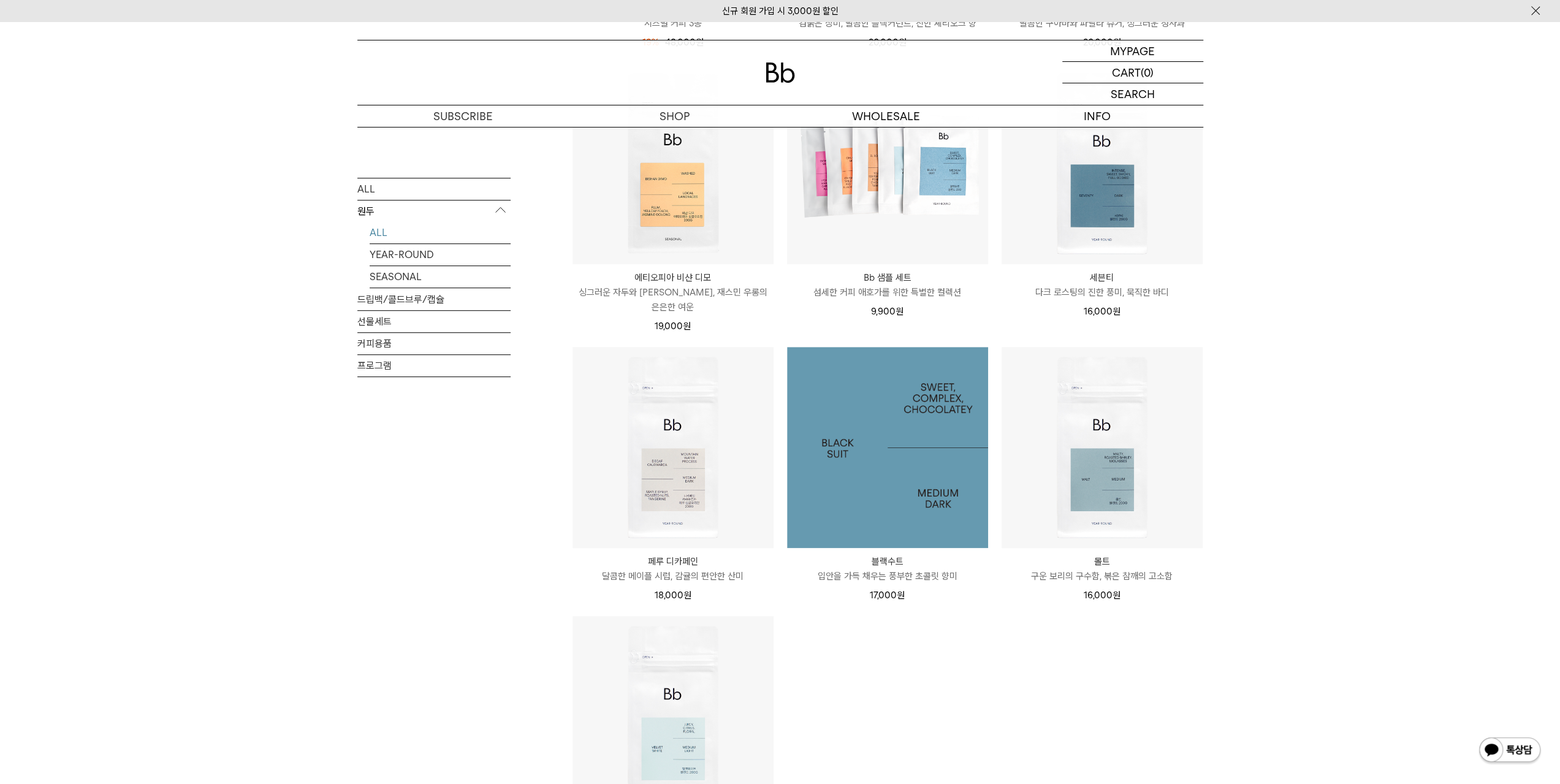
click at [924, 490] on img at bounding box center [888, 447] width 201 height 201
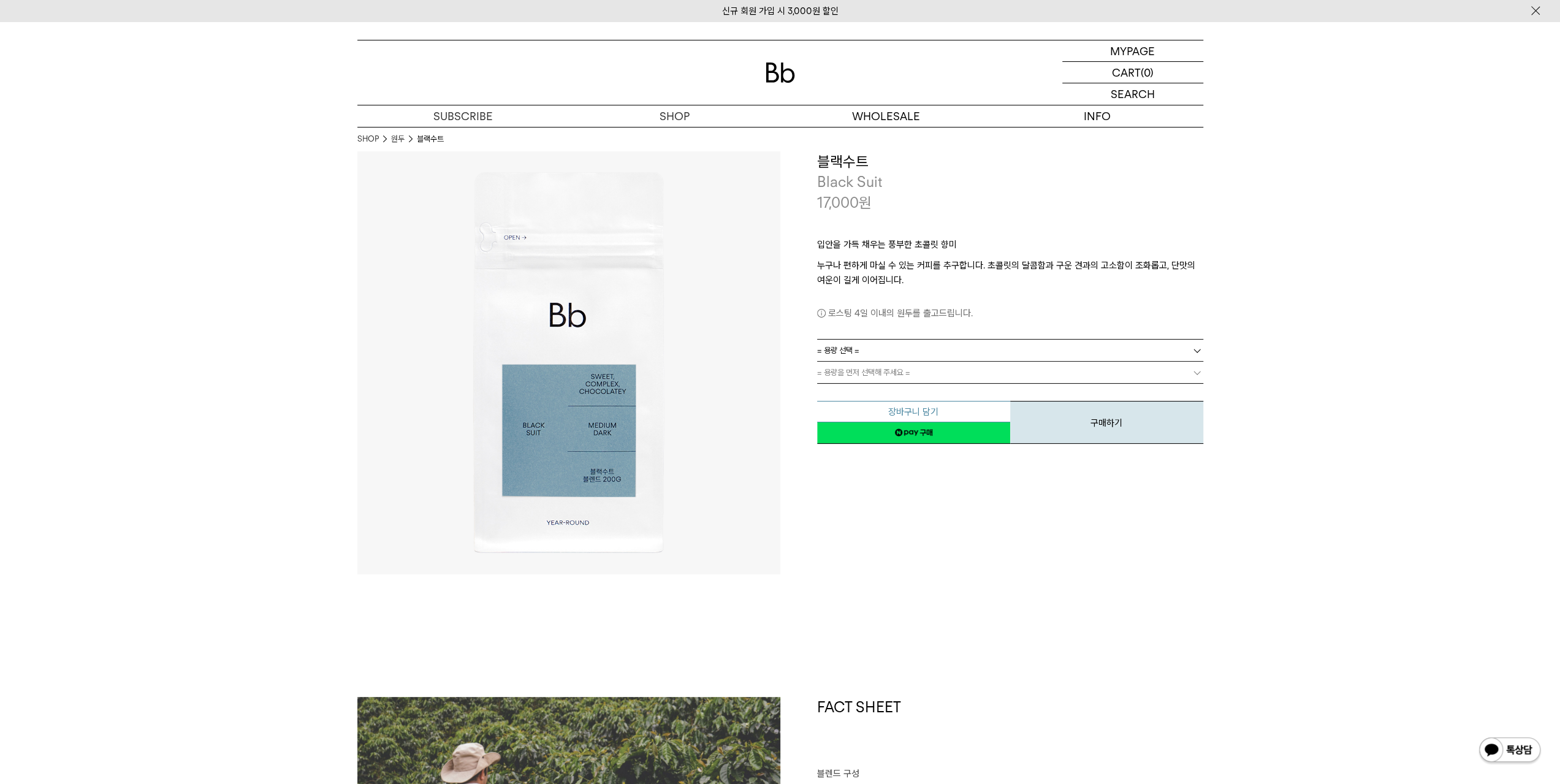
click at [946, 411] on button "장바구니 담기" at bounding box center [913, 411] width 193 height 22
click at [877, 347] on link "= 용량 선택 =" at bounding box center [1010, 350] width 386 height 22
click at [871, 373] on li "200g" at bounding box center [1017, 373] width 374 height 22
click at [886, 376] on link "= 용량을 먼저 선택해 주세요 =" at bounding box center [1010, 372] width 386 height 22
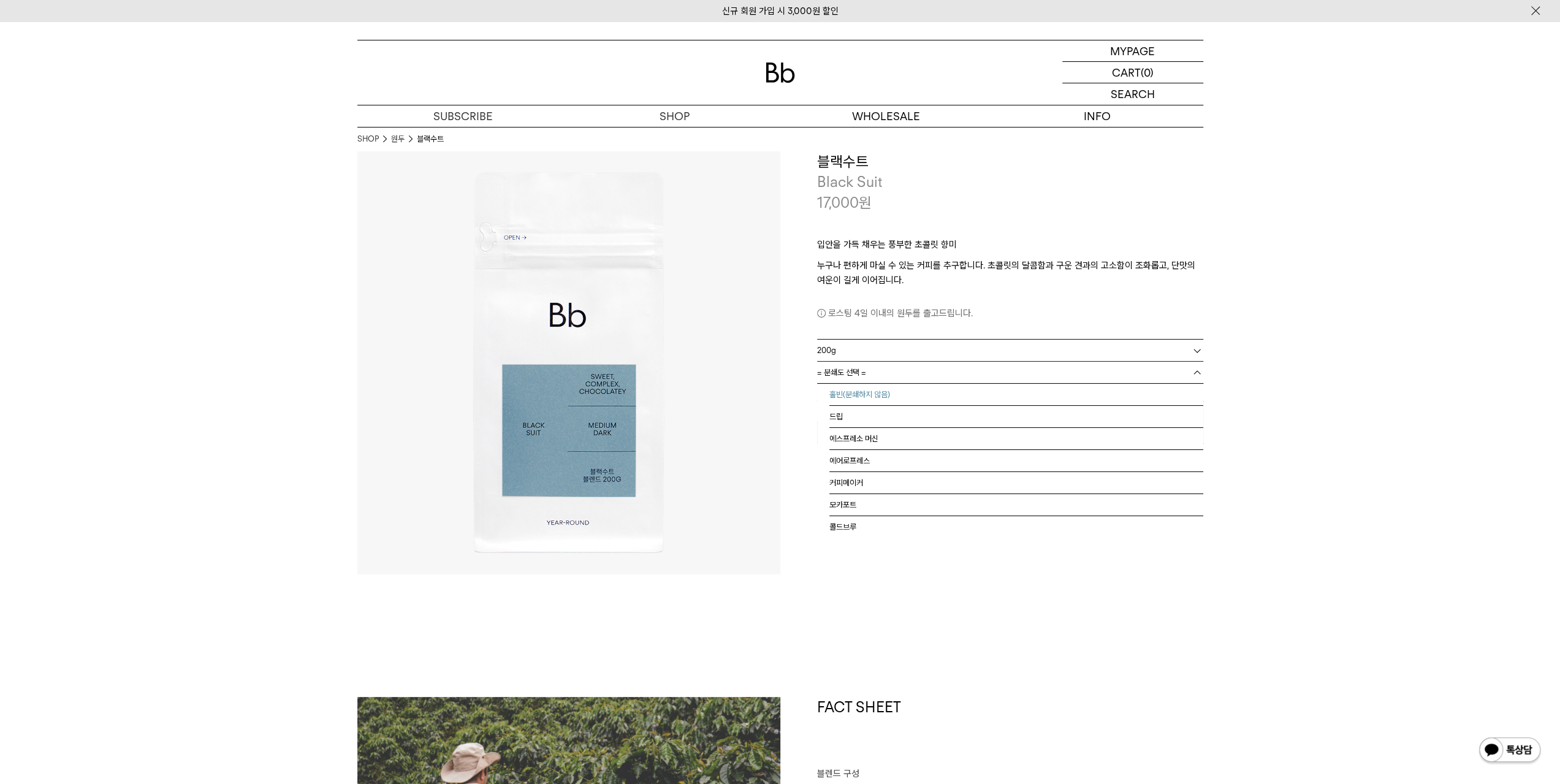
click at [886, 392] on li "홀빈(분쇄하지 않음)" at bounding box center [1017, 395] width 374 height 22
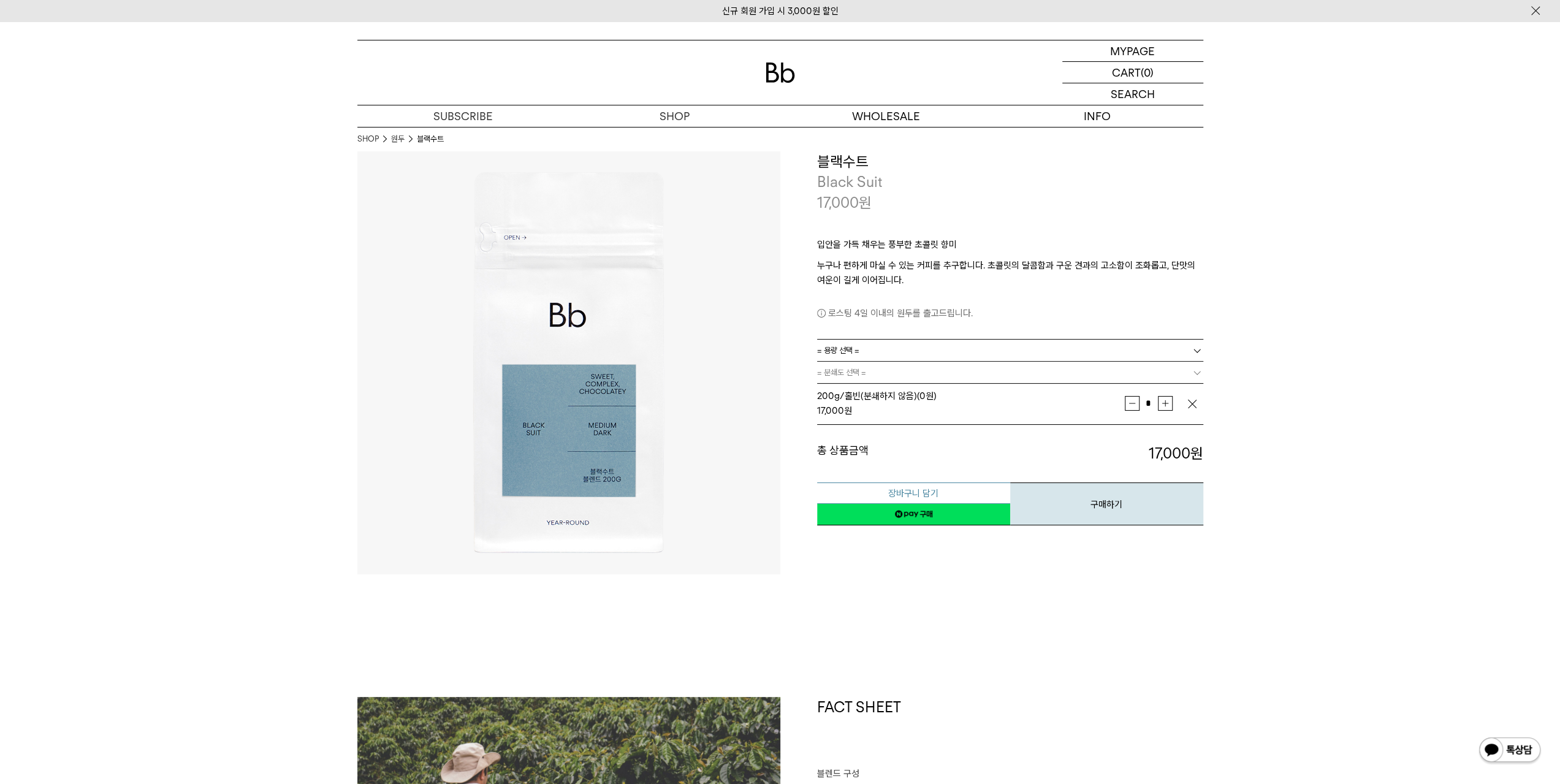
click at [920, 488] on button "장바구니 담기" at bounding box center [913, 493] width 193 height 22
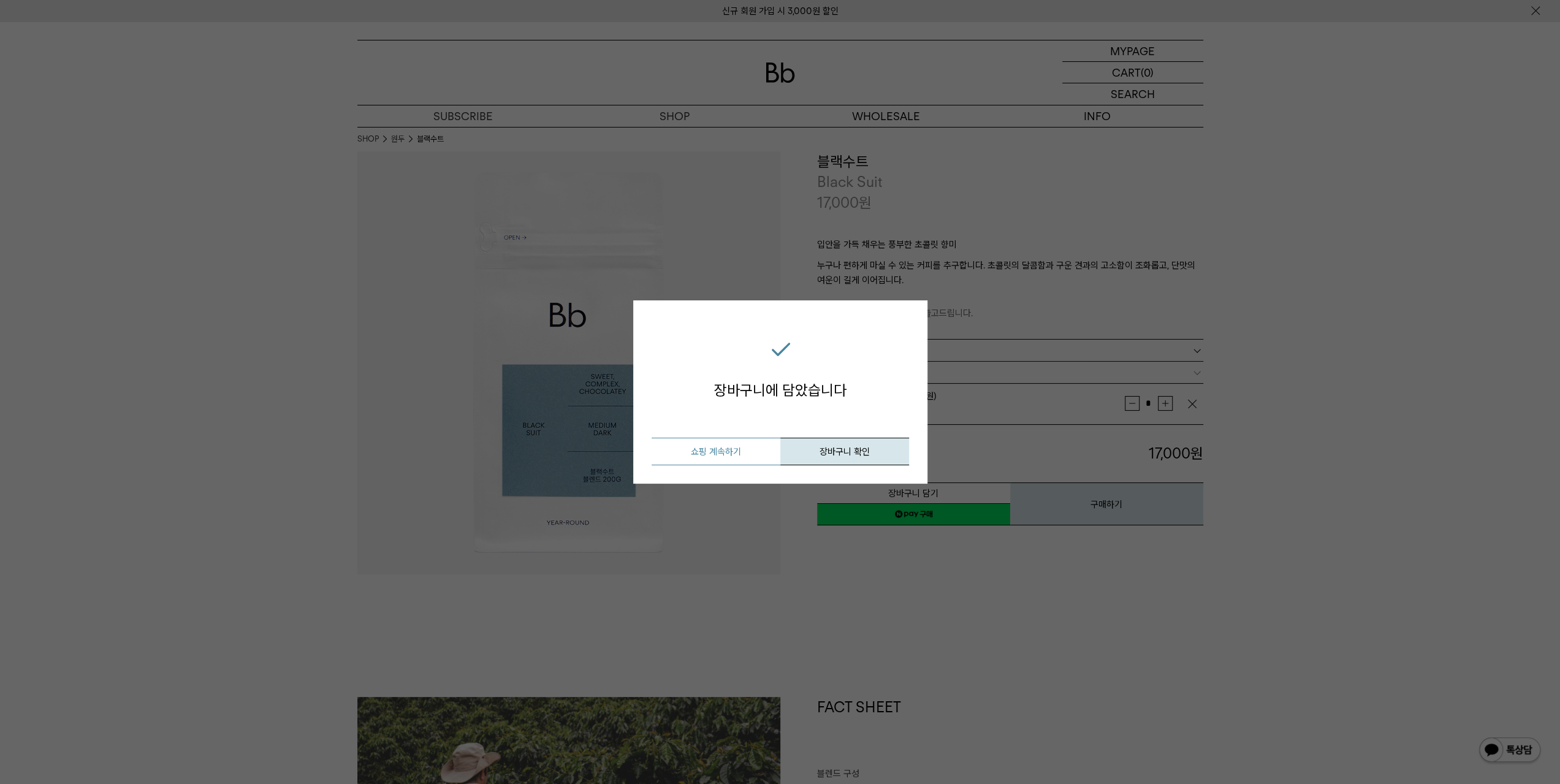
click at [753, 453] on button "쇼핑 계속하기" at bounding box center [716, 451] width 129 height 28
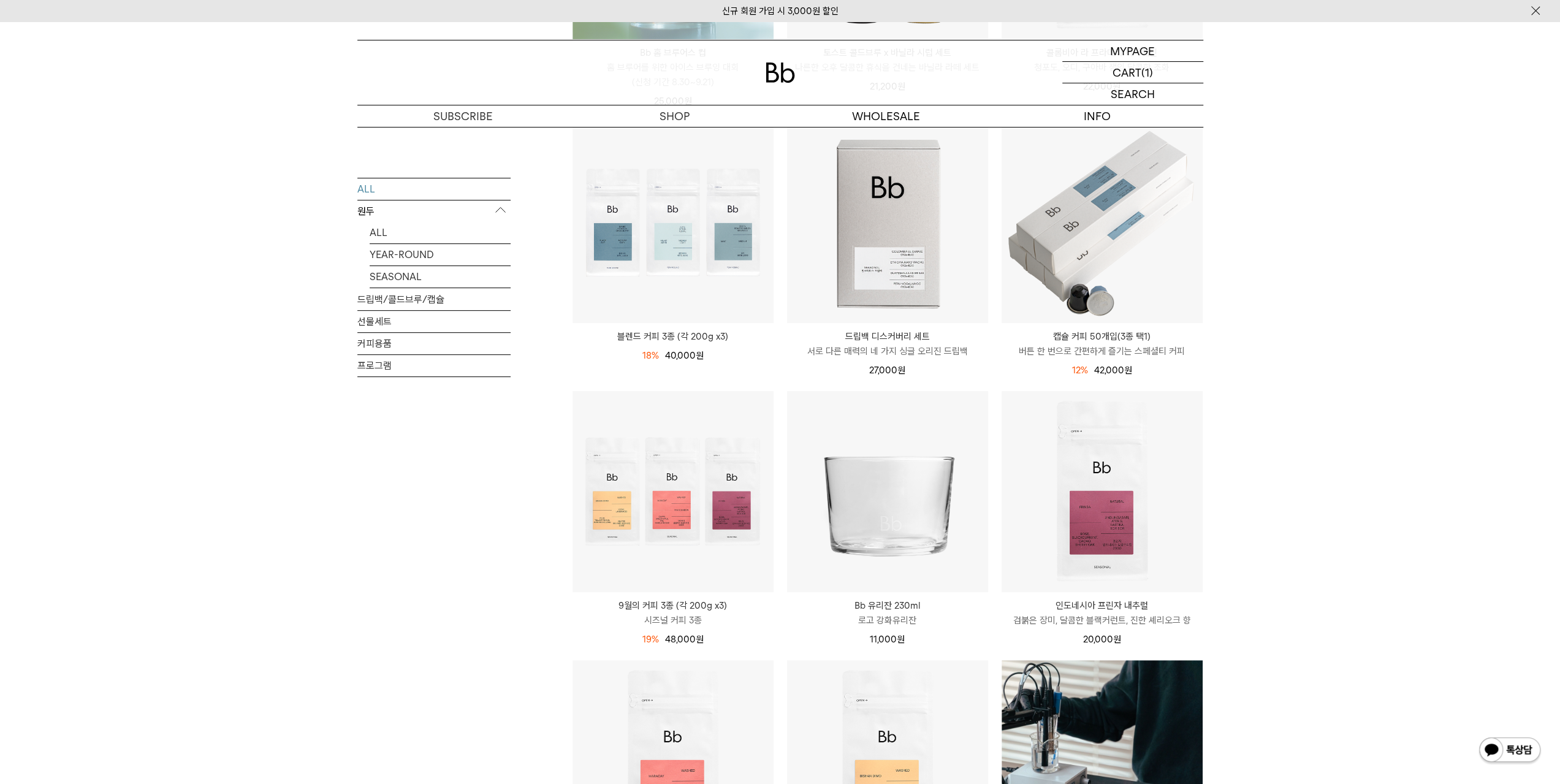
scroll to position [245, 0]
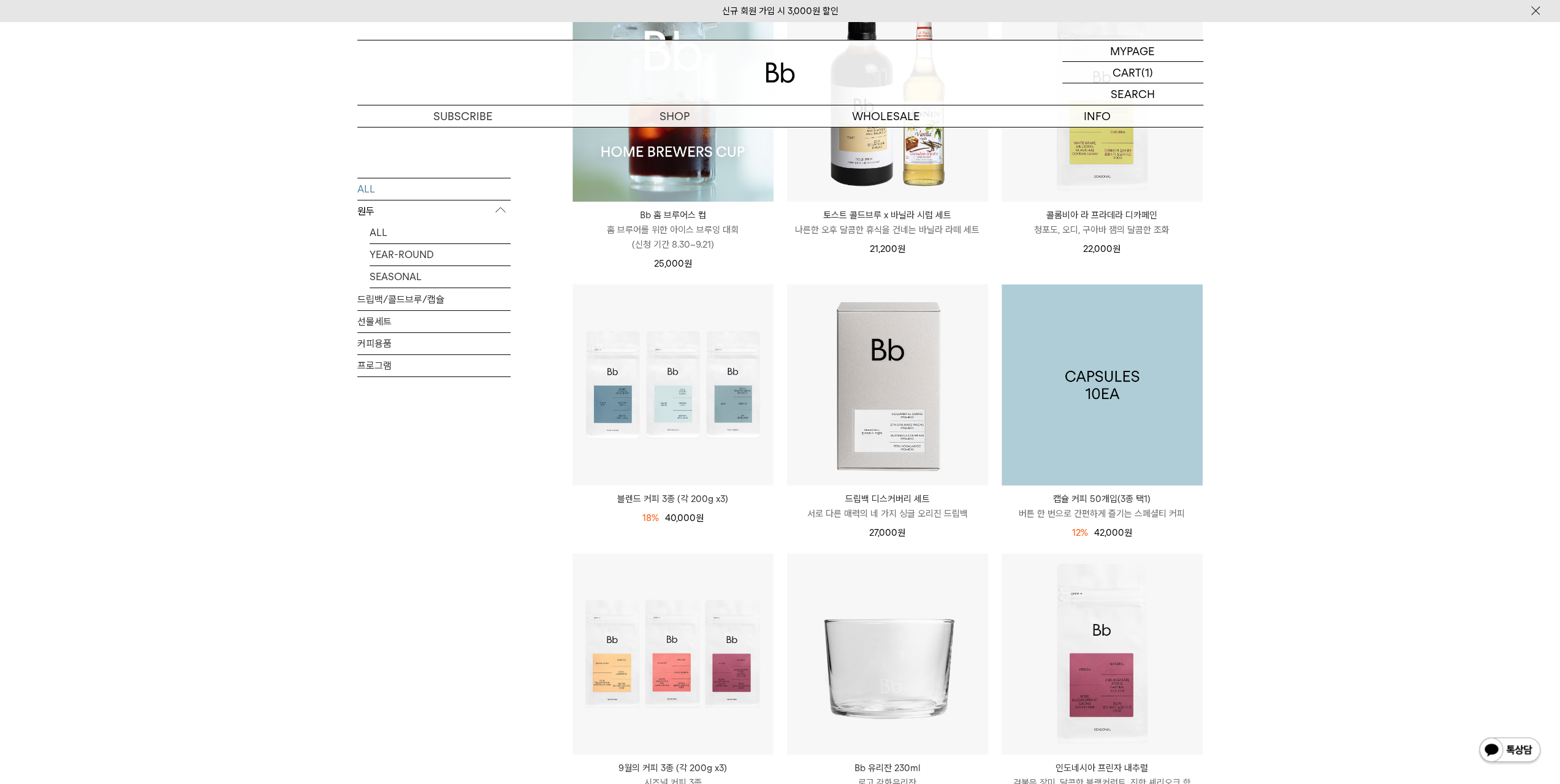
click at [1182, 463] on img at bounding box center [1102, 385] width 201 height 201
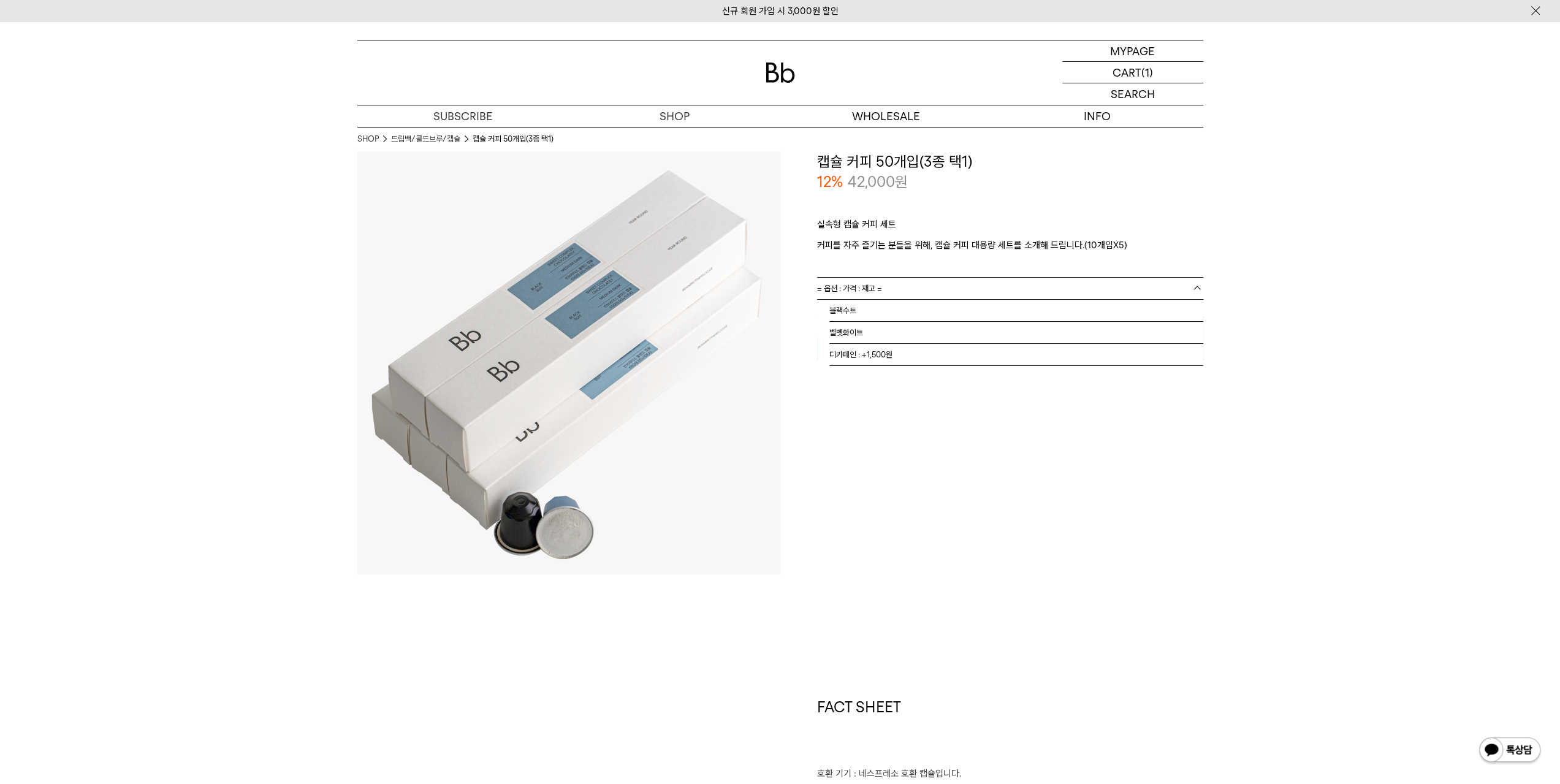
click at [991, 288] on link "= 옵션 : 가격 : 재고 =" at bounding box center [1010, 288] width 386 height 22
click at [1193, 285] on b at bounding box center [1197, 288] width 12 height 12
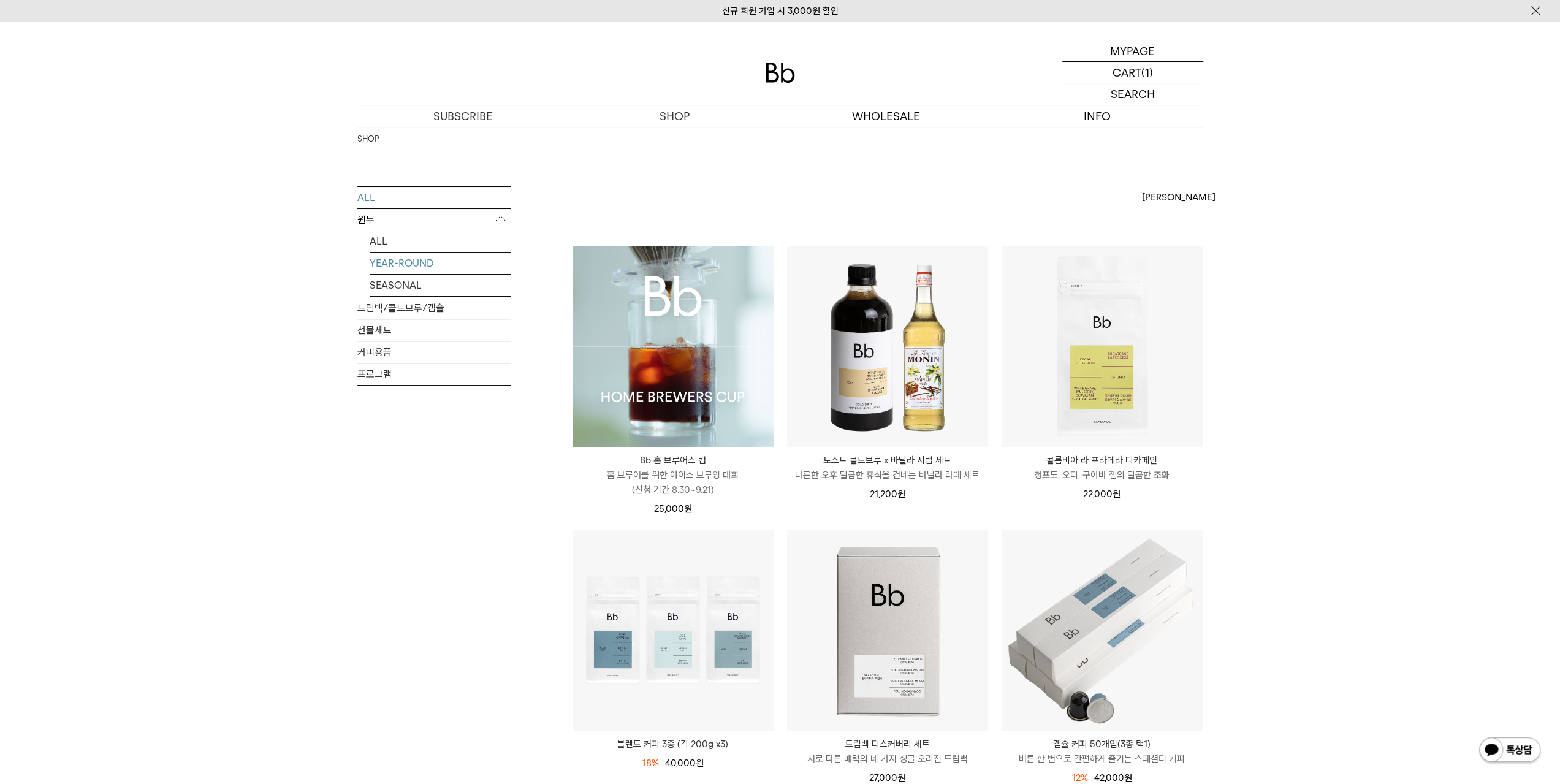
click at [401, 265] on link "YEAR-ROUND" at bounding box center [440, 263] width 141 height 22
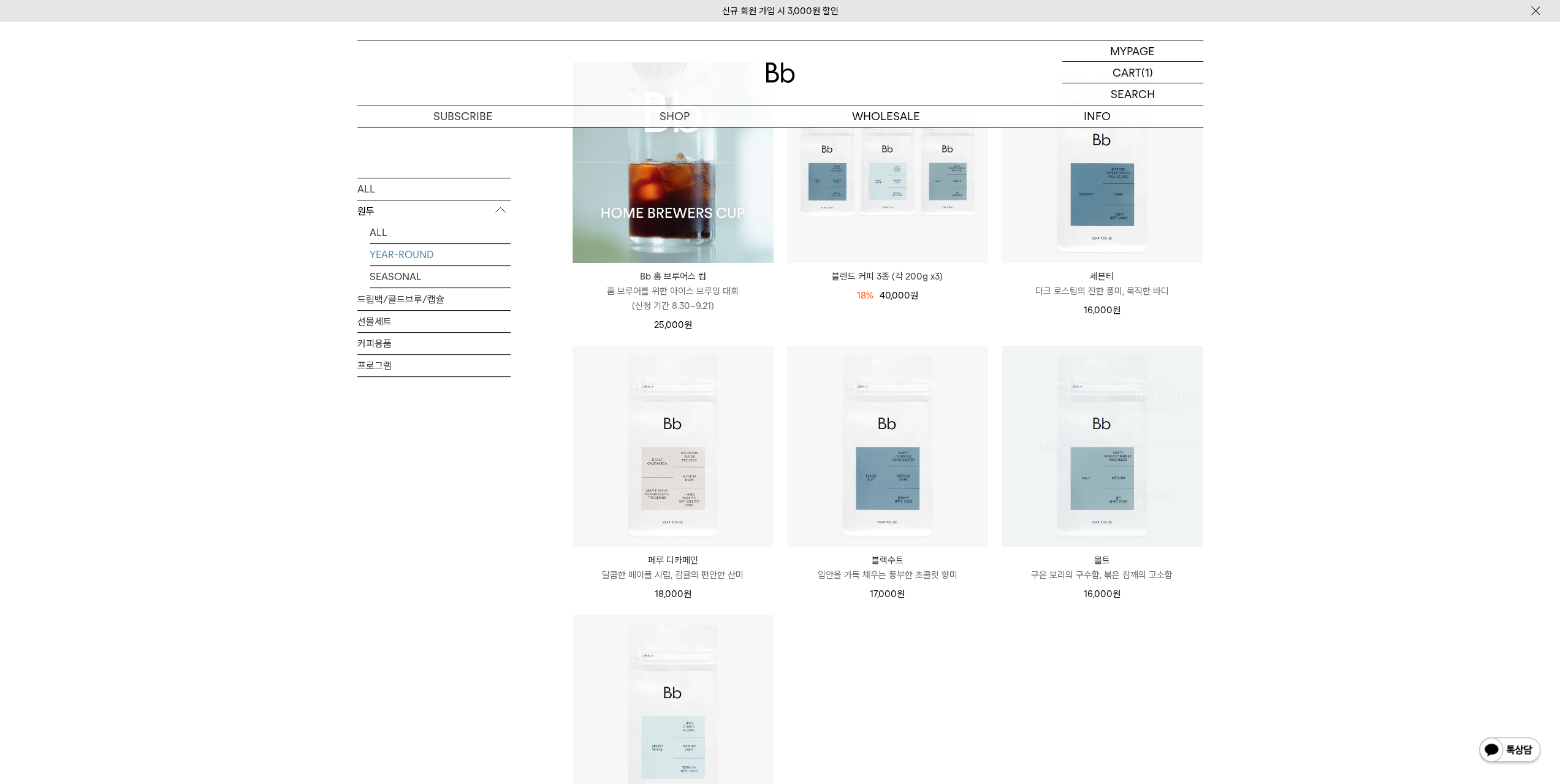
click at [1104, 509] on img at bounding box center [1102, 446] width 201 height 201
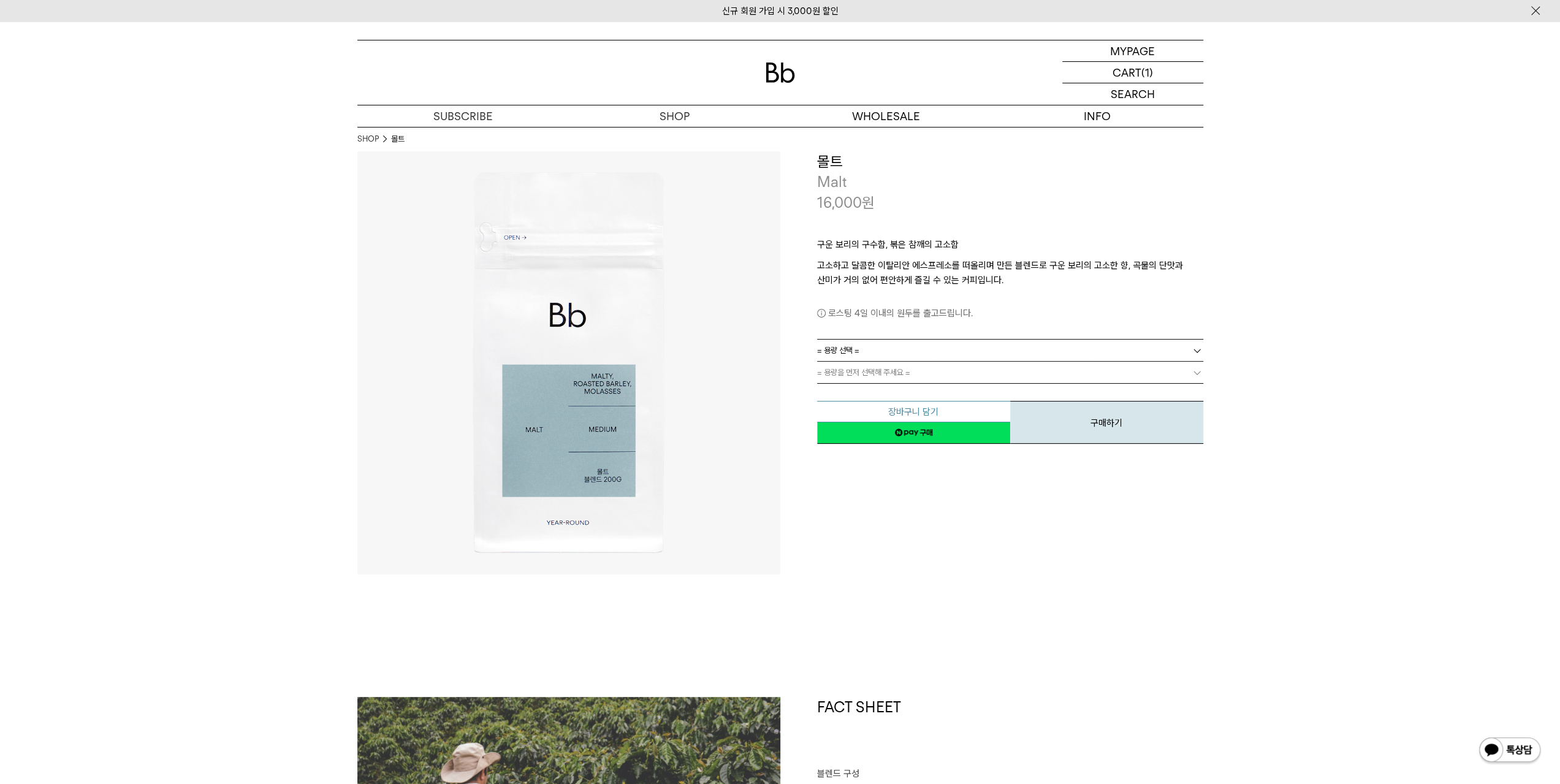
click at [930, 411] on button "장바구니 담기" at bounding box center [913, 411] width 193 height 22
click at [880, 351] on link "= 용량 선택 =" at bounding box center [1010, 350] width 386 height 22
click at [879, 373] on li "200g" at bounding box center [1017, 373] width 374 height 22
click at [885, 371] on link "= 용량을 먼저 선택해 주세요 =" at bounding box center [1010, 372] width 386 height 22
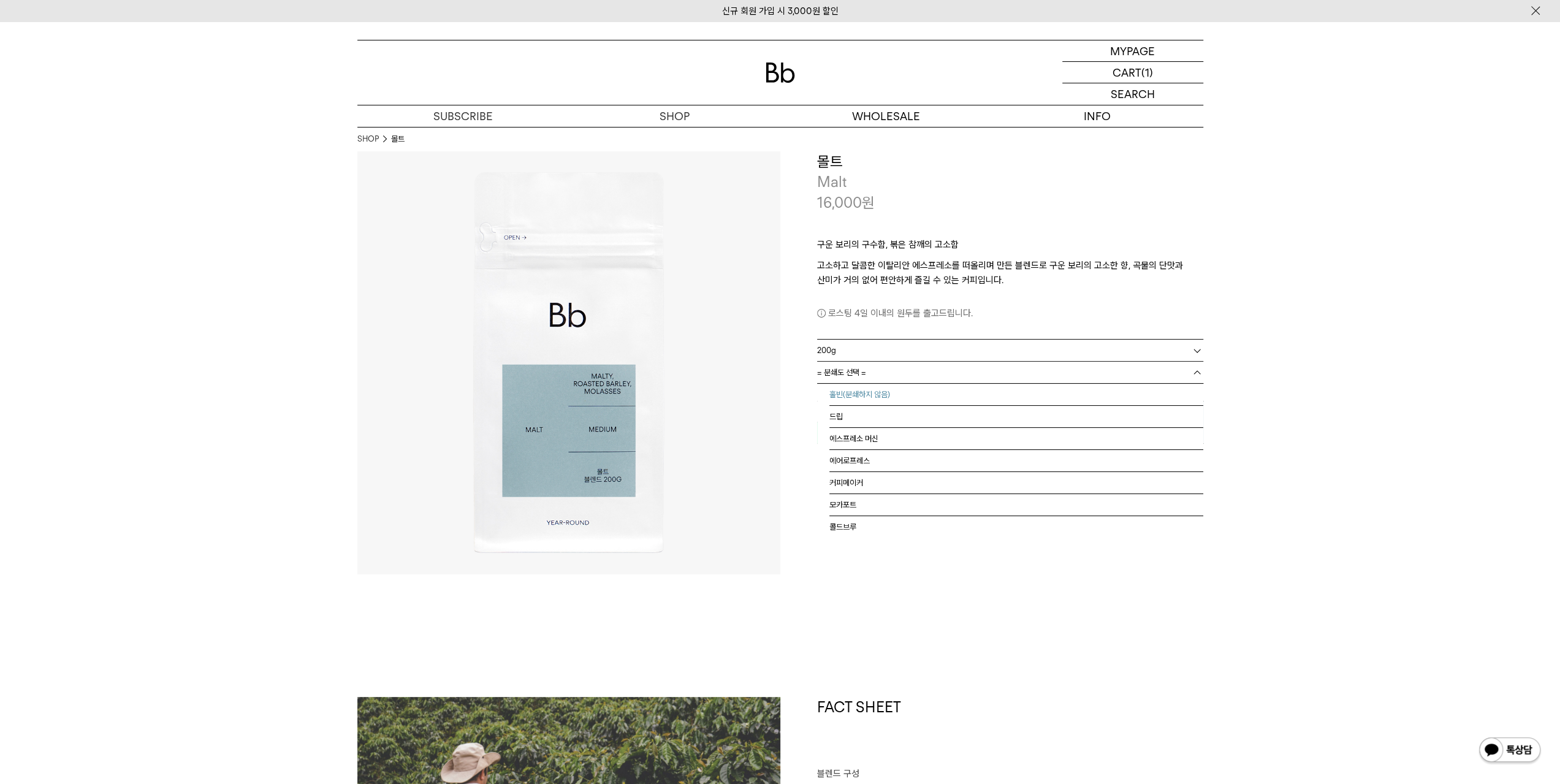
click at [877, 388] on li "홀빈(분쇄하지 않음)" at bounding box center [1017, 395] width 374 height 22
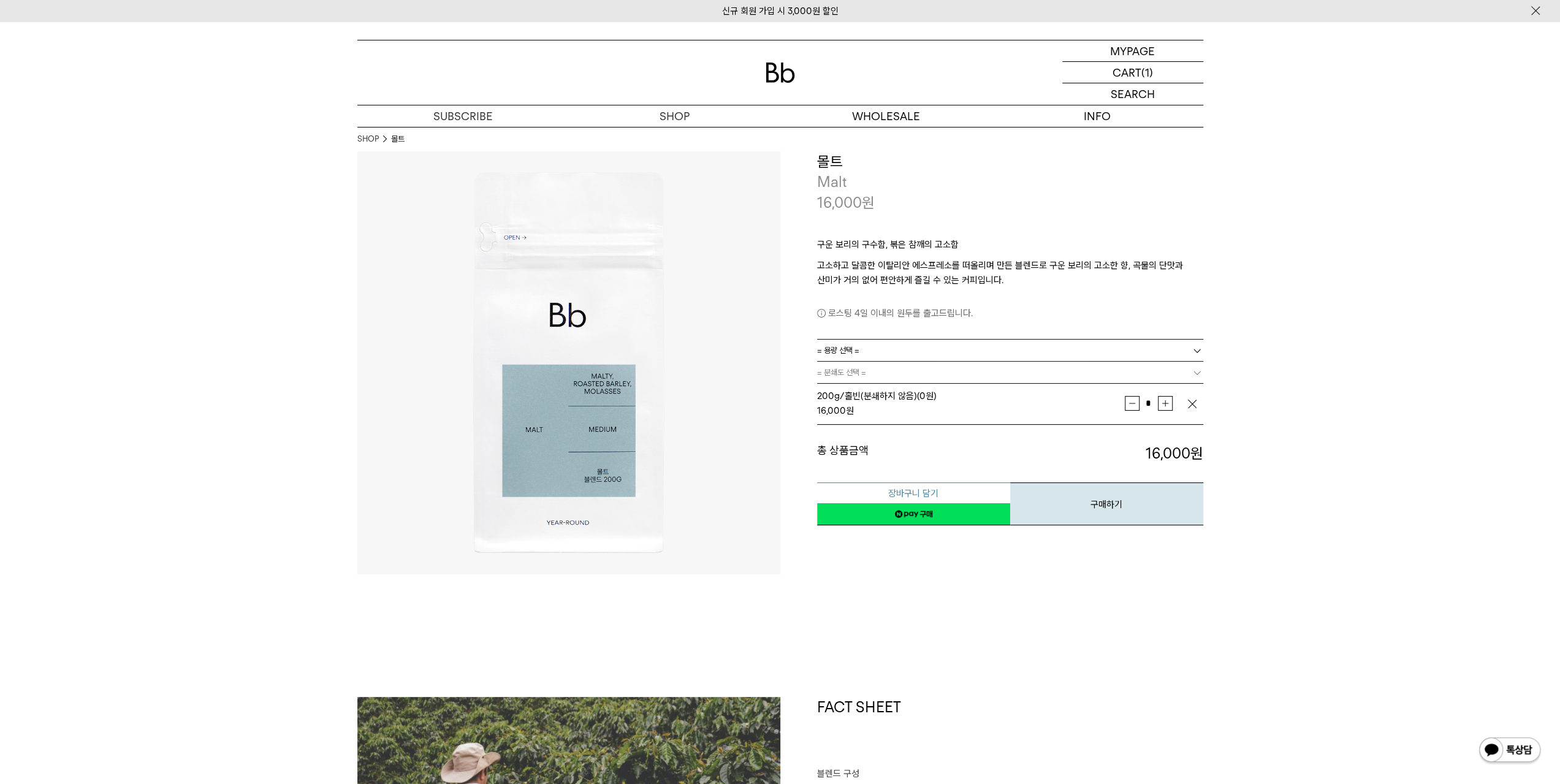
click at [920, 490] on button "장바구니 담기" at bounding box center [913, 493] width 193 height 22
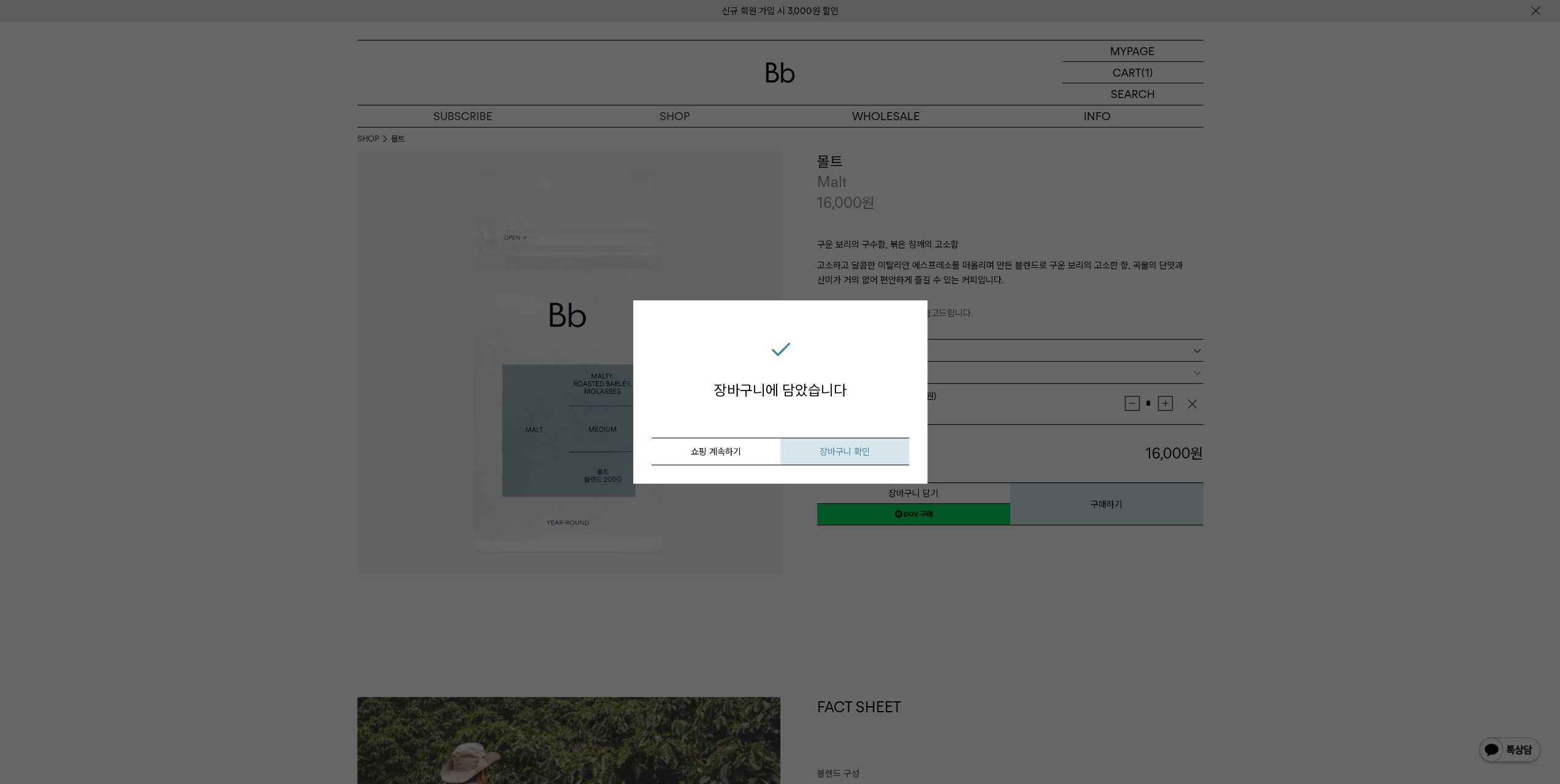
click at [819, 454] on span "장바구니 확인" at bounding box center [844, 452] width 50 height 11
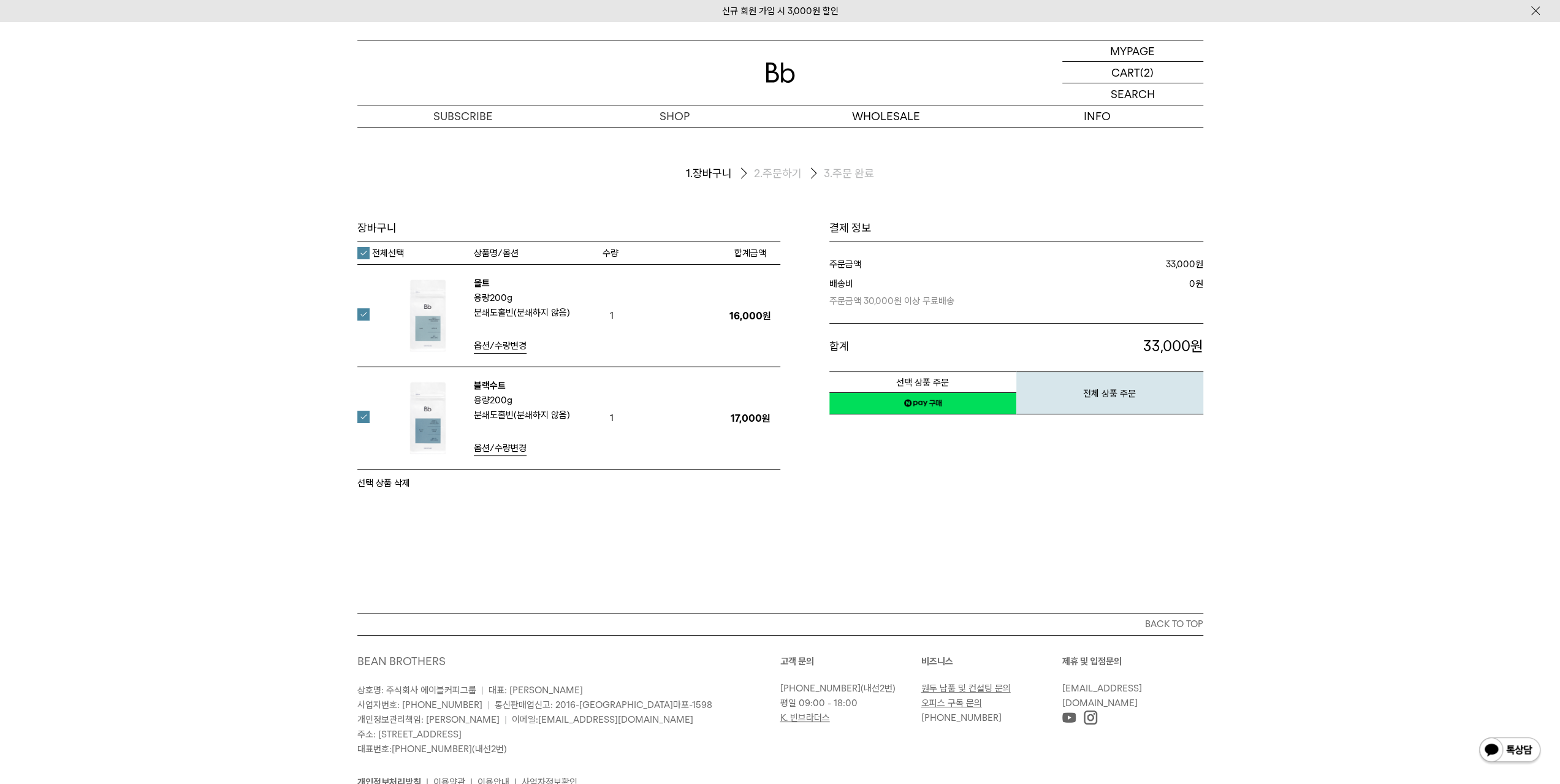
drag, startPoint x: 832, startPoint y: 530, endPoint x: 795, endPoint y: 550, distance: 42.1
click at [797, 548] on div "장바구니 1. 장바구니 2. 주문하기 3. 주문 완료 [GEOGRAPHIC_DATA]" at bounding box center [780, 370] width 1560 height 486
click at [490, 376] on tr "블랙수트 용량 200g 분쇄도 홀빈(분쇄하지 않음) 1" at bounding box center [568, 418] width 423 height 102
click at [489, 385] on link "블랙수트" at bounding box center [490, 385] width 32 height 11
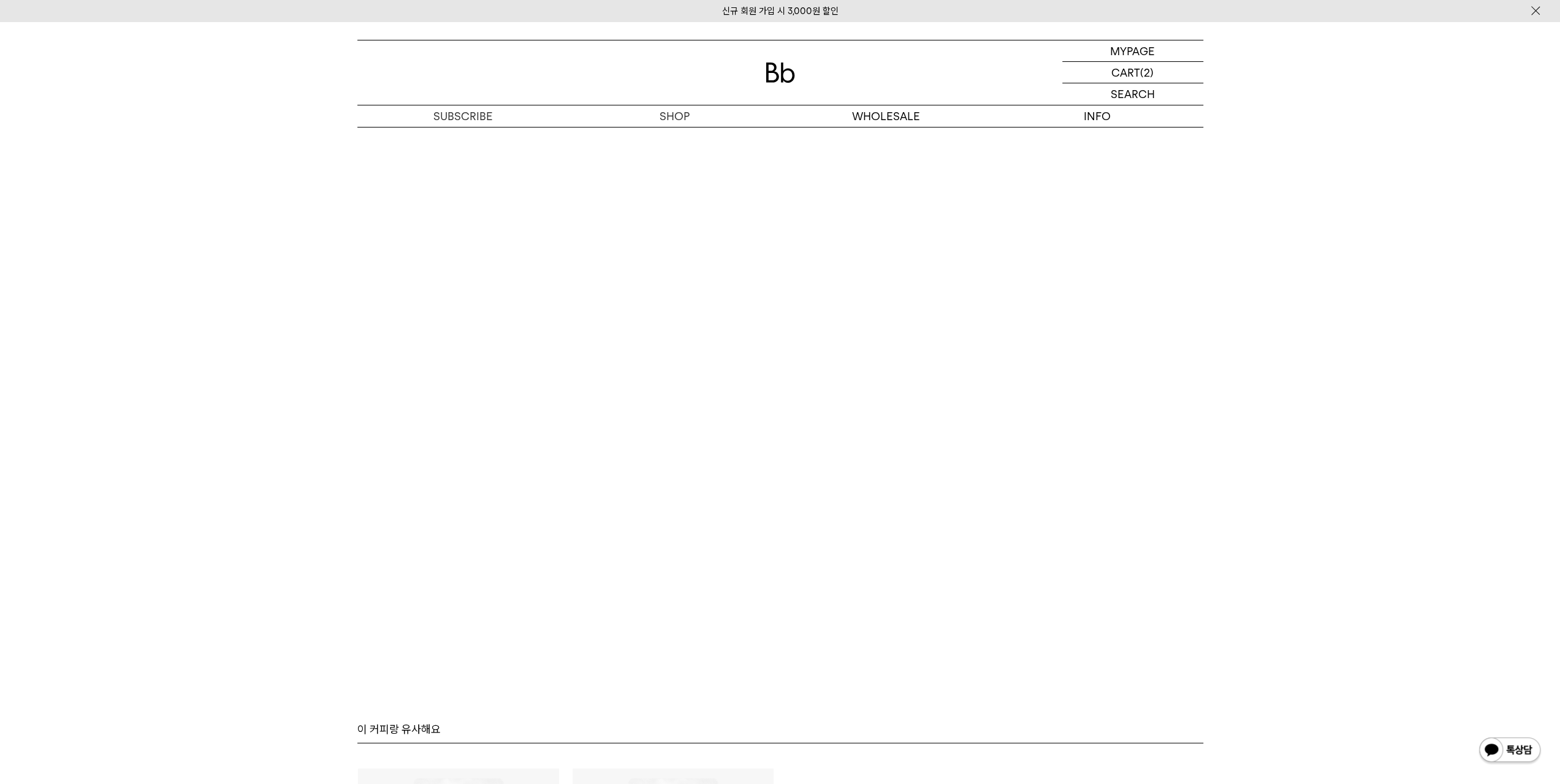
scroll to position [2819, 0]
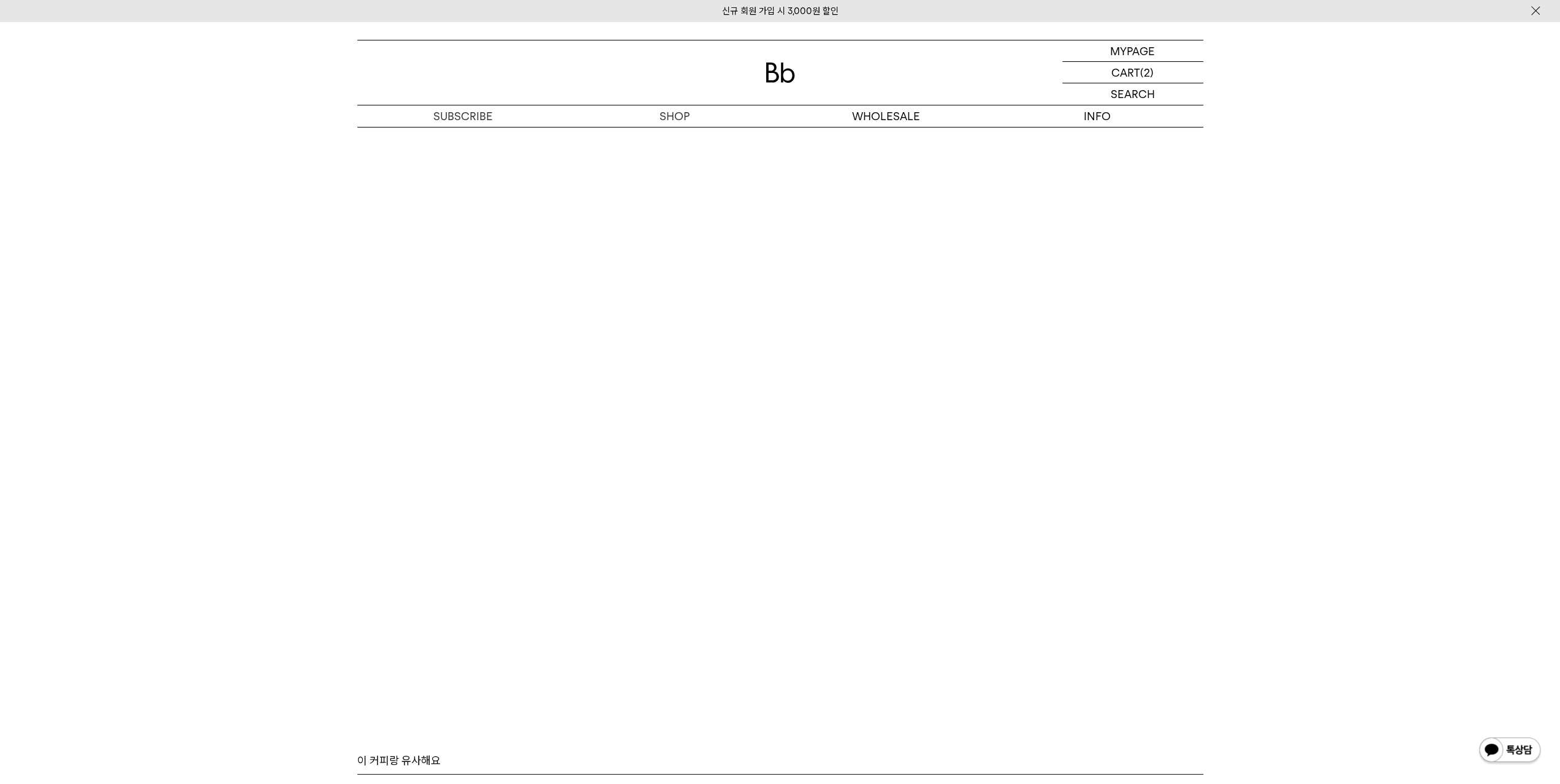
scroll to position [2909, 0]
